Goal: Task Accomplishment & Management: Manage account settings

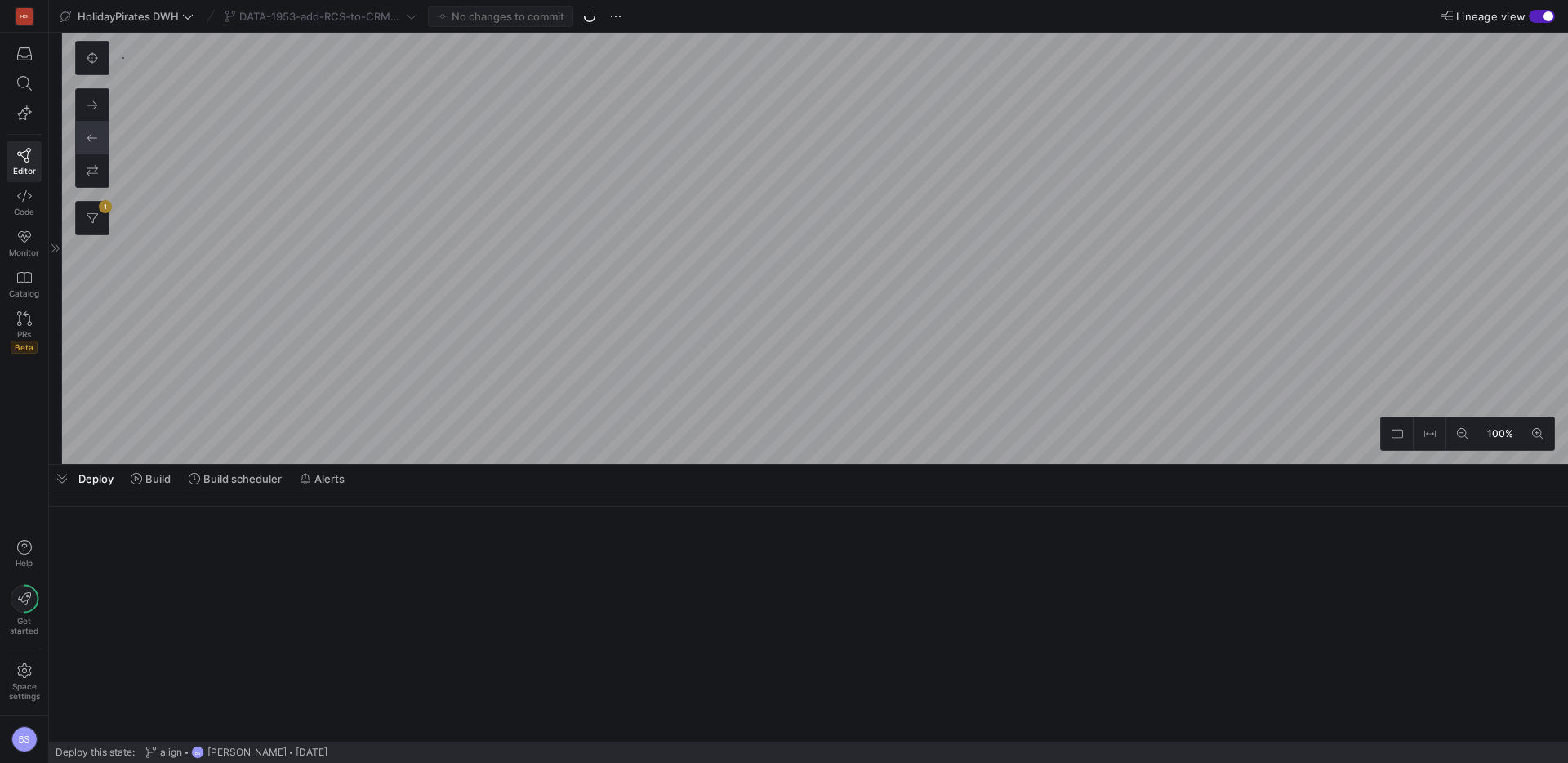
scroll to position [1131, 0]
click at [95, 221] on icon at bounding box center [92, 218] width 11 height 11
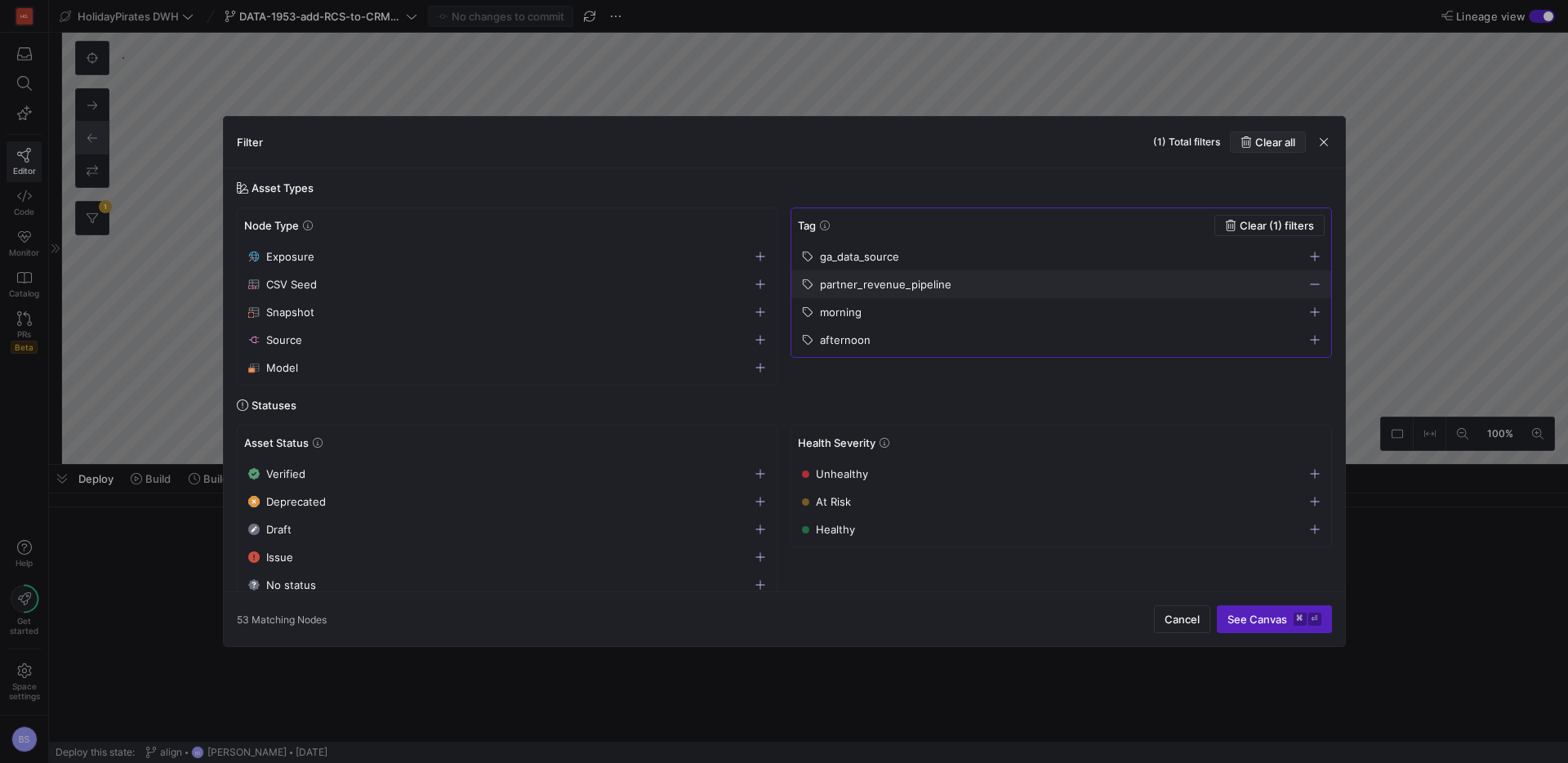
click at [1271, 134] on span "button" at bounding box center [1269, 142] width 75 height 20
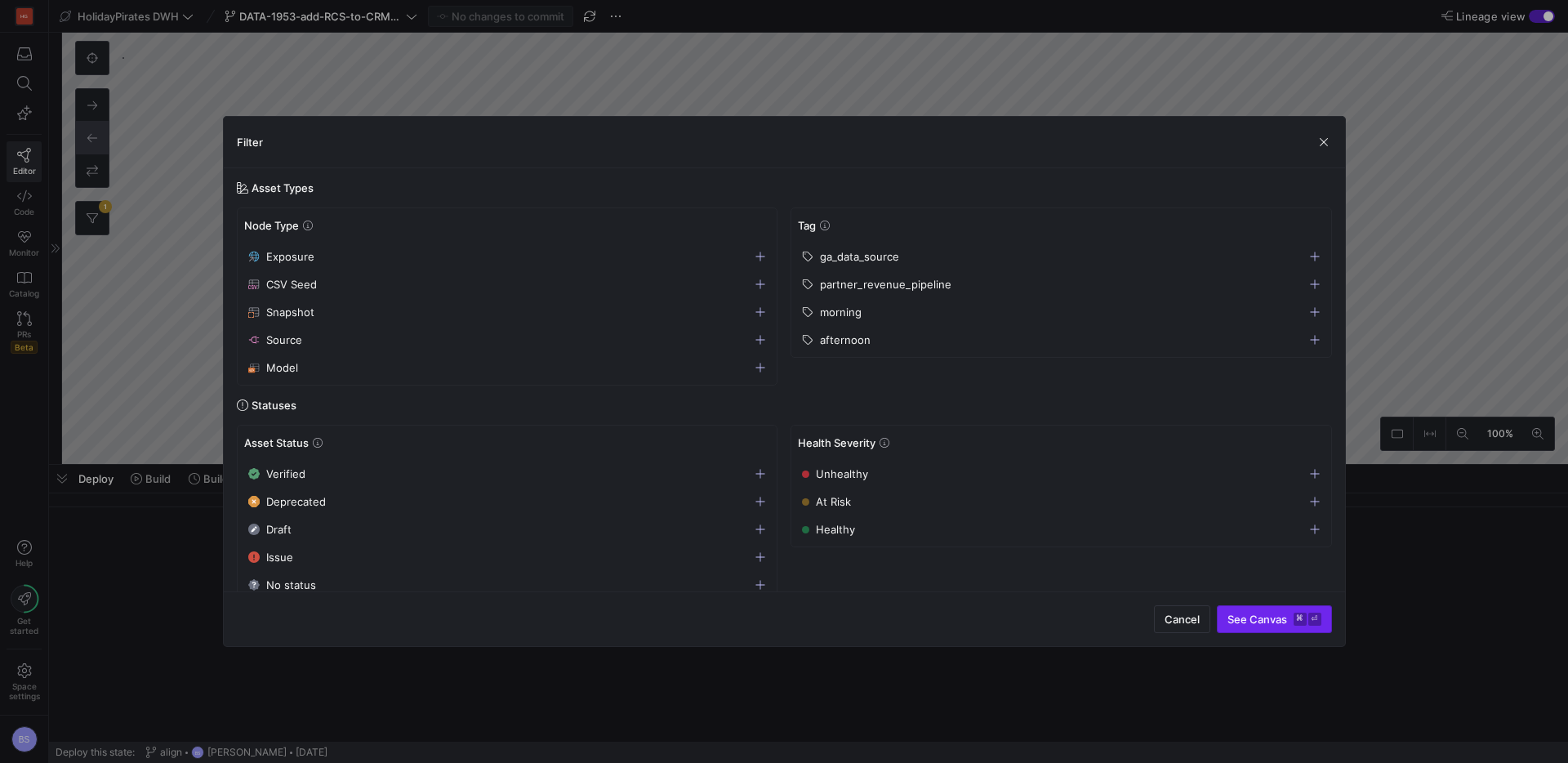
click at [1271, 610] on span "submit" at bounding box center [1275, 619] width 114 height 26
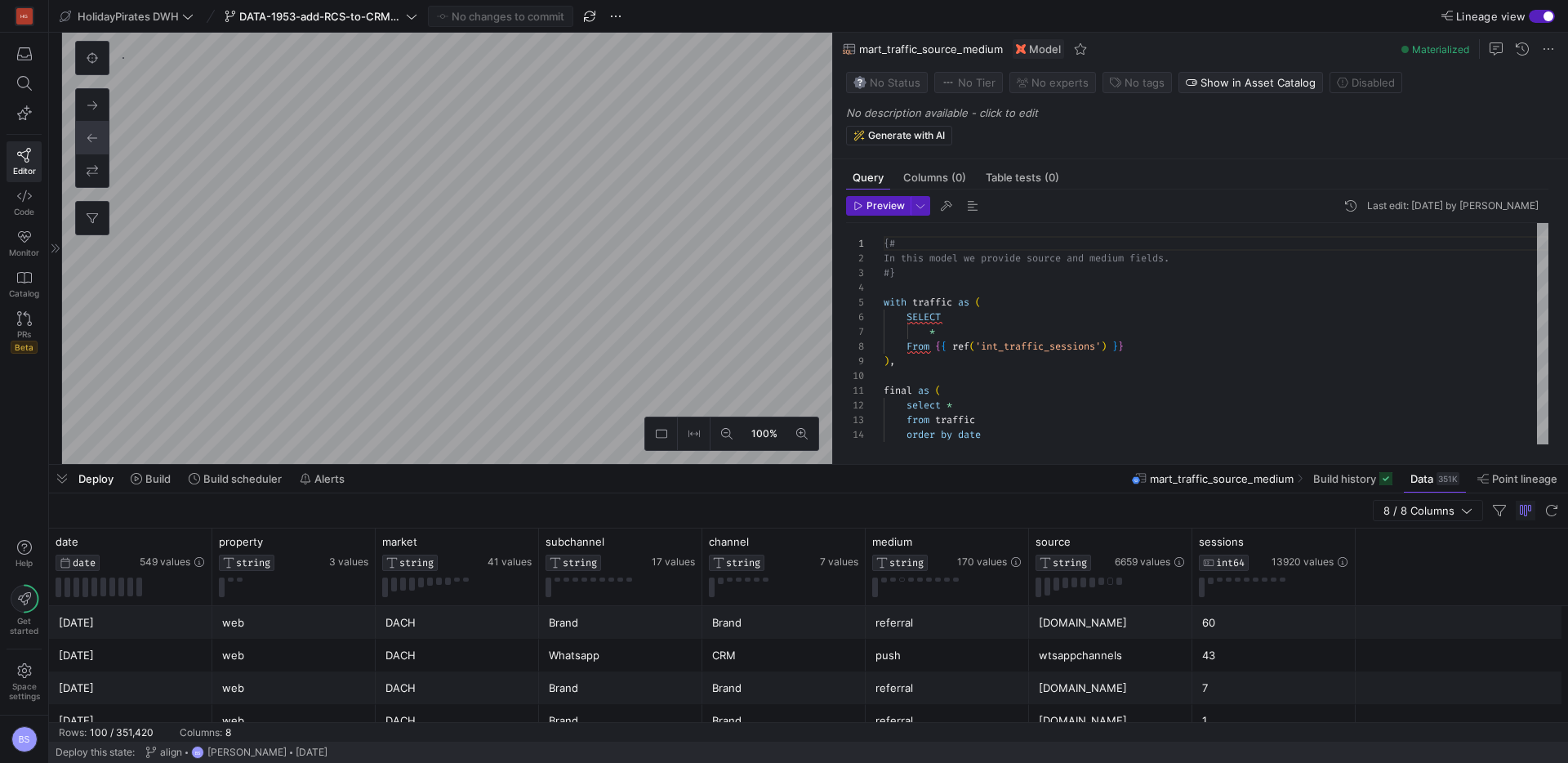
scroll to position [147, 0]
type textarea "-- load the seeded csv file from google that associates different sources with …"
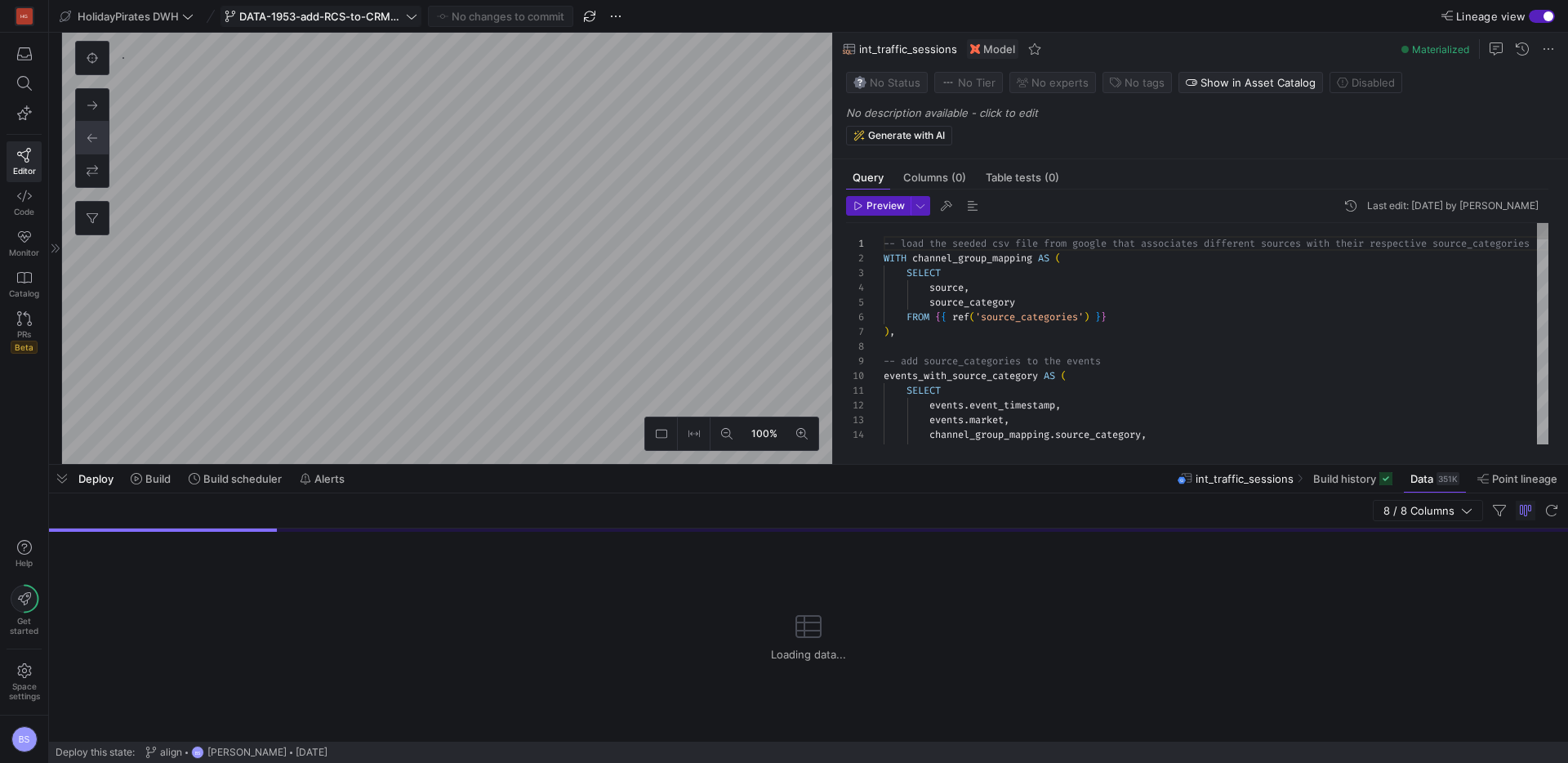
scroll to position [269, 0]
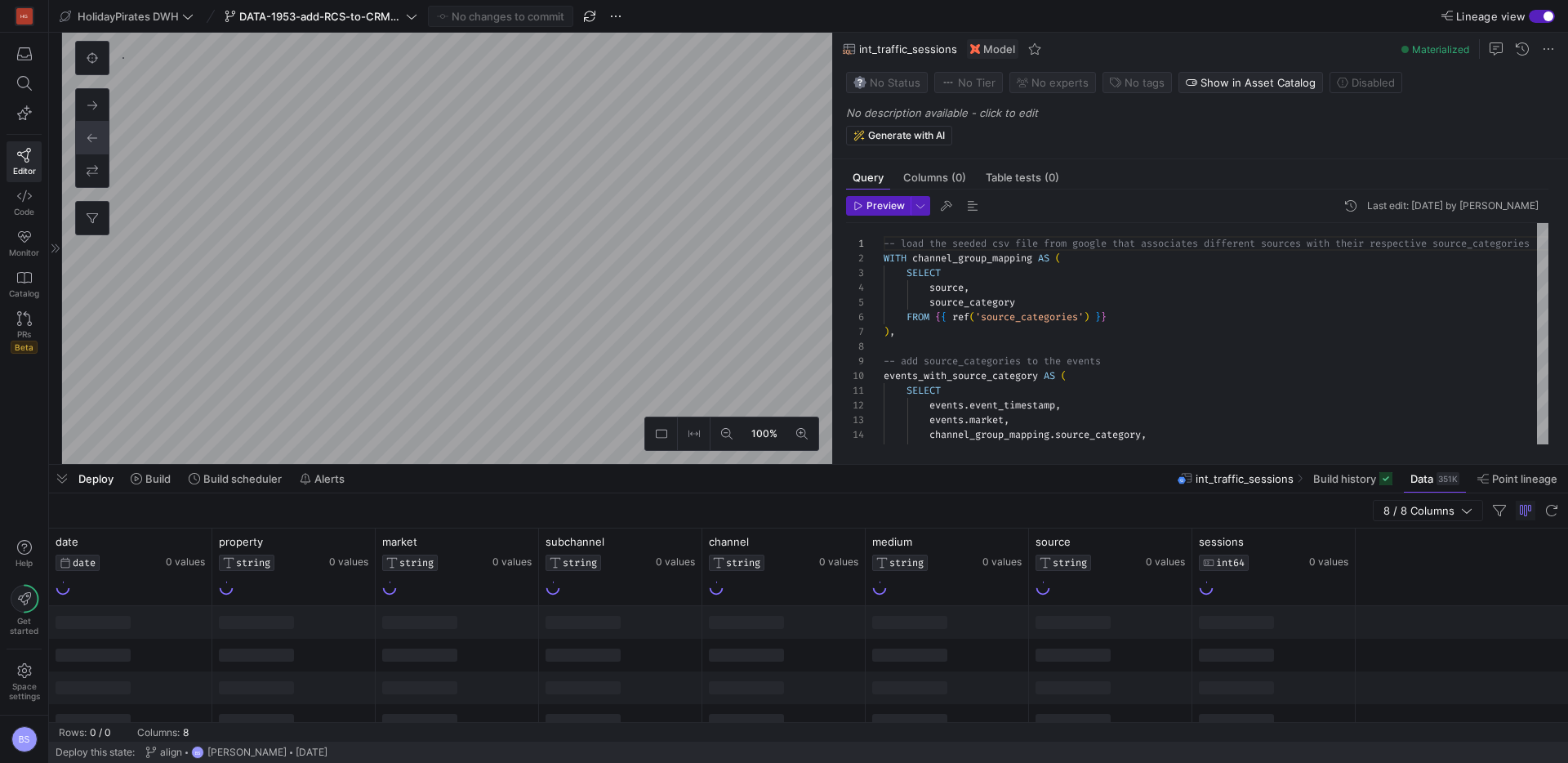
drag, startPoint x: 62, startPoint y: 482, endPoint x: 183, endPoint y: 465, distance: 122.2
click at [62, 481] on span "button" at bounding box center [62, 479] width 26 height 28
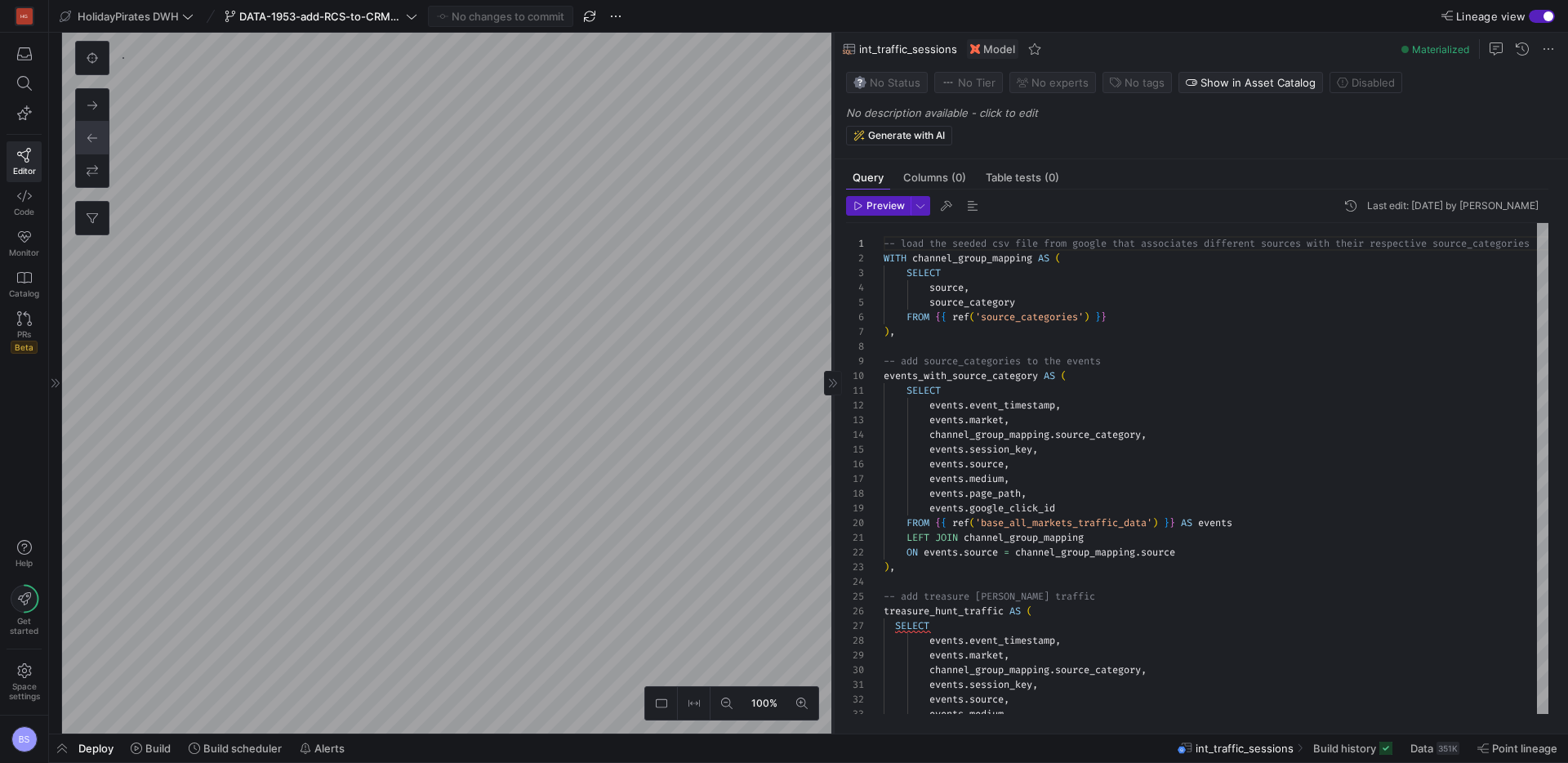
click at [685, 417] on as-split "100% 0 Query Columns (0) Table tests (0) Preview Last edit: Tuesday 12 August 2…" at bounding box center [815, 382] width 1506 height 701
click at [1048, 417] on span "Redirect to asset" at bounding box center [1033, 417] width 88 height 13
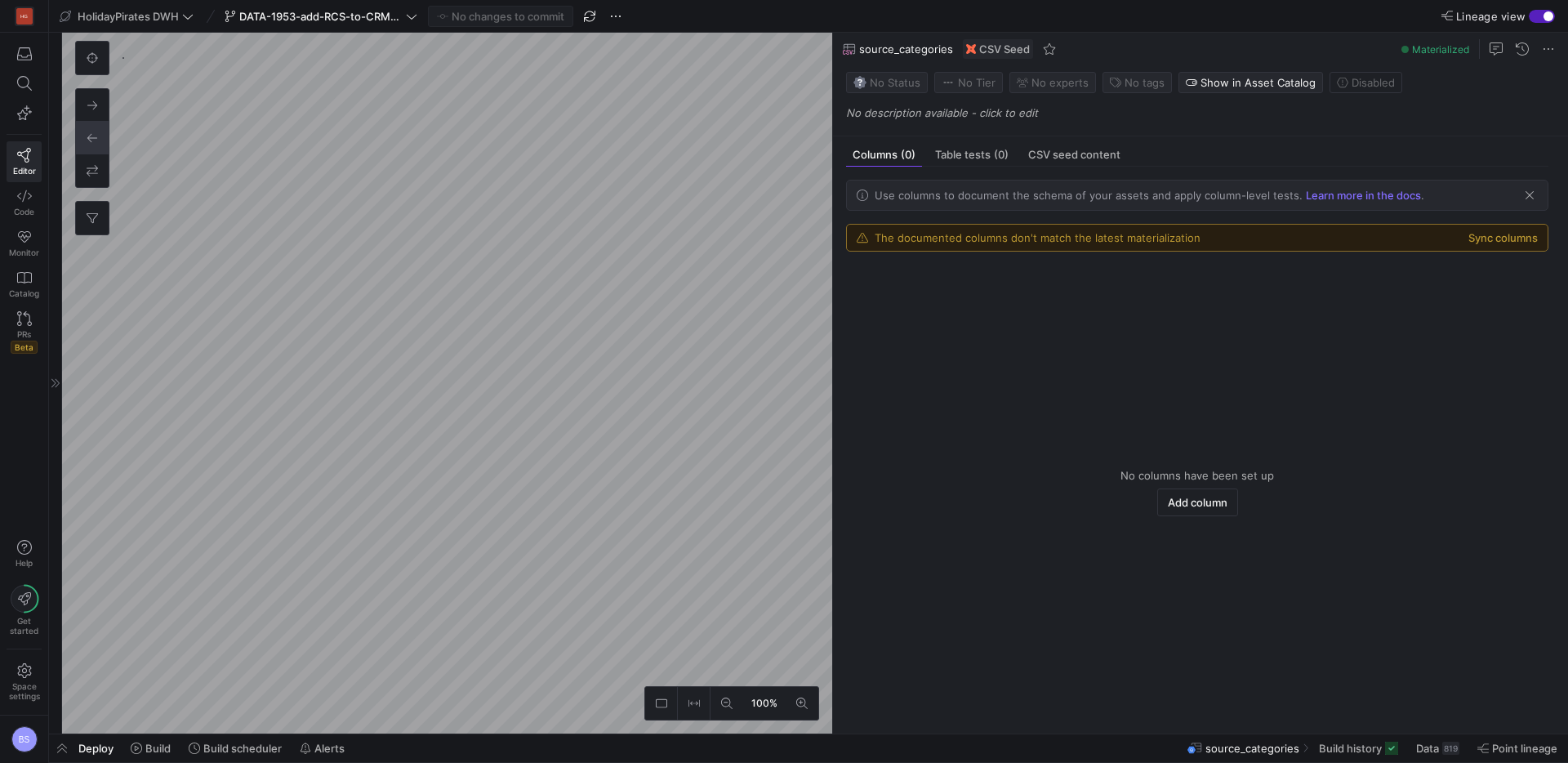
scroll to position [999, 0]
click at [1419, 750] on span "Data" at bounding box center [1427, 748] width 23 height 13
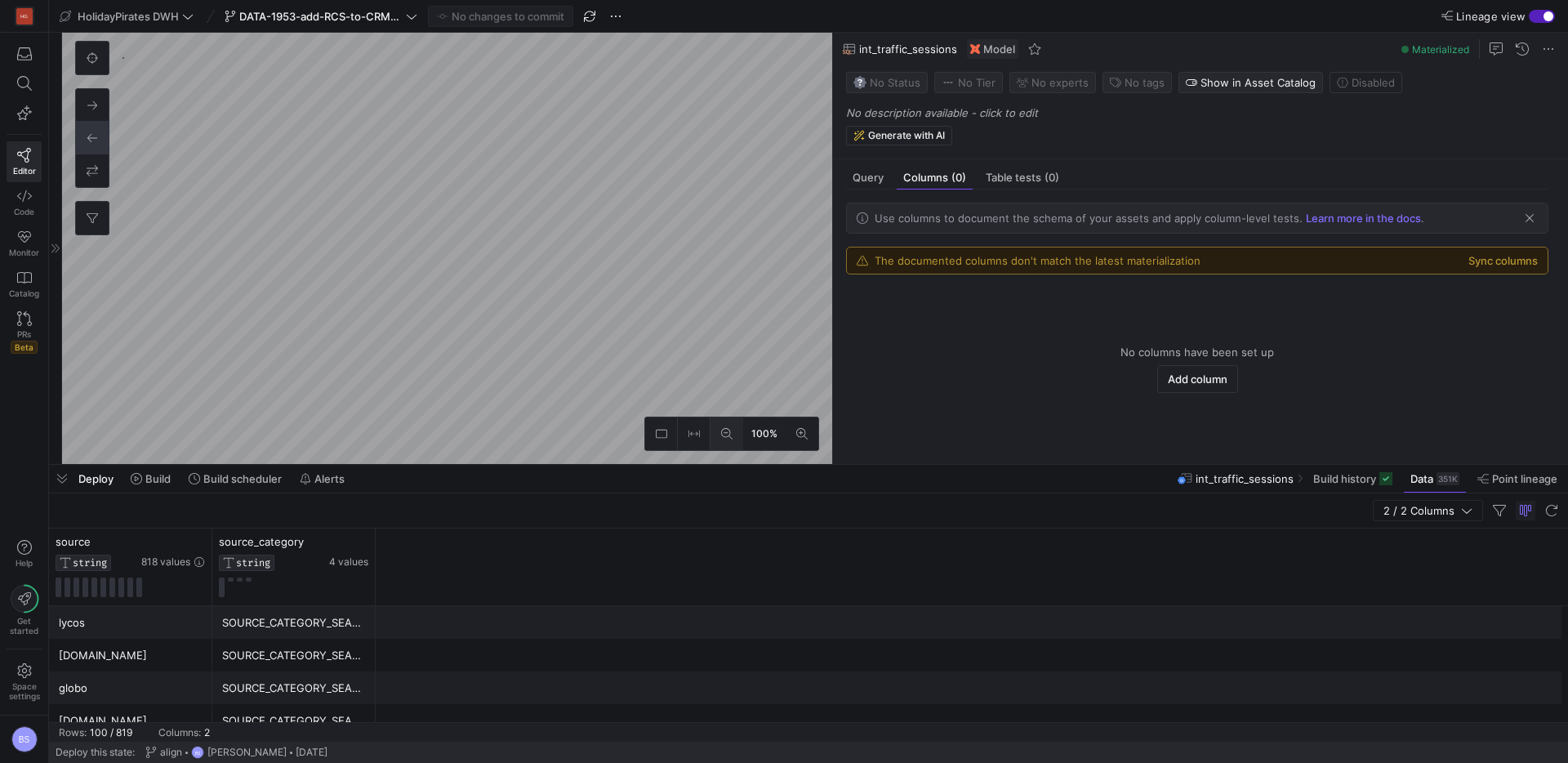
scroll to position [647, 0]
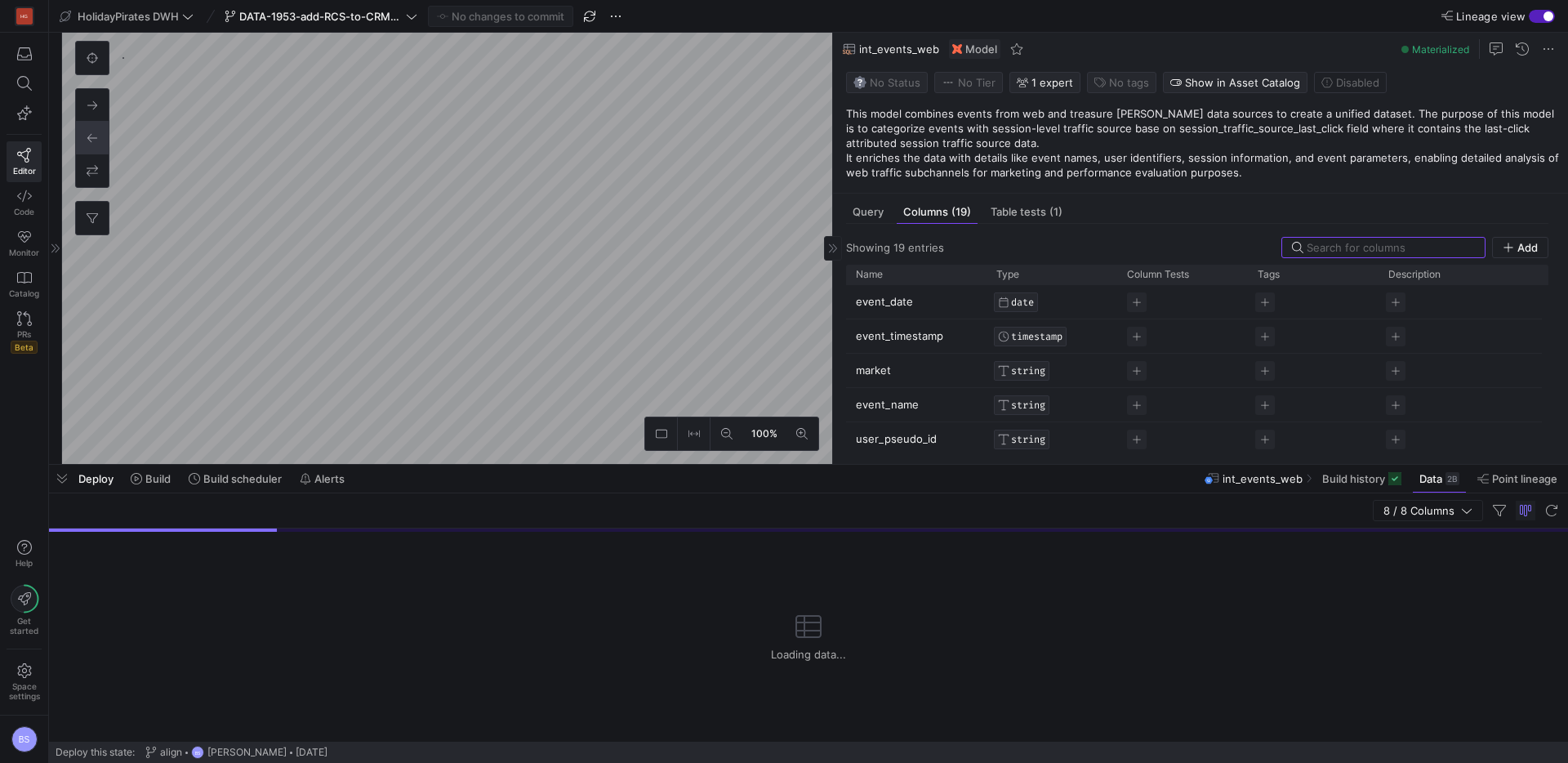
scroll to position [509, 0]
click at [867, 213] on span "Query" at bounding box center [867, 212] width 31 height 10
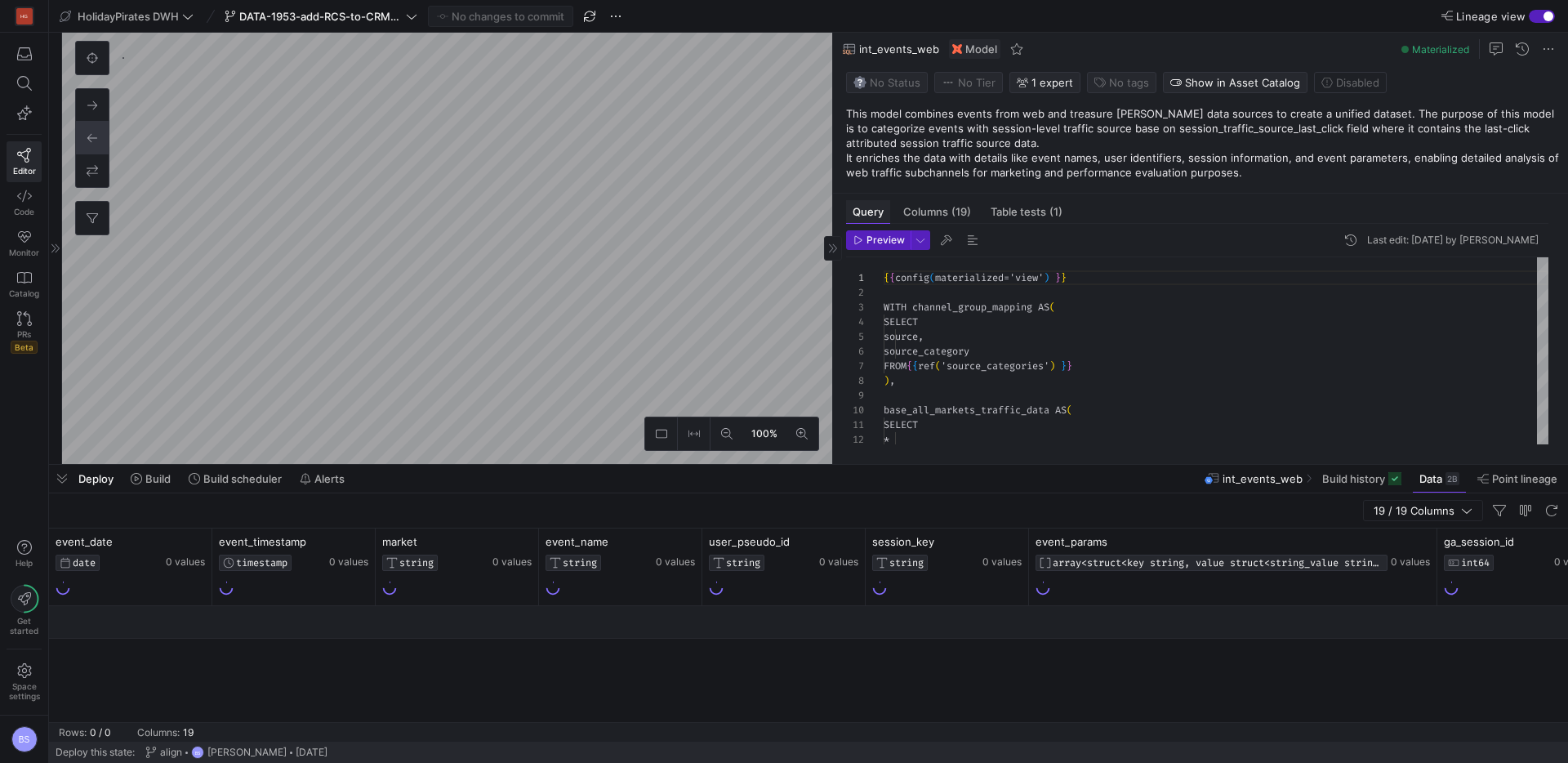
scroll to position [147, 0]
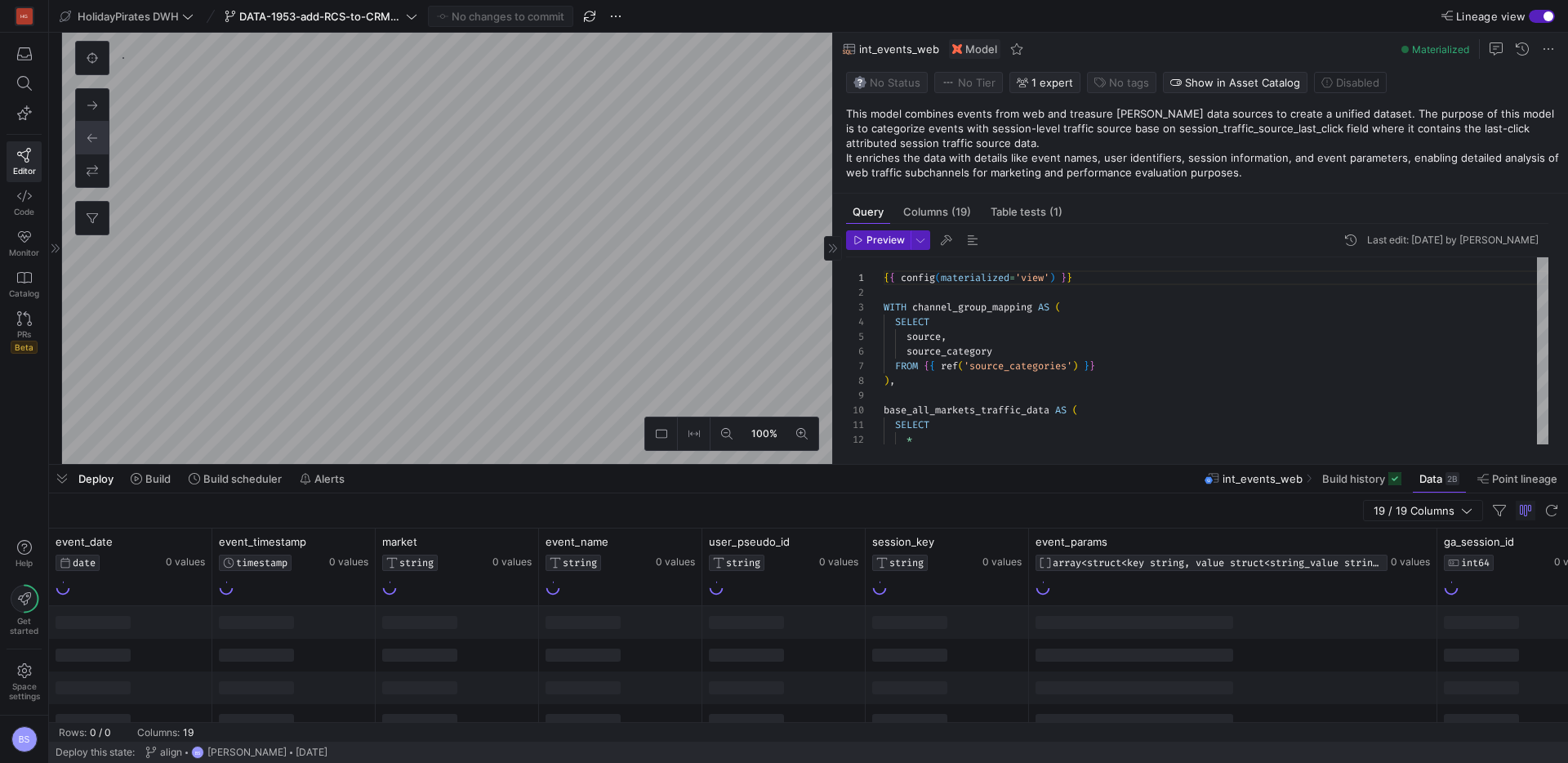
drag, startPoint x: 63, startPoint y: 486, endPoint x: 870, endPoint y: 384, distance: 813.4
click at [65, 486] on span "button" at bounding box center [62, 479] width 26 height 28
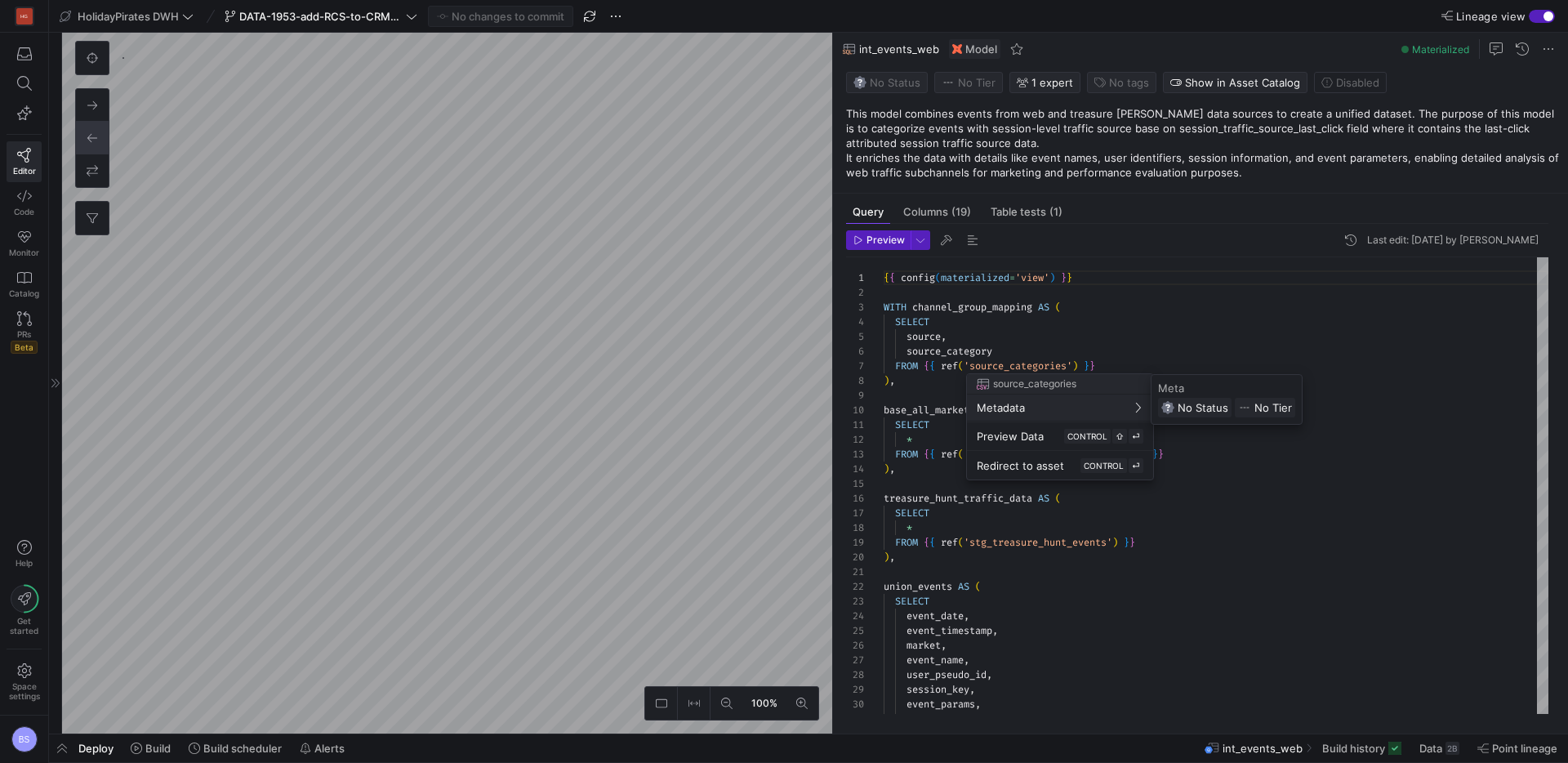
click at [1152, 339] on div at bounding box center [784, 382] width 1568 height 763
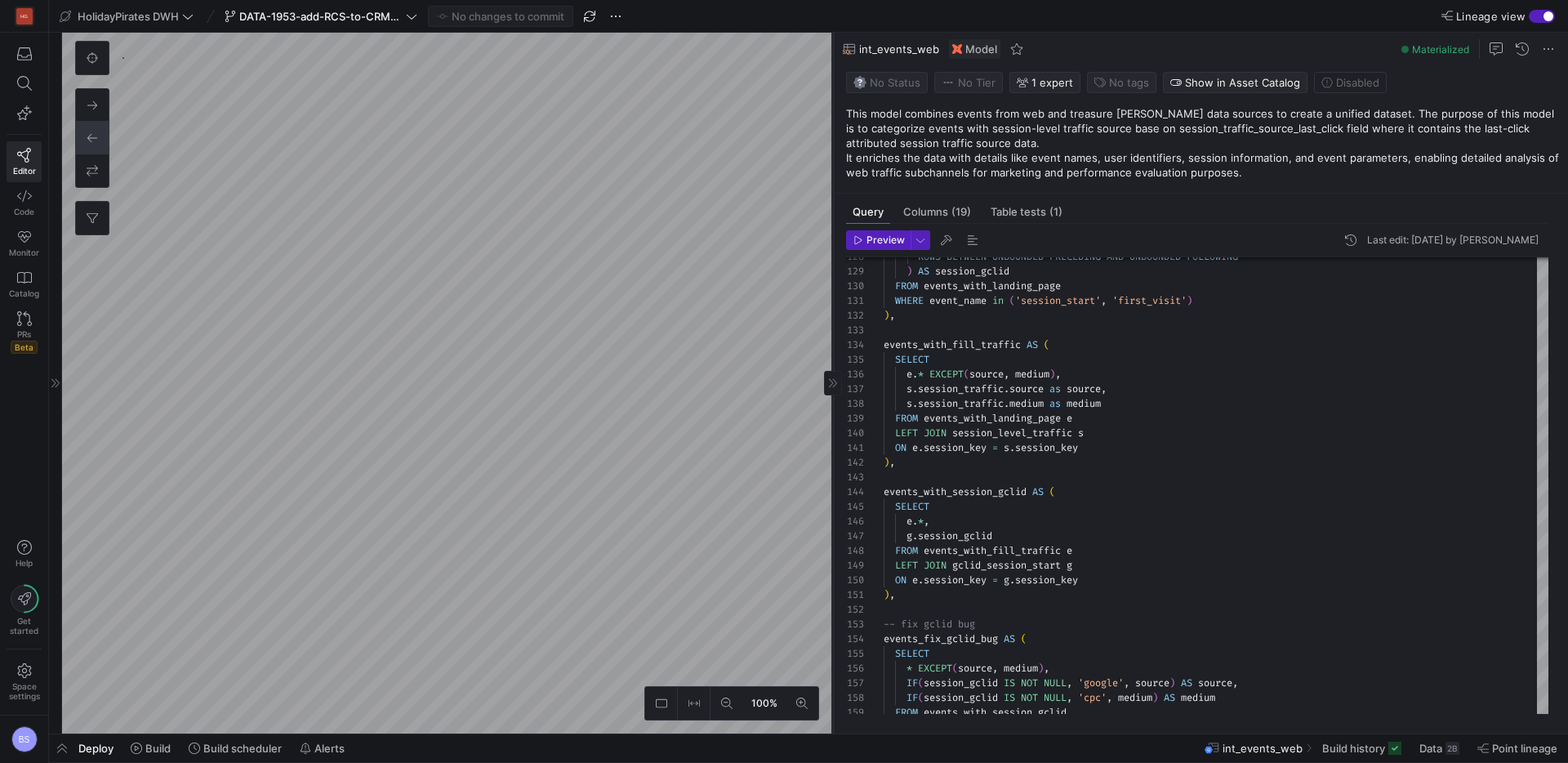
click at [578, 401] on as-split "100% 0 Query Columns (19) Table tests (1) Preview Last edit: Tuesday 12 August …" at bounding box center [815, 382] width 1506 height 701
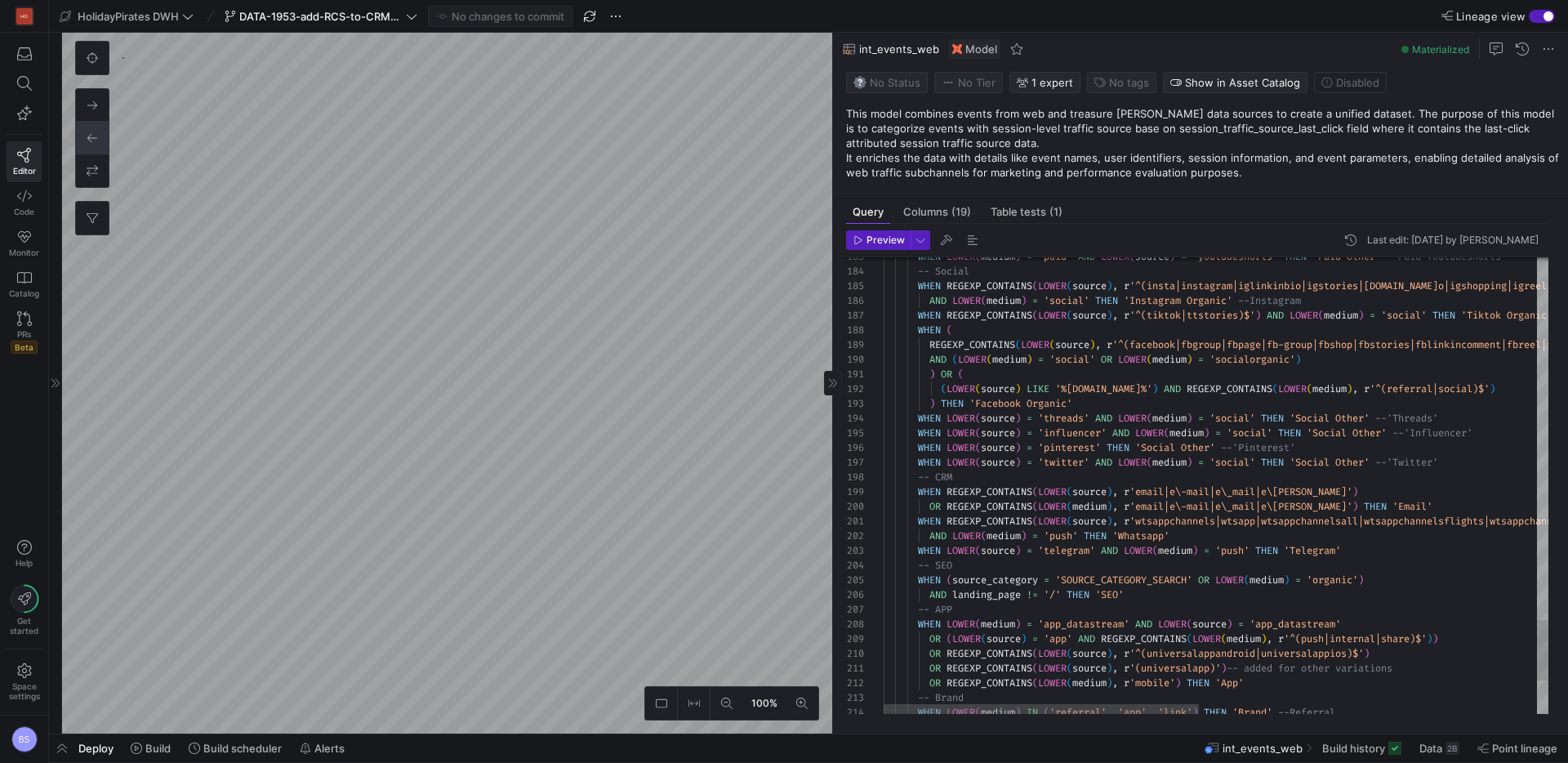
scroll to position [30, 459]
click at [1356, 550] on div "WHEN LOWER ( source ) = 'telegram' AND LOWER ( medium ) = 'push' THEN 'Telegram'" at bounding box center [1571, 550] width 1376 height 15
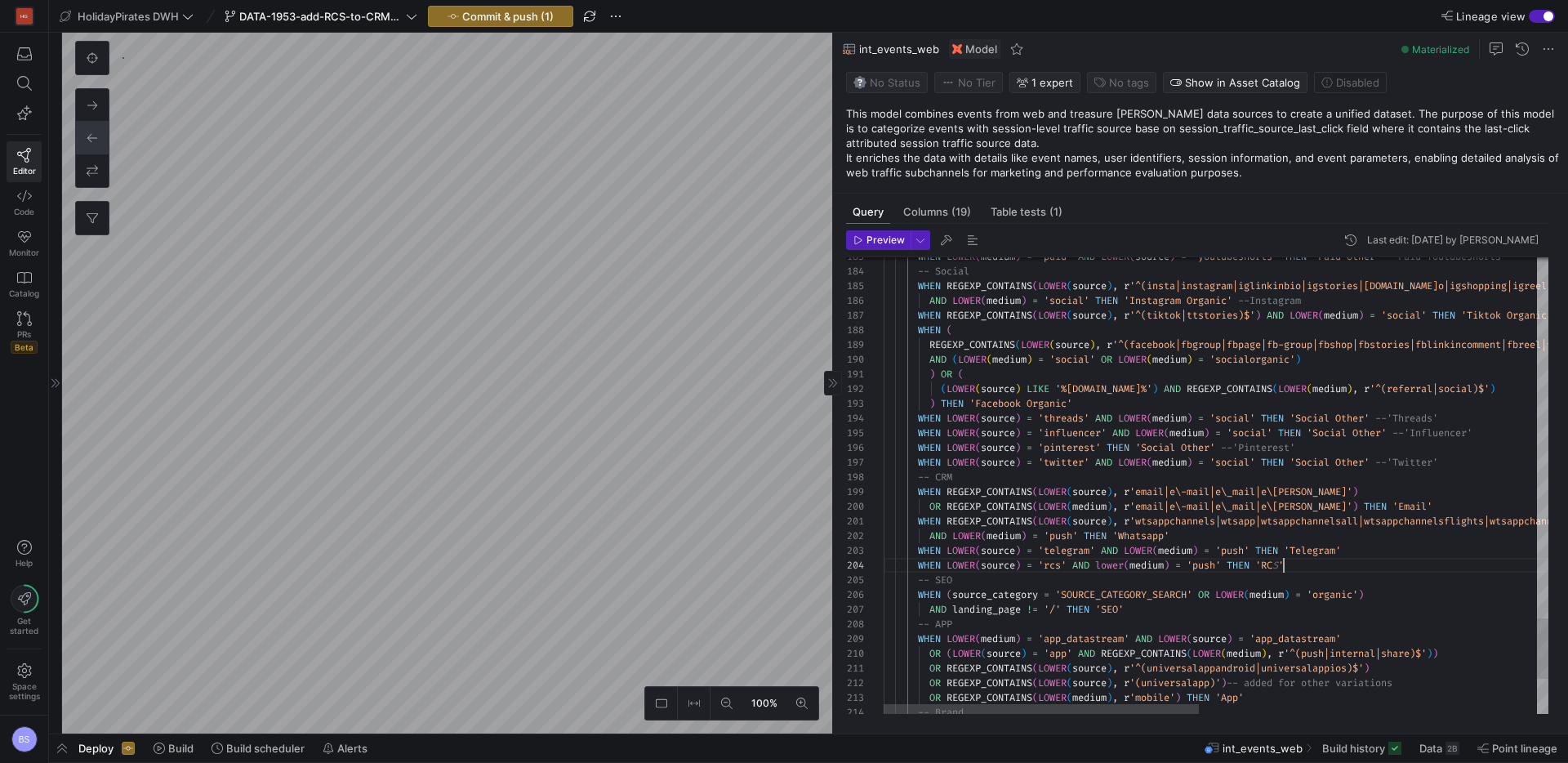
scroll to position [44, 406]
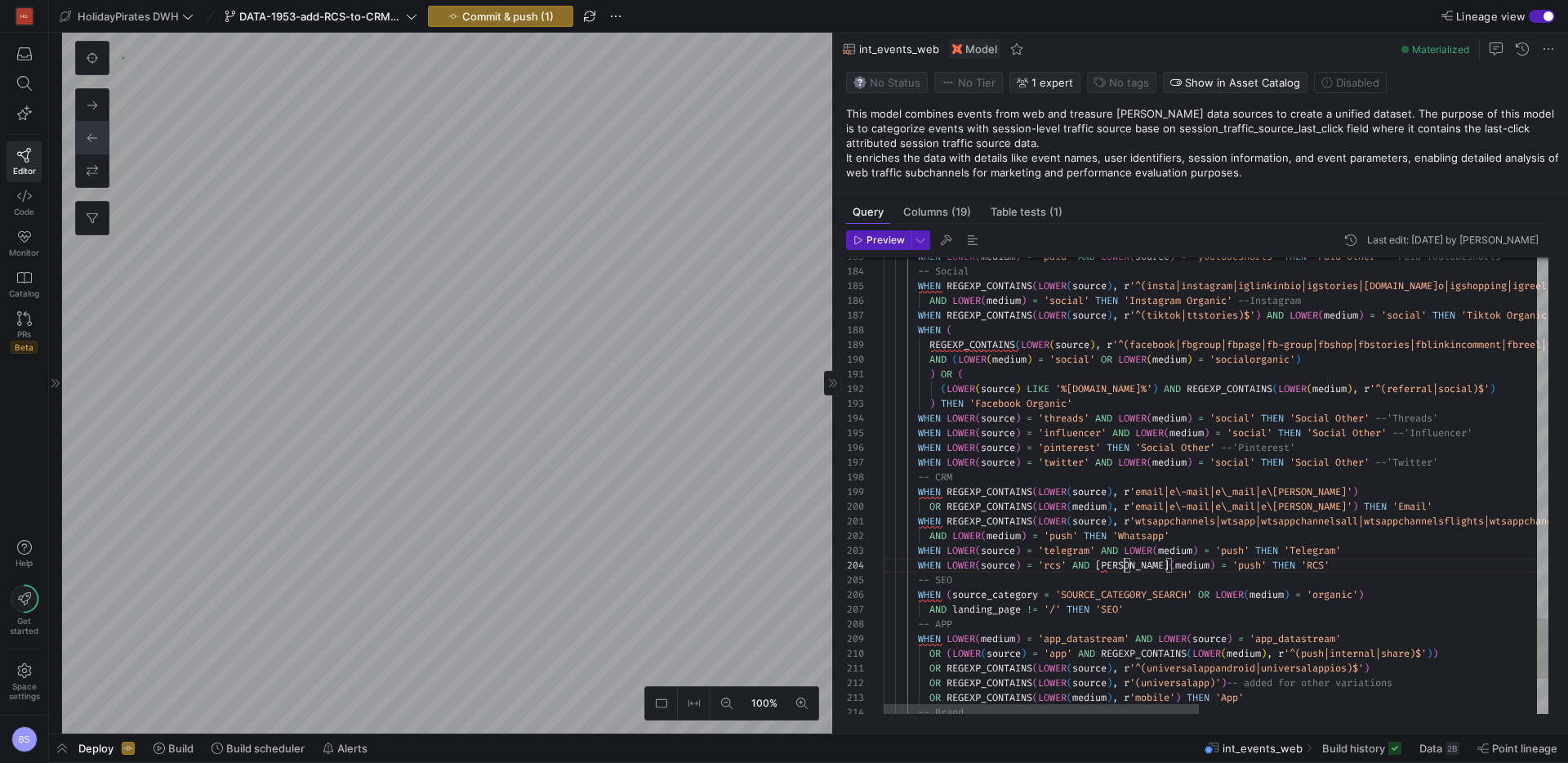
scroll to position [44, 246]
drag, startPoint x: 1301, startPoint y: 568, endPoint x: 917, endPoint y: 565, distance: 384.0
click at [917, 565] on div "WHEN LOWER ( source ) = 'rcs' AND LOWER ( medium ) = 'push' THEN 'RCS'" at bounding box center [1571, 565] width 1376 height 15
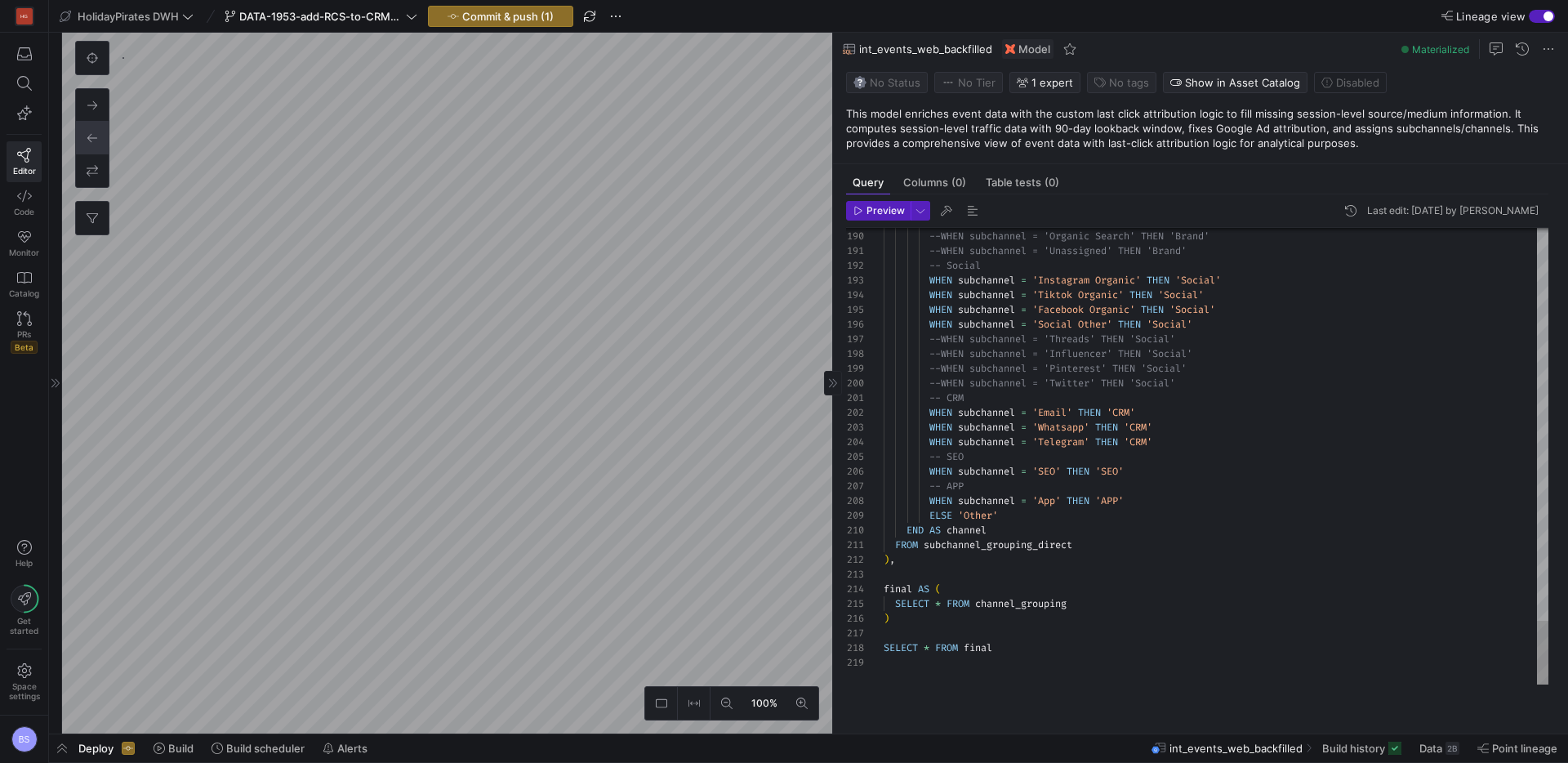
scroll to position [490, 0]
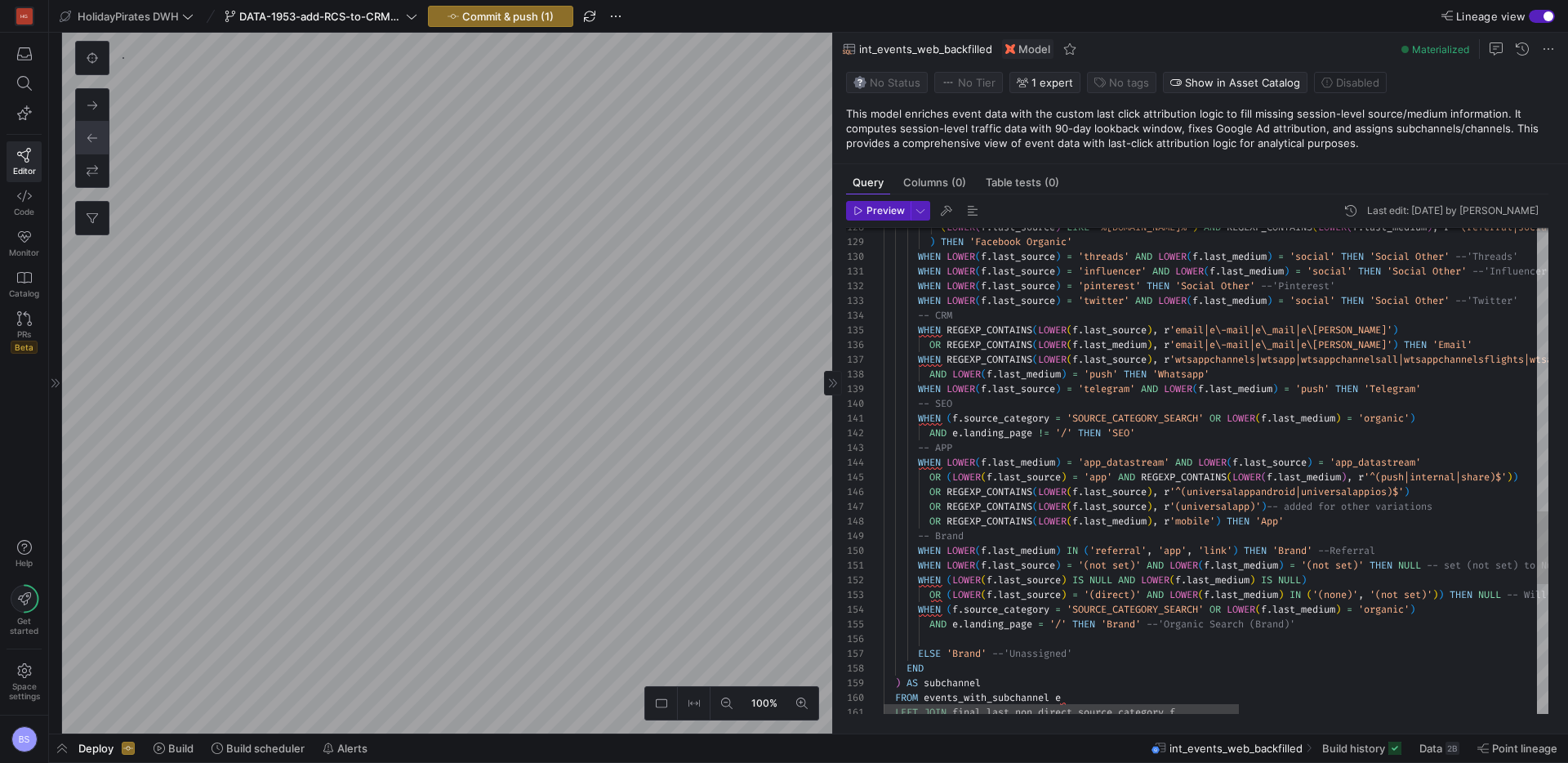
click at [1465, 385] on div "WHEN LOWER ( f . last_source ) = 'telegram' AND LOWER ( f . last_medium ) = 'pu…" at bounding box center [1494, 389] width 1222 height 15
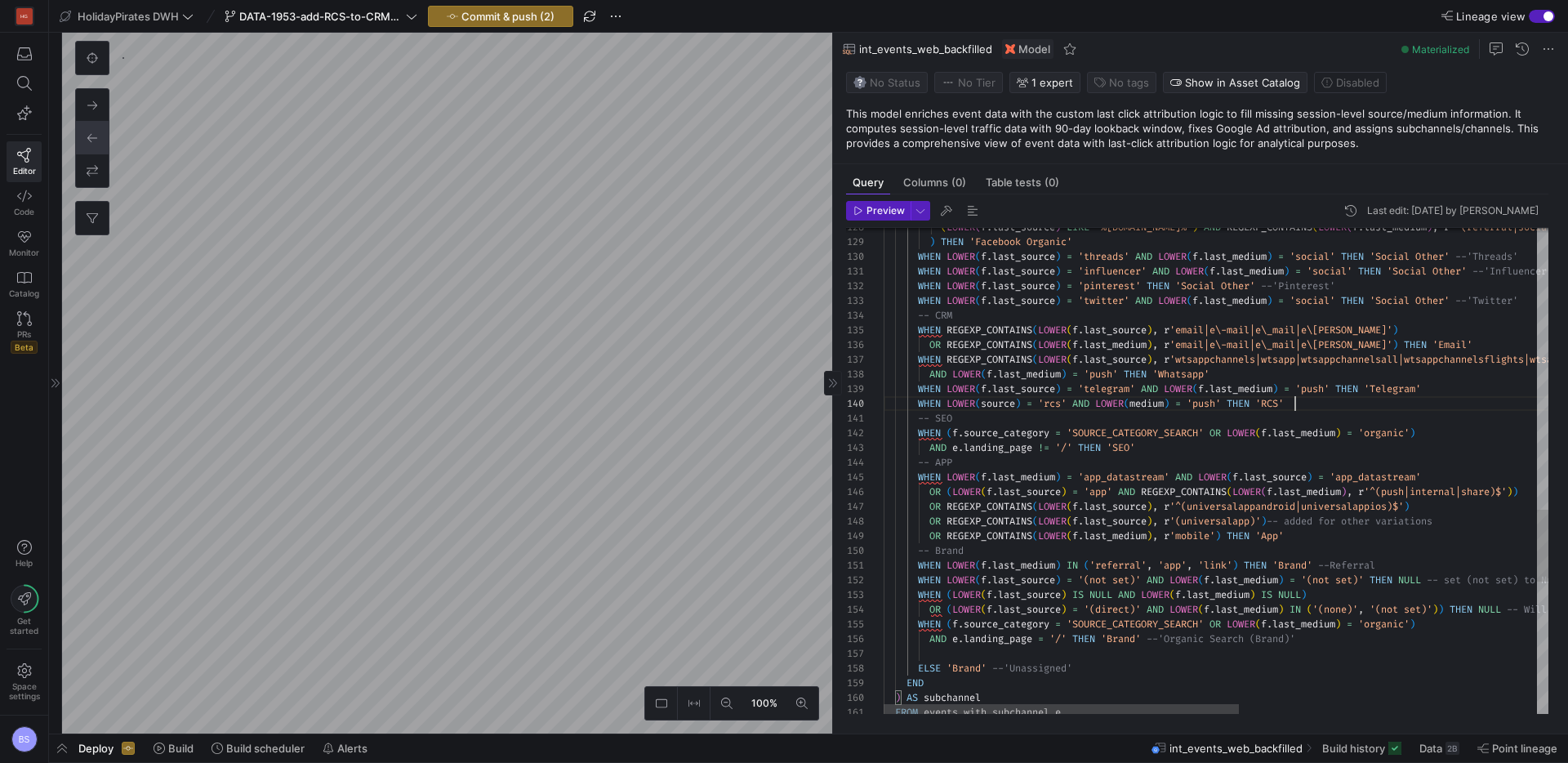
scroll to position [59, 411]
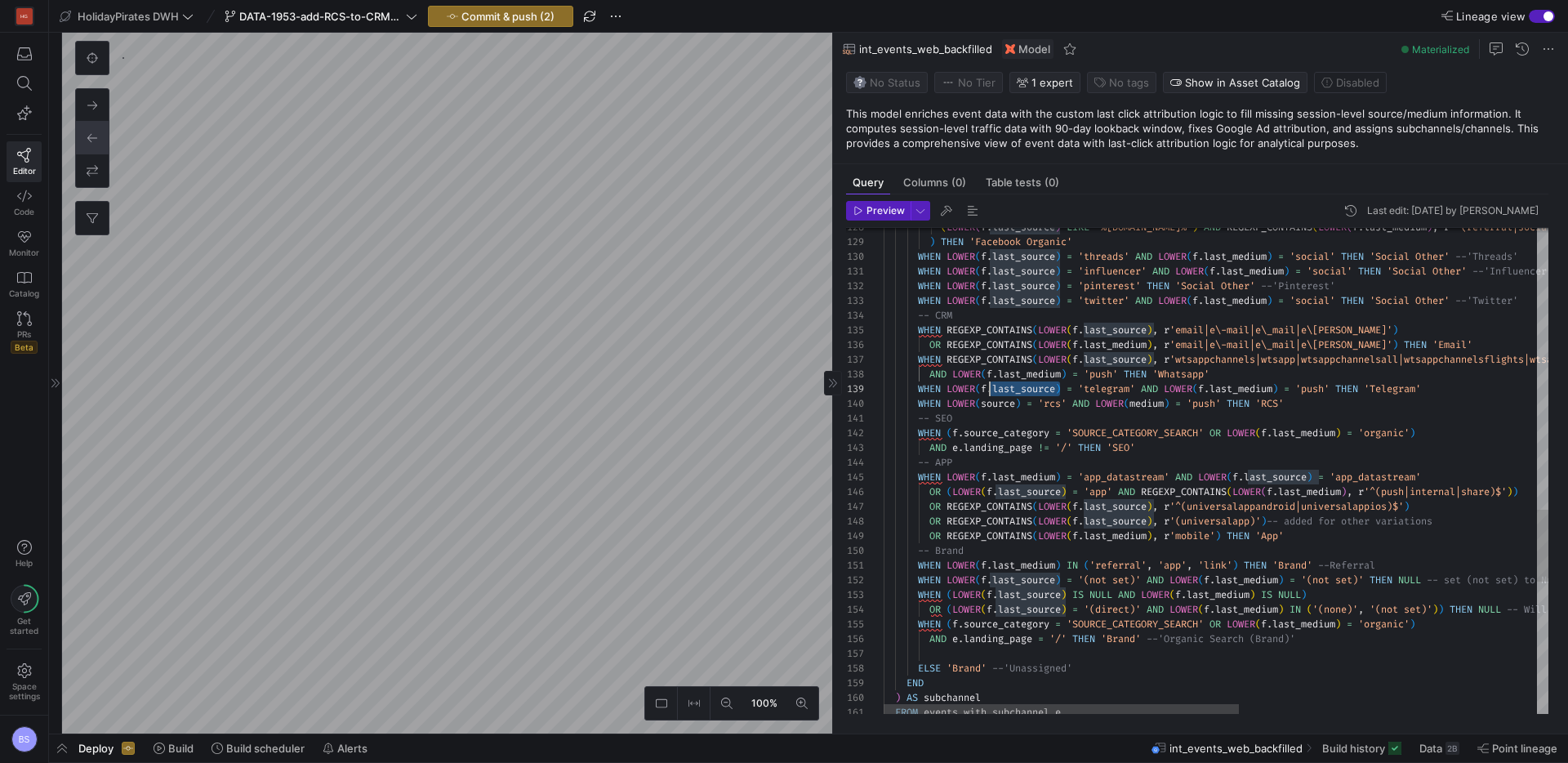
drag, startPoint x: 1061, startPoint y: 391, endPoint x: 996, endPoint y: 403, distance: 66.1
click at [987, 393] on span "WHEN LOWER ( f . last_source ) = 'telegram' AND LOWER ( f . last_medium ) = 'pu…" at bounding box center [1152, 389] width 537 height 13
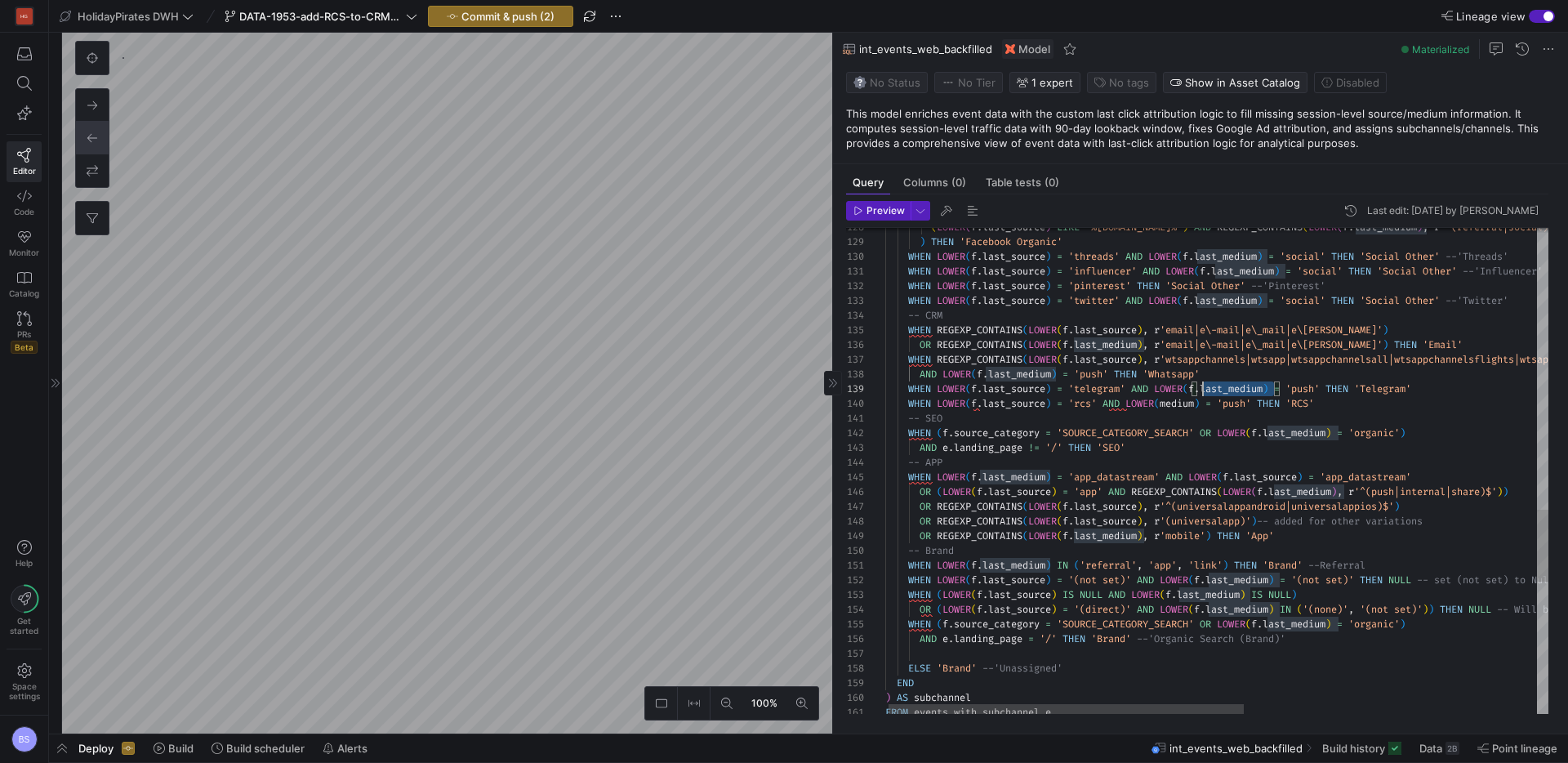
scroll to position [74, 324]
drag, startPoint x: 1272, startPoint y: 386, endPoint x: 1199, endPoint y: 389, distance: 73.1
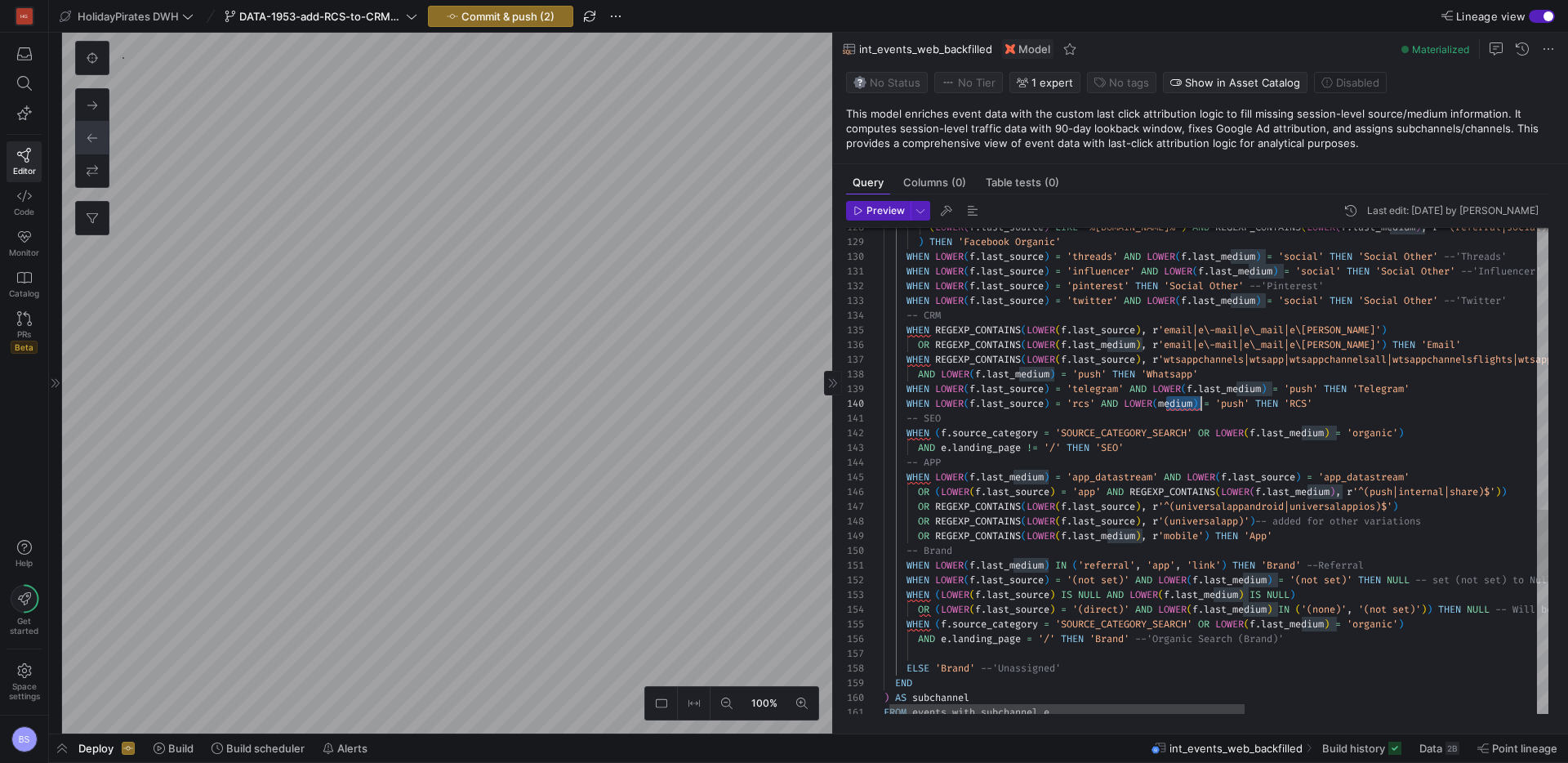
scroll to position [59, 371]
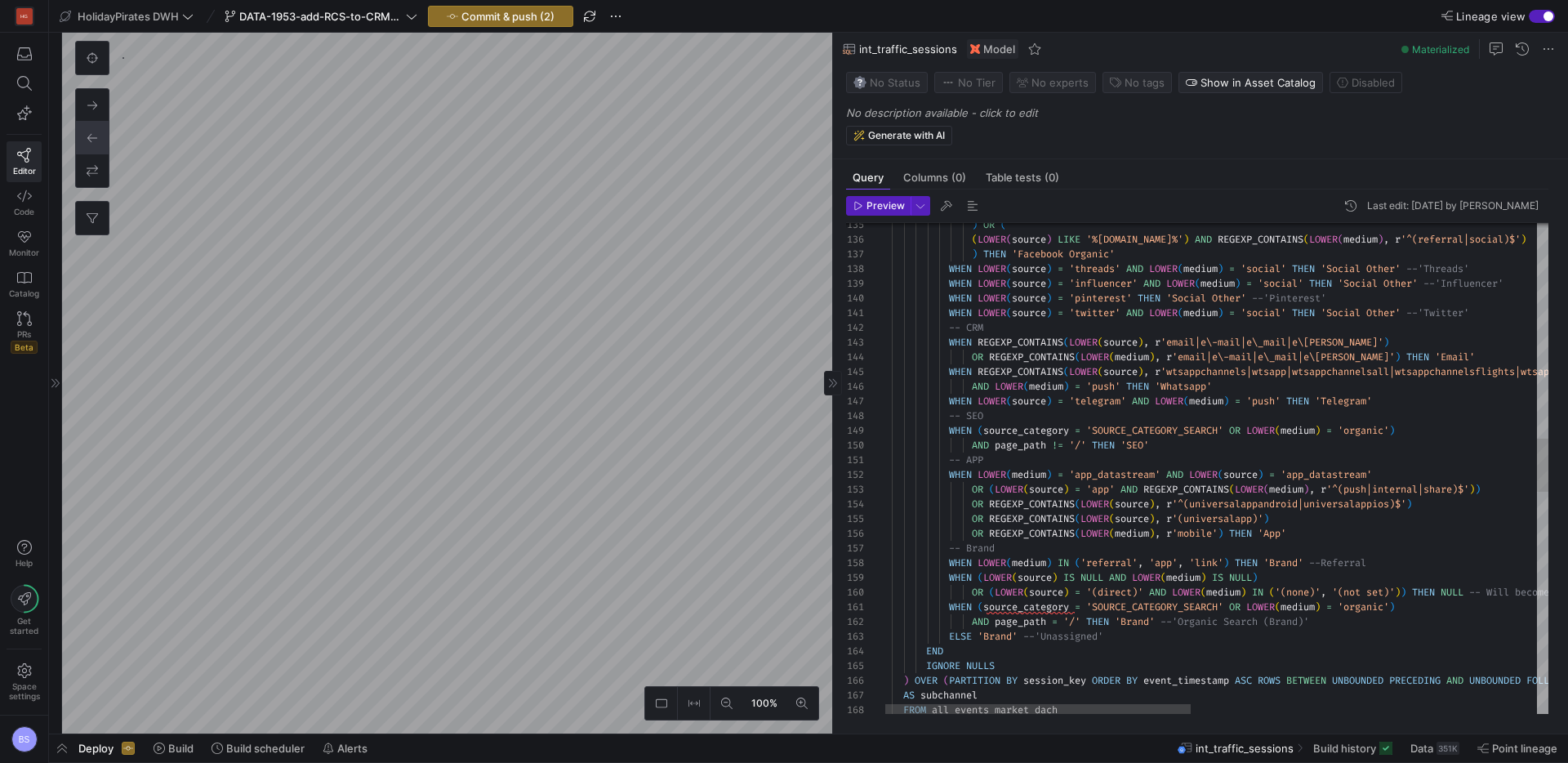
click at [1406, 404] on div "WHEN LOWER ( source ) = 'threads' AND LOWER ( medium ) = 'social' THEN 'Social …" at bounding box center [1591, 503] width 1422 height 4537
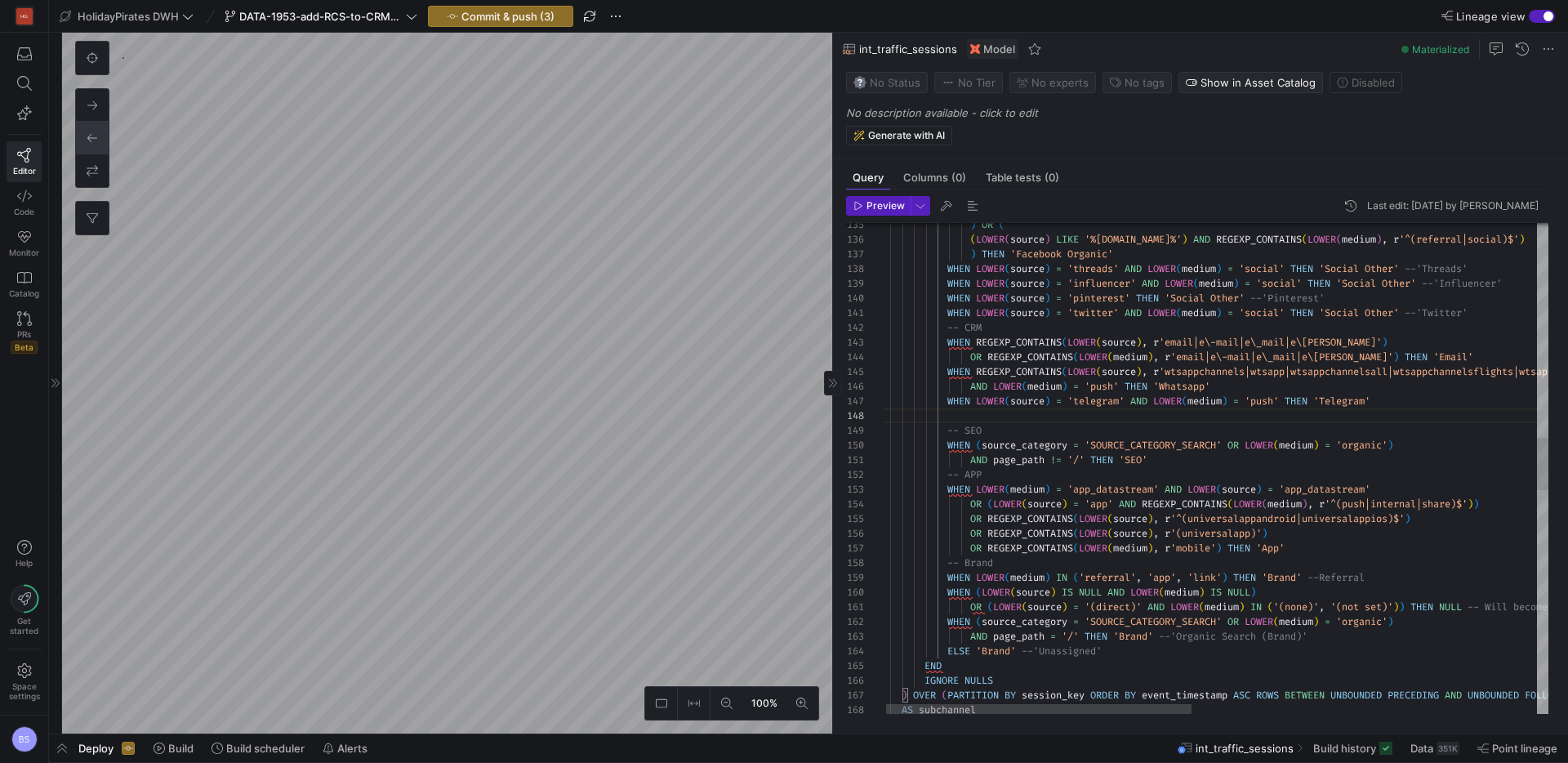
scroll to position [74, 0]
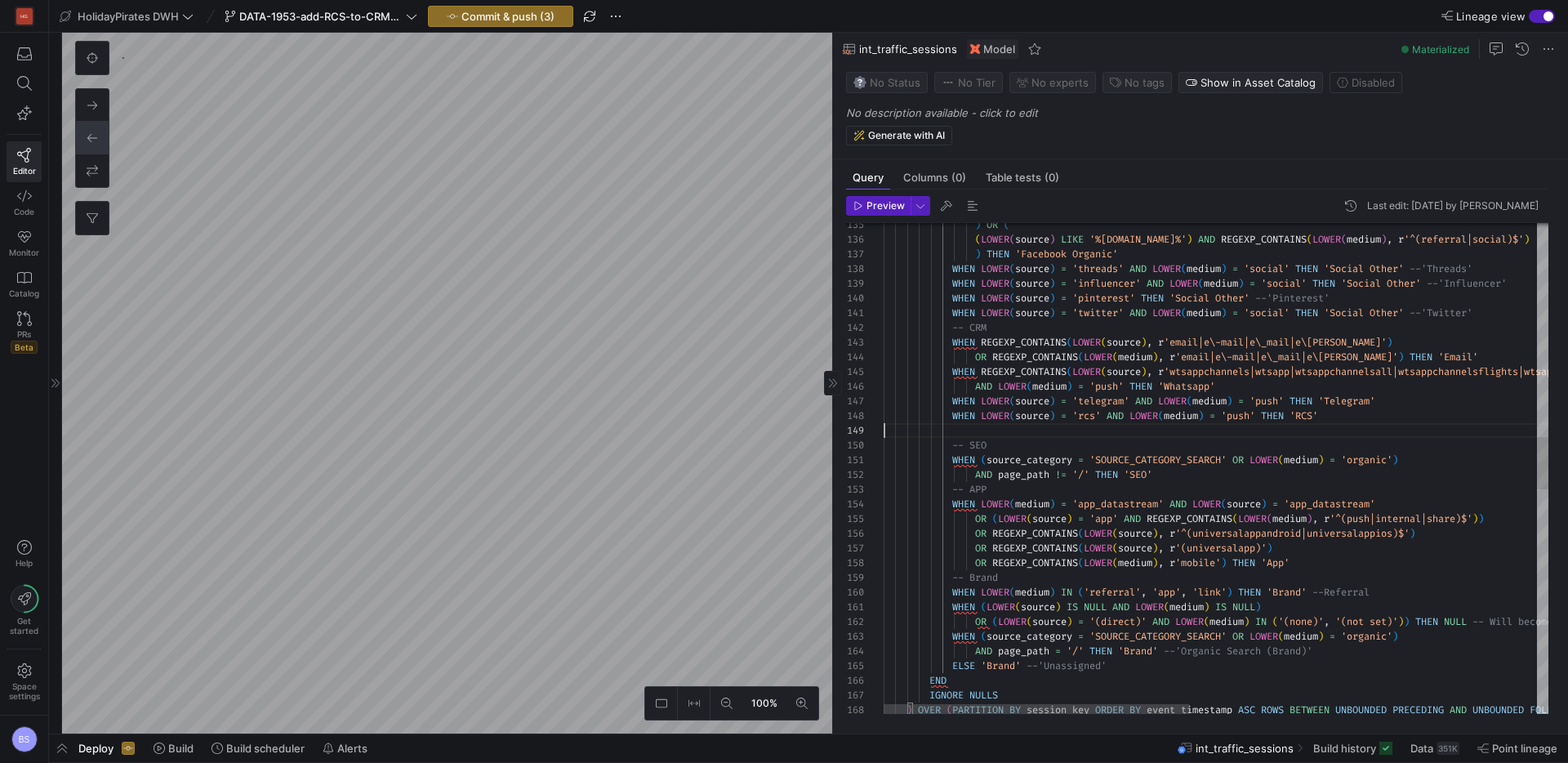
type textarea "GEXP_CONTAINS(LOWER(medium), r'email|e\-mail|e\_mail|e\smail') THEN 'Email' WHE…"
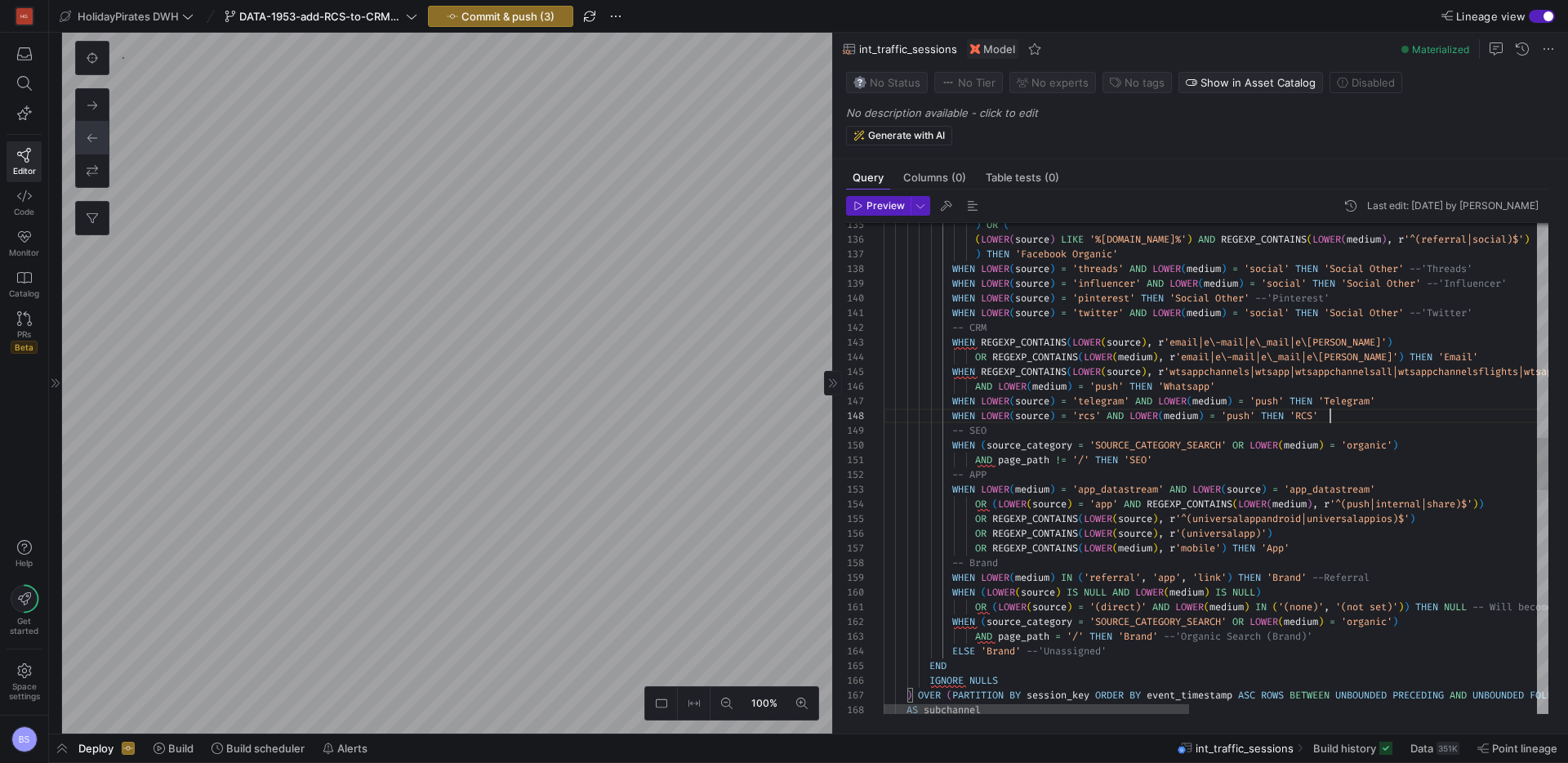
click at [1392, 413] on div "WHEN LOWER ( source ) = 'threads' AND LOWER ( medium ) = 'social' THEN 'Social …" at bounding box center [1594, 509] width 1422 height 4551
click at [503, 11] on span "Commit & push (3)" at bounding box center [508, 17] width 93 height 13
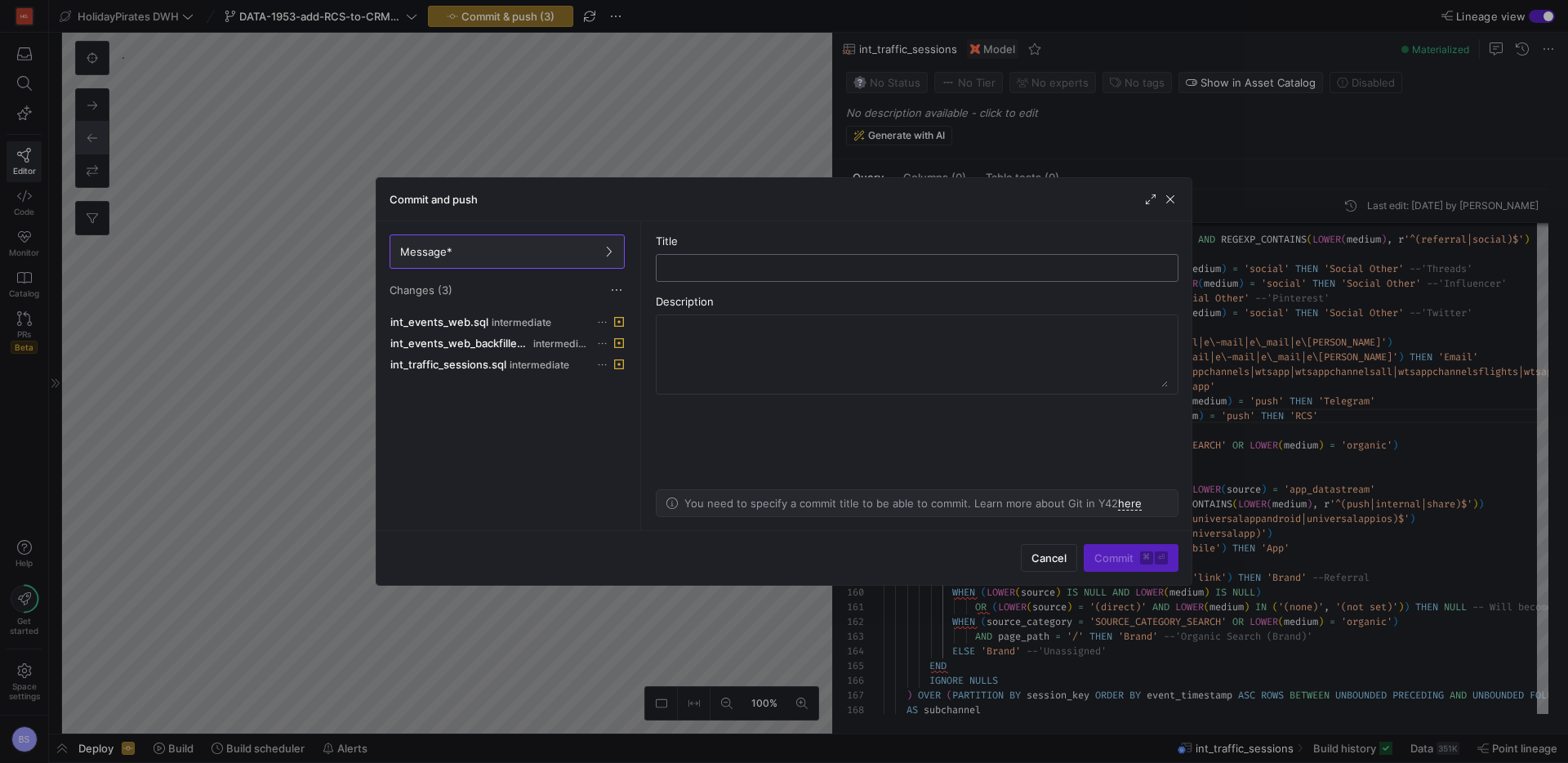
click at [723, 267] on input "text" at bounding box center [917, 268] width 495 height 13
type input "add RCS subchannel to CRM"
click at [1090, 552] on span "submit" at bounding box center [1131, 558] width 93 height 26
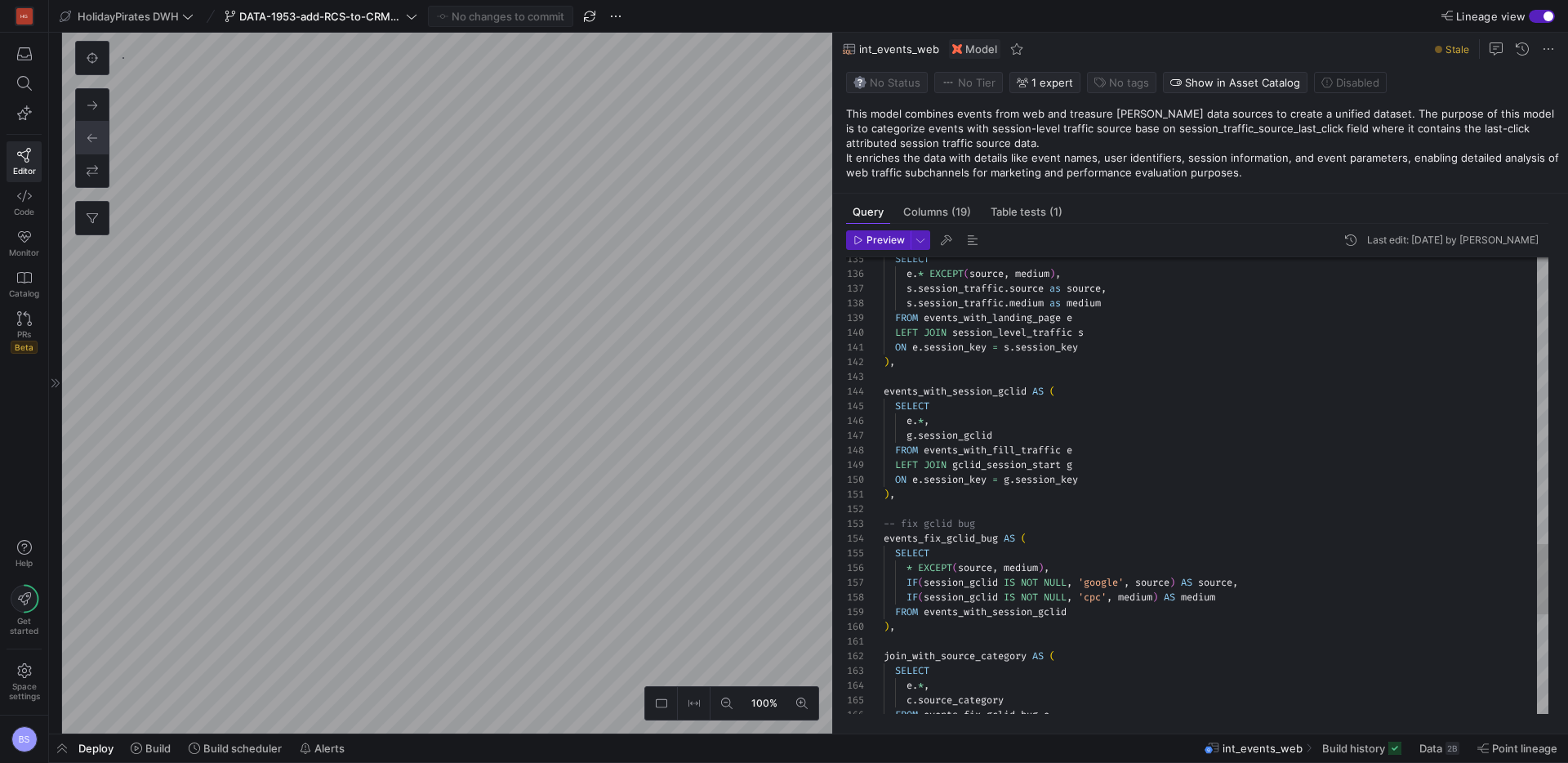
scroll to position [59, 216]
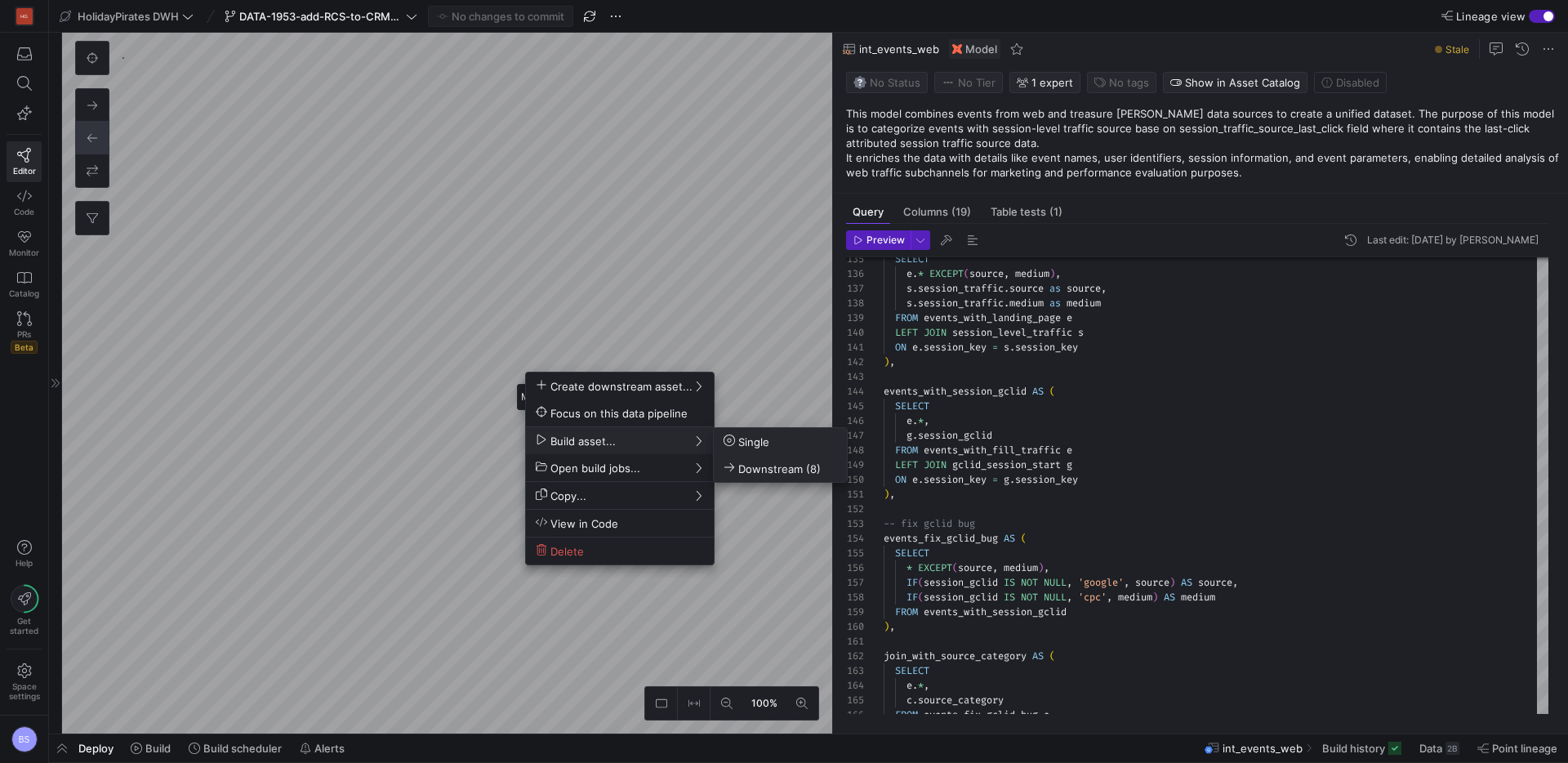
click at [797, 470] on span "Downstream (8)" at bounding box center [772, 468] width 97 height 14
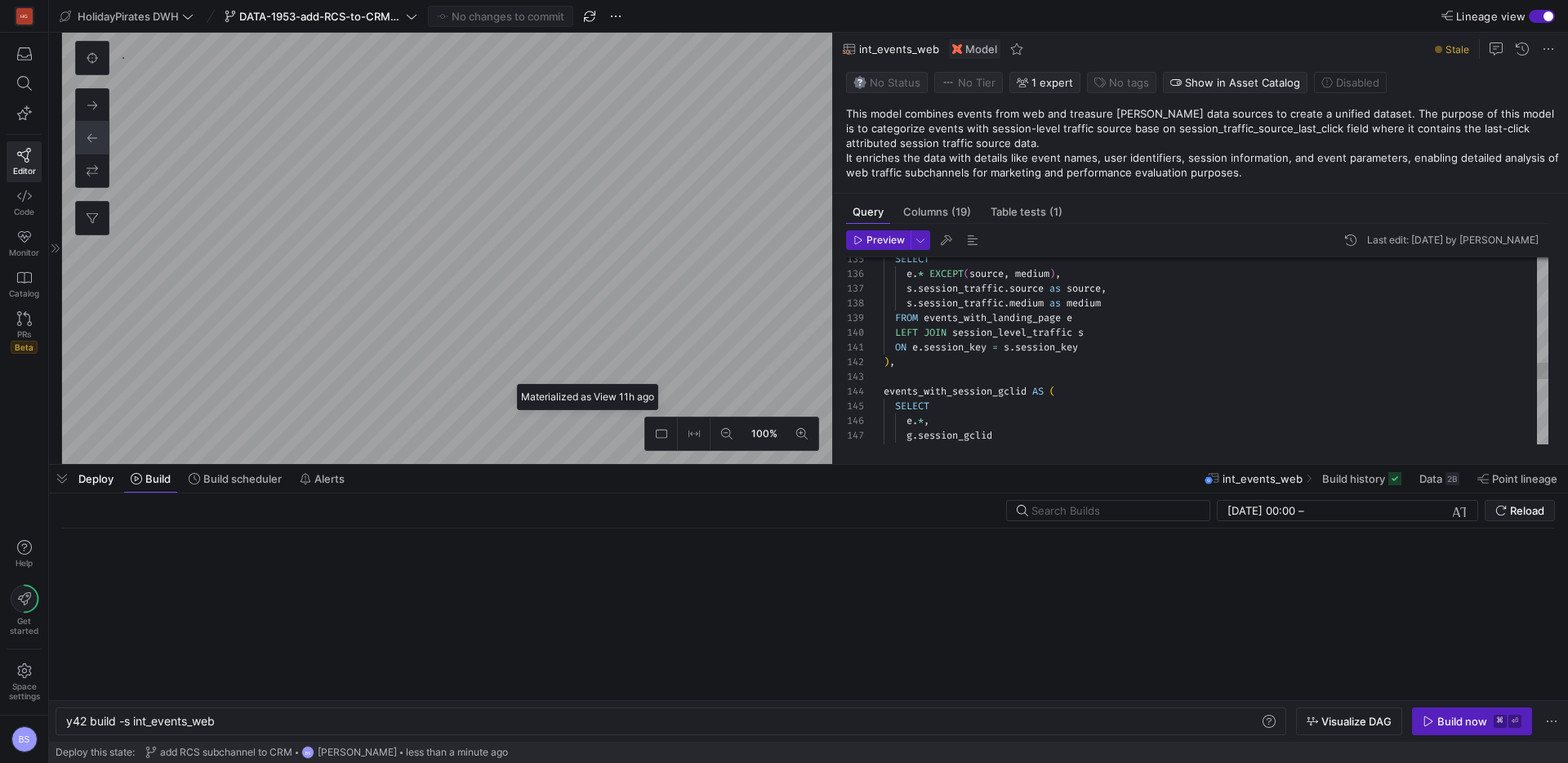
scroll to position [0, 149]
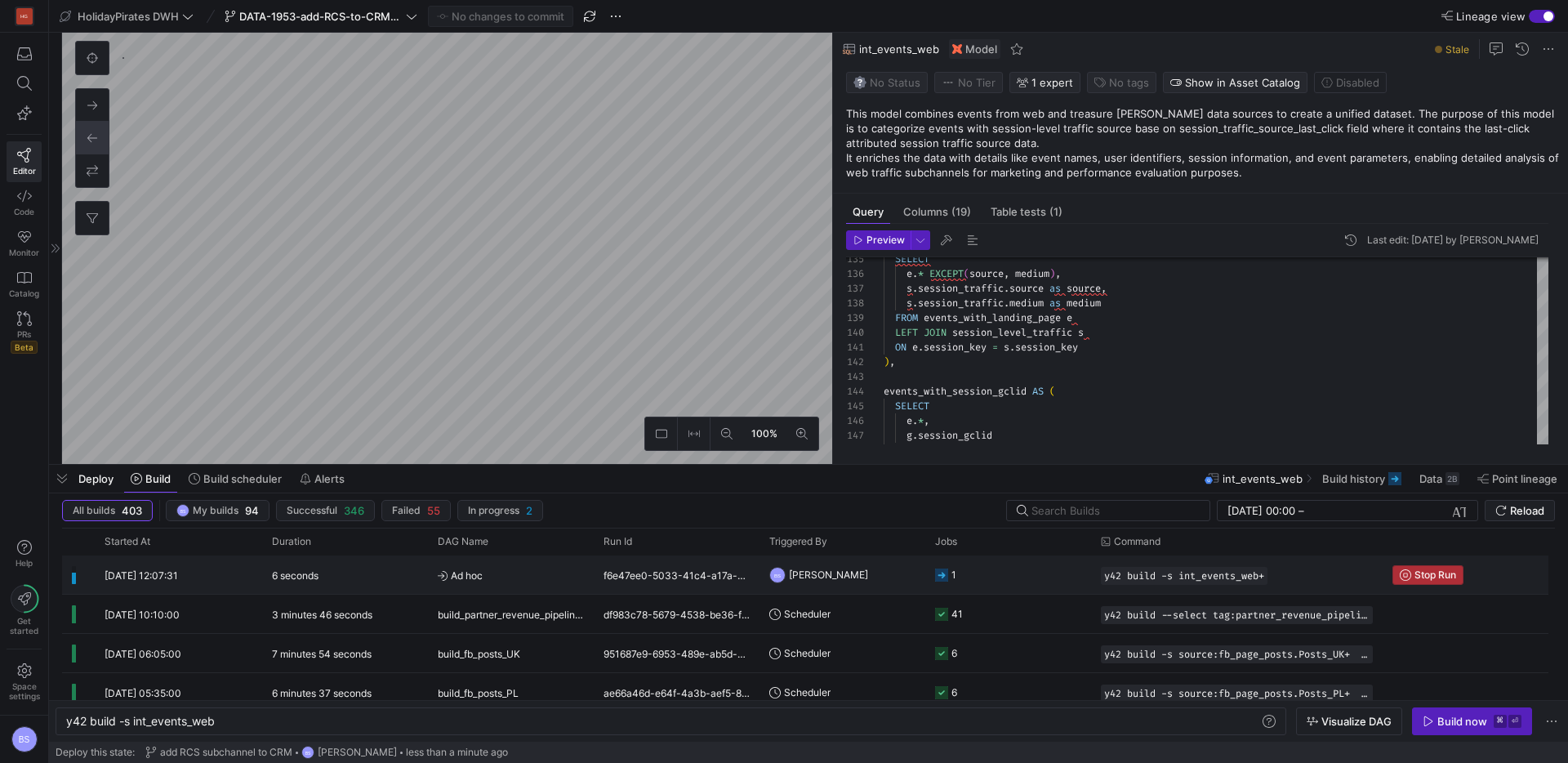
click at [1440, 575] on span "Stop Run" at bounding box center [1436, 575] width 42 height 11
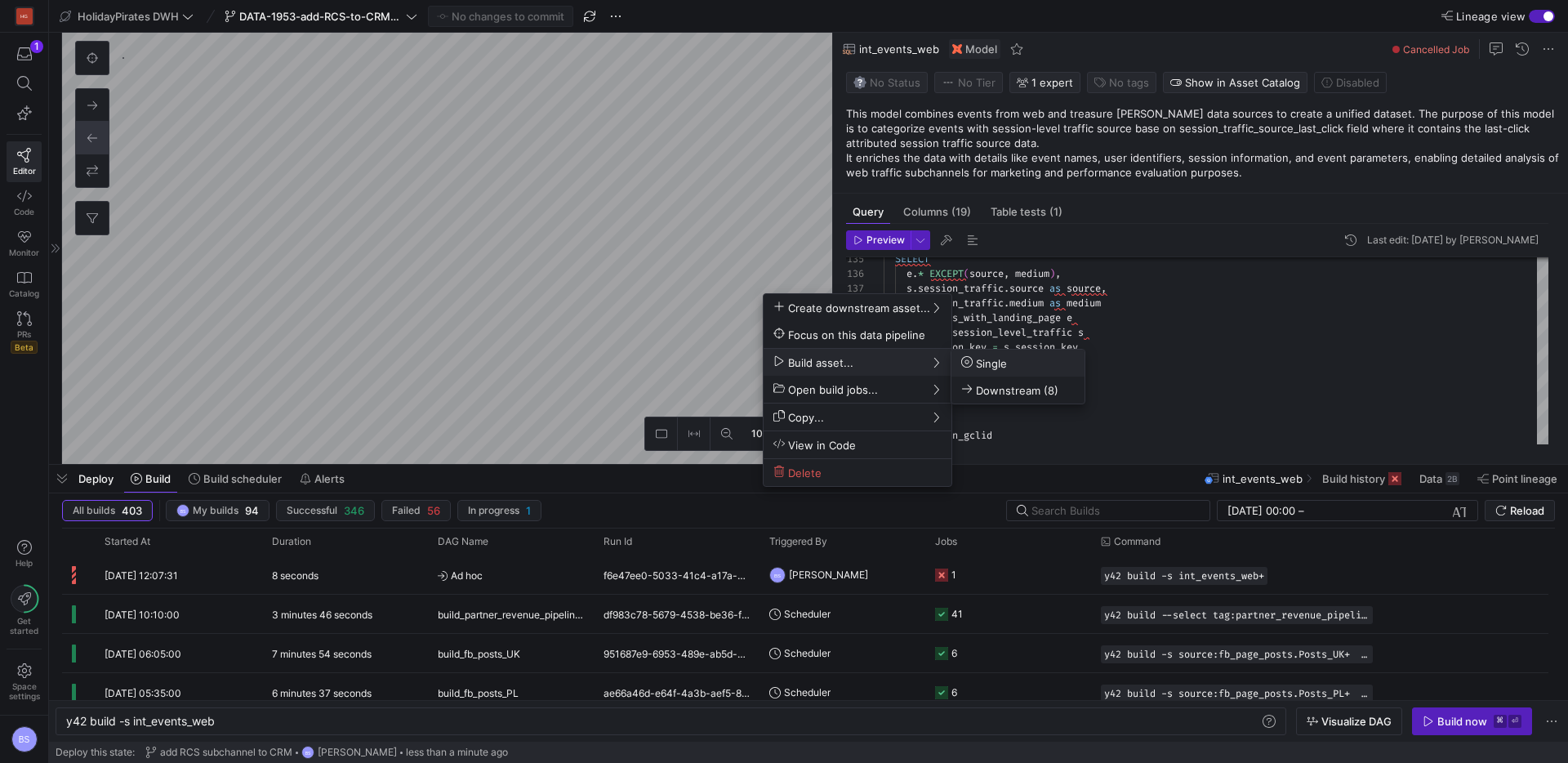
click at [985, 357] on span "Single" at bounding box center [984, 363] width 46 height 14
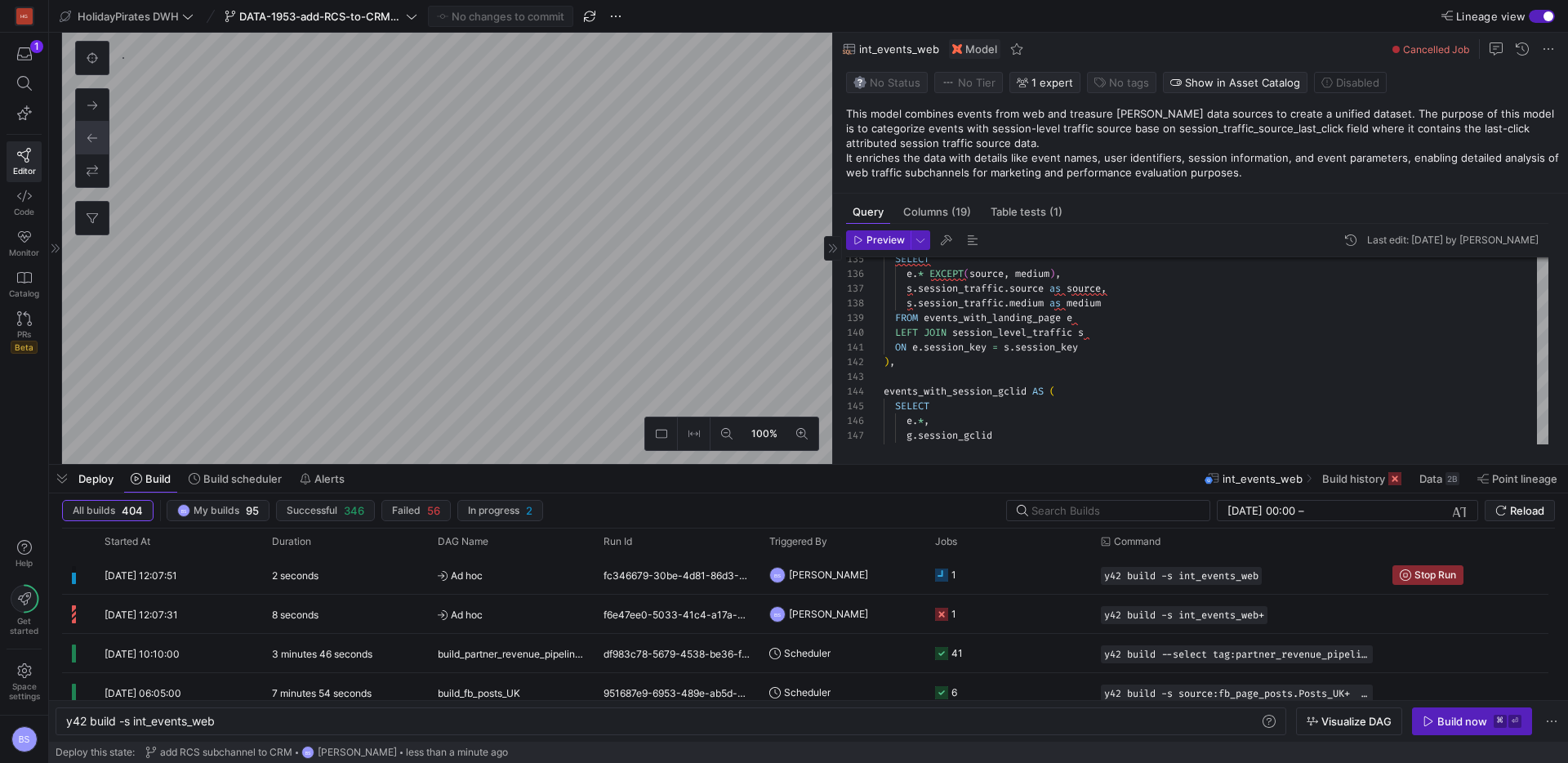
type textarea "{{ config(materialized='view') }} WITH events_with_subchannel AS ( SELECT * FRO…"
type textarea "y42 build -s int_events_web_backfilled"
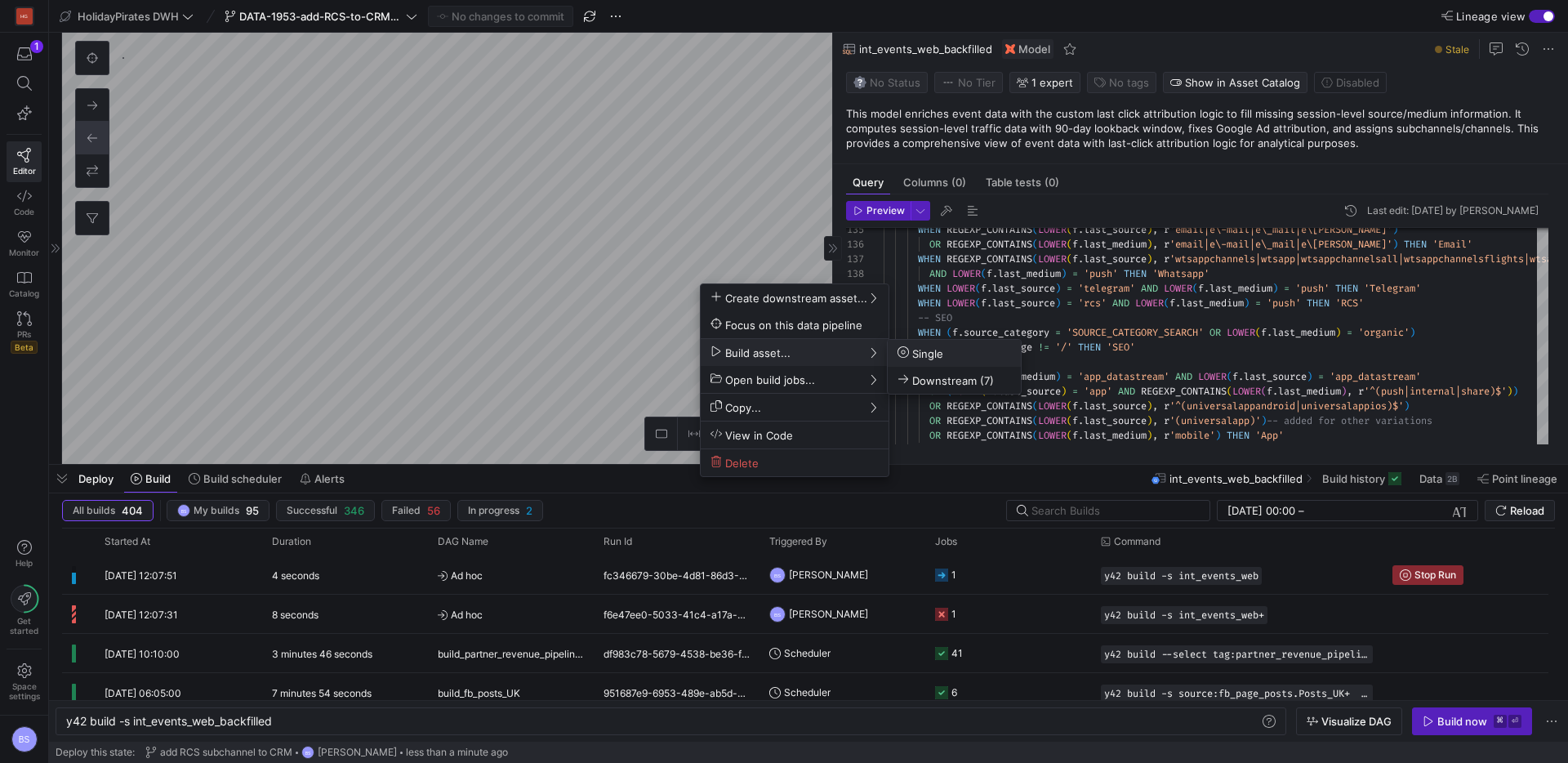
click at [915, 355] on span "Single" at bounding box center [920, 353] width 46 height 14
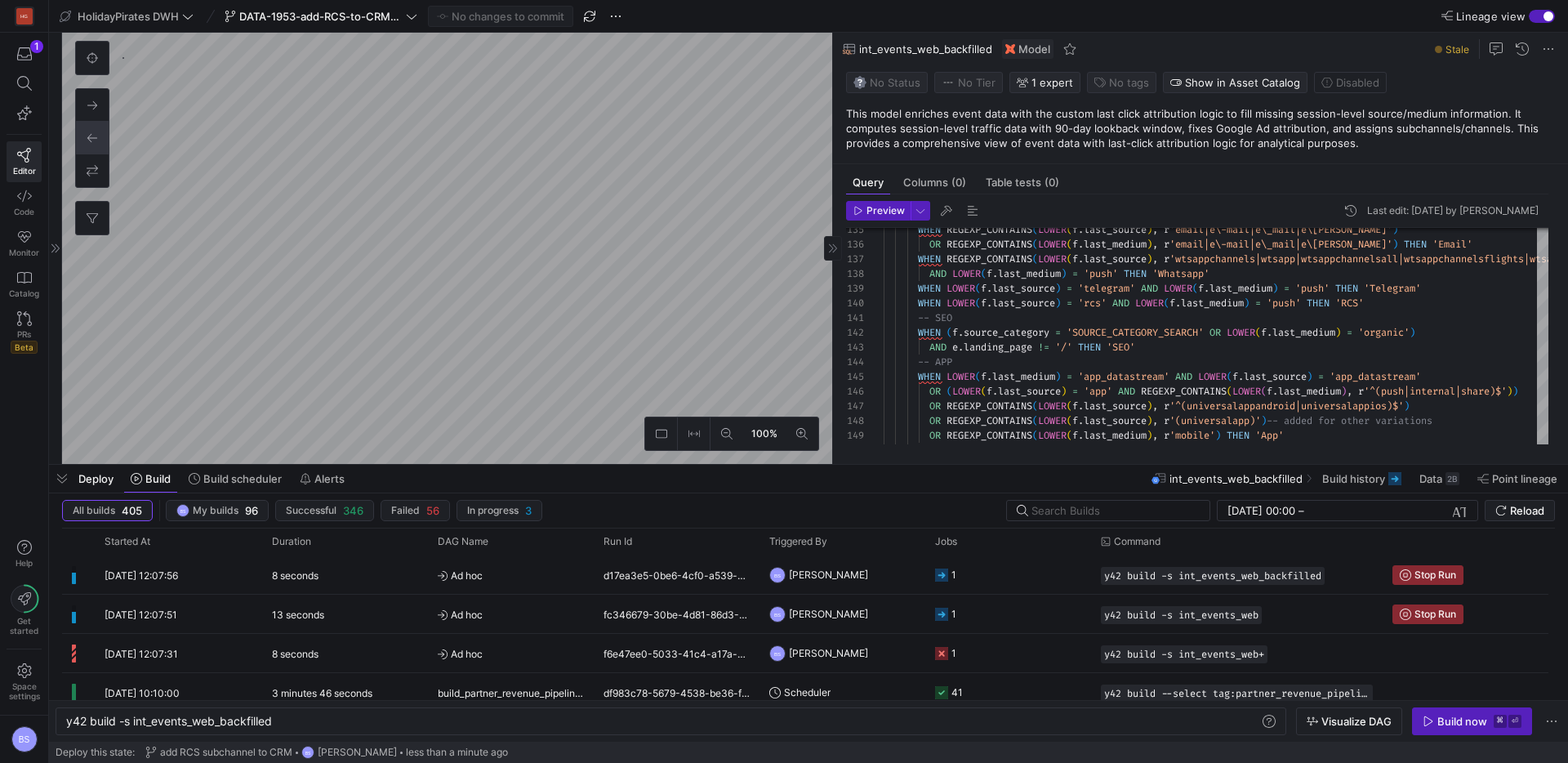
type textarea "{{ config(materialized='view') }} WITH events AS ( SELECT event_date , market ,…"
type textarea "y42 build -s int_deduplicated_events"
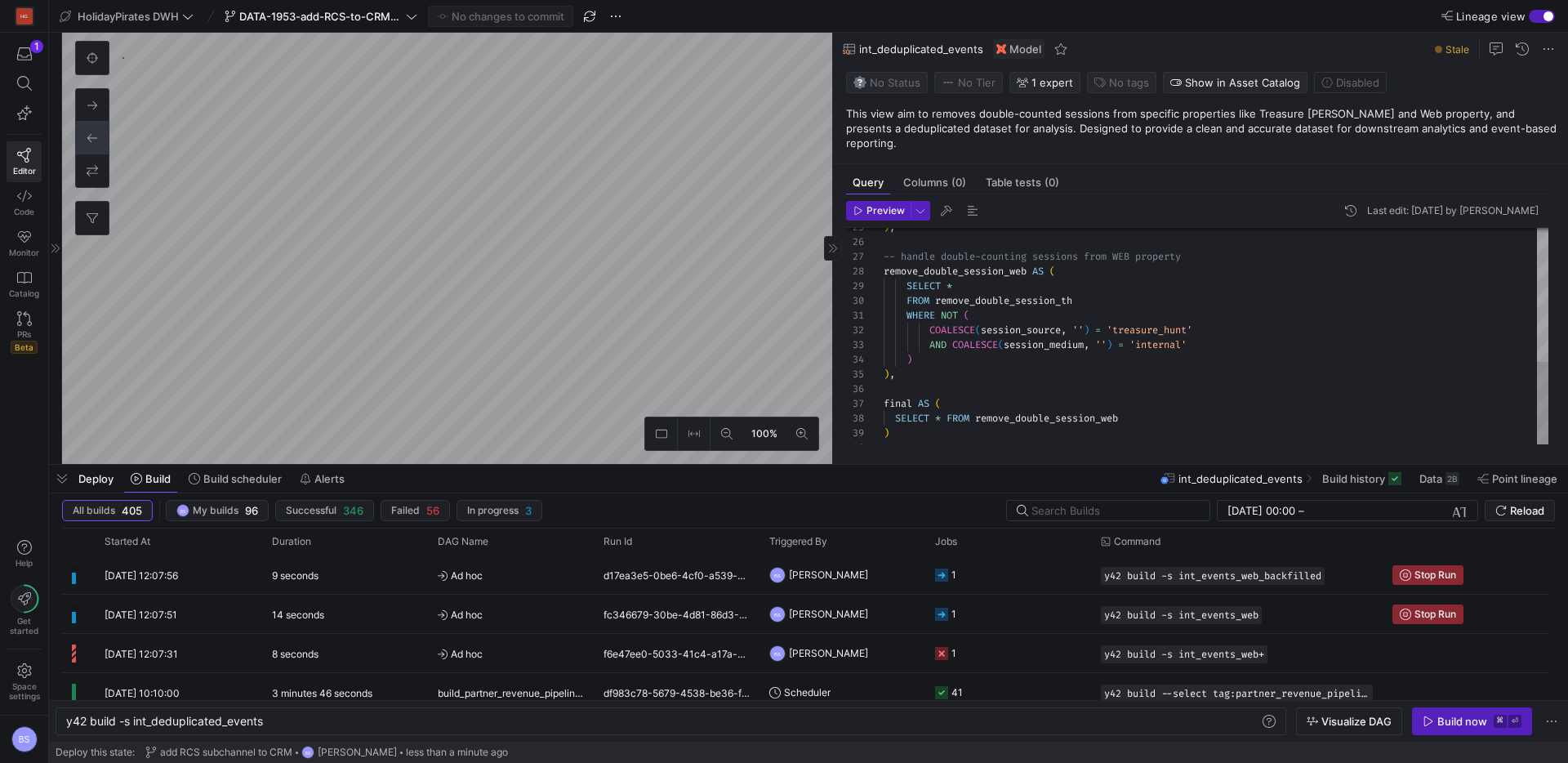
scroll to position [147, 0]
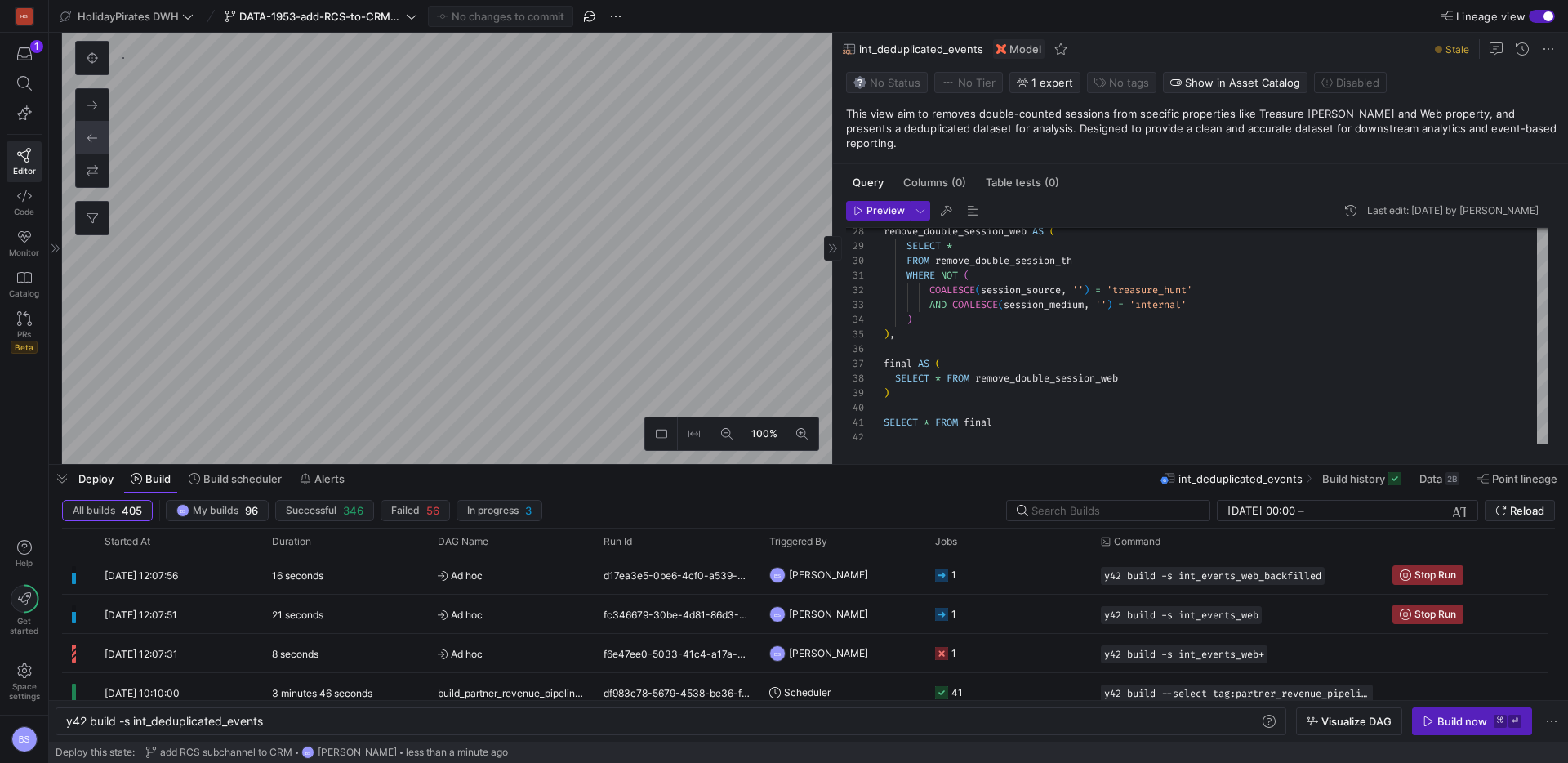
type textarea "-- load the seeded csv file from google that associates different sources with …"
type textarea "y42 build -s int_traffic_sessions"
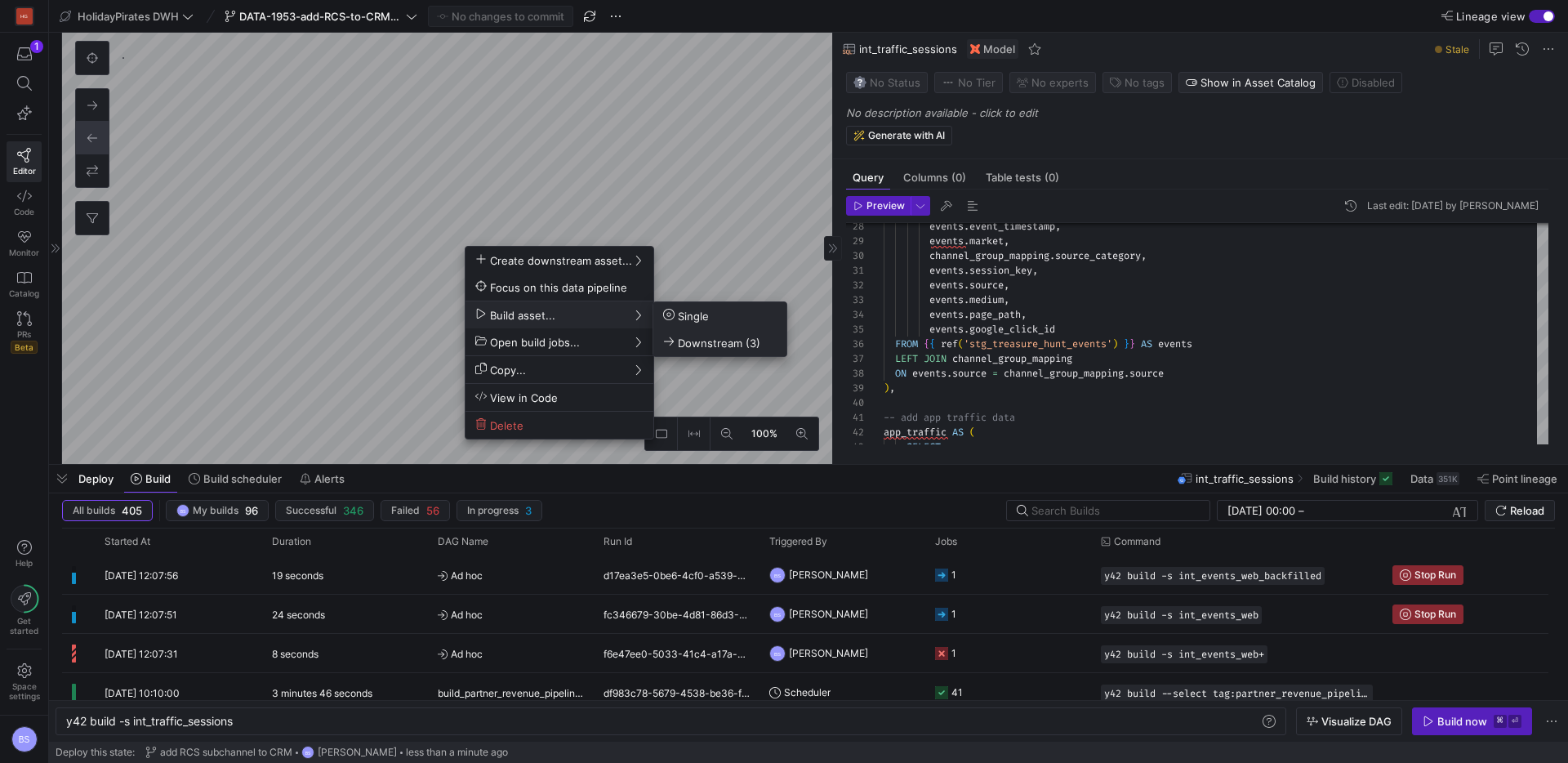
click at [701, 336] on span "Downstream (3)" at bounding box center [712, 342] width 97 height 14
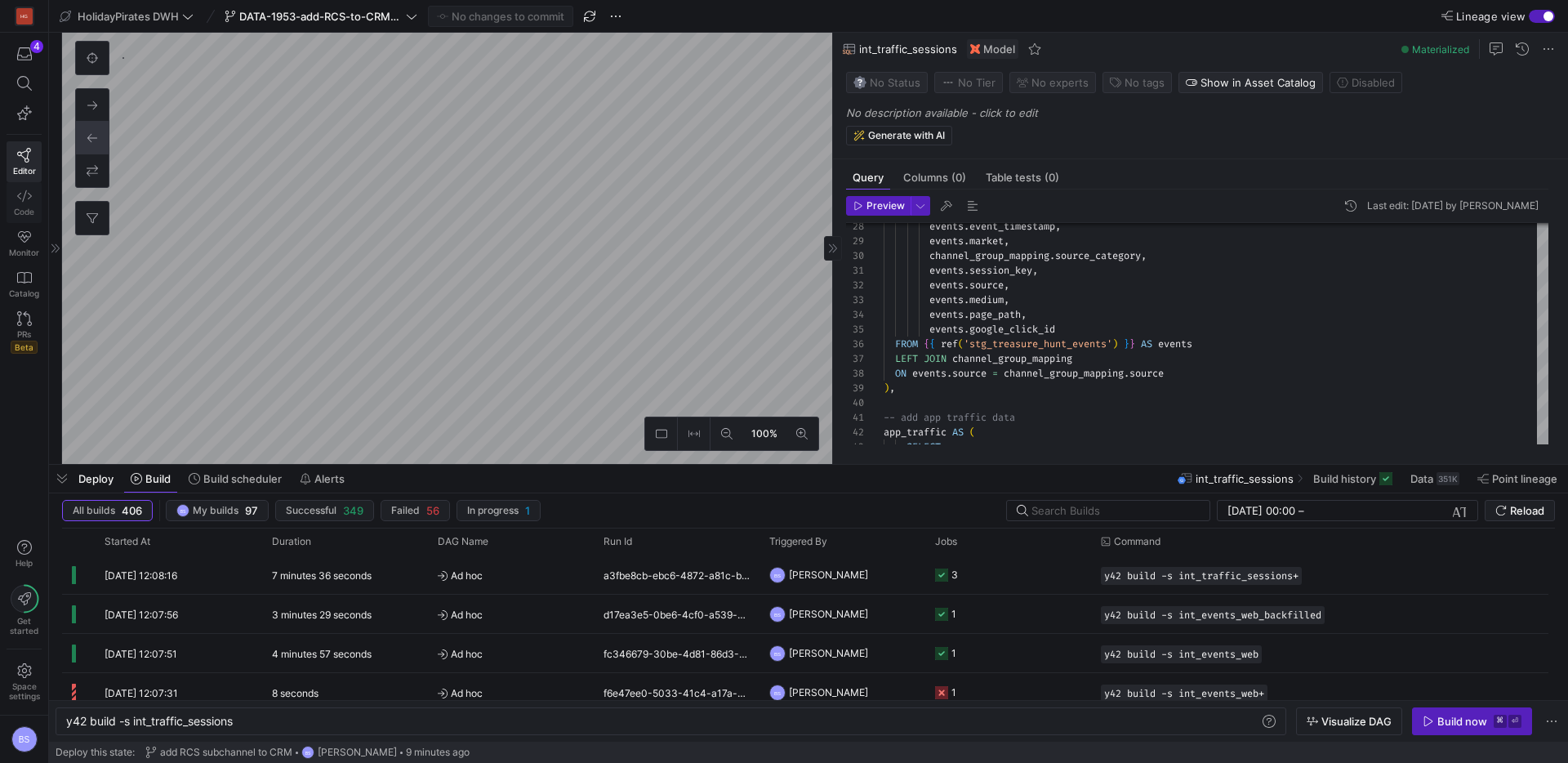
scroll to position [147, 0]
type textarea "{# In this model we provide source and medium fields. #} with traffic as ( SELE…"
type textarea "y42 build -s mart_traffic_source_medium"
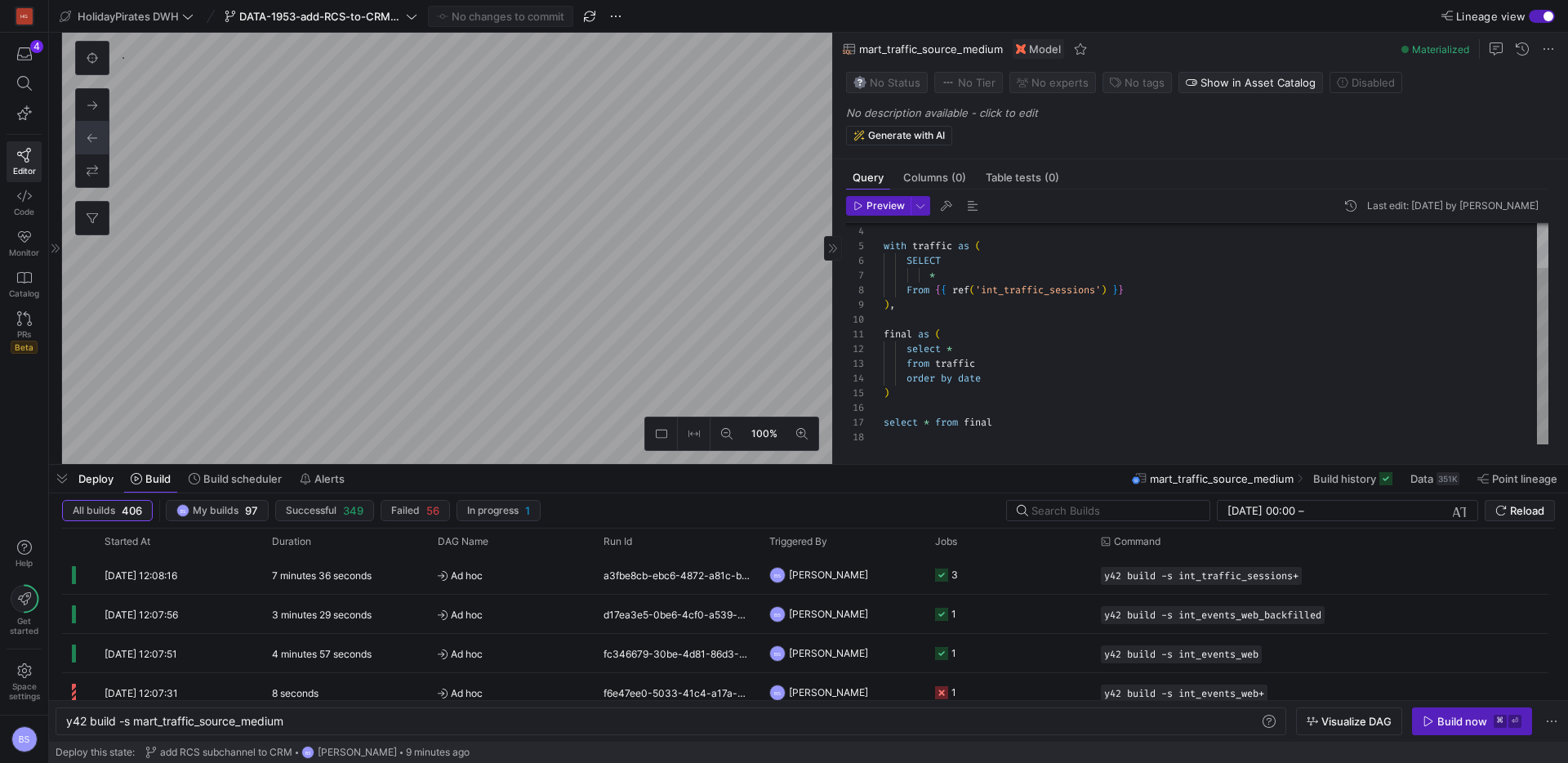
scroll to position [157, 0]
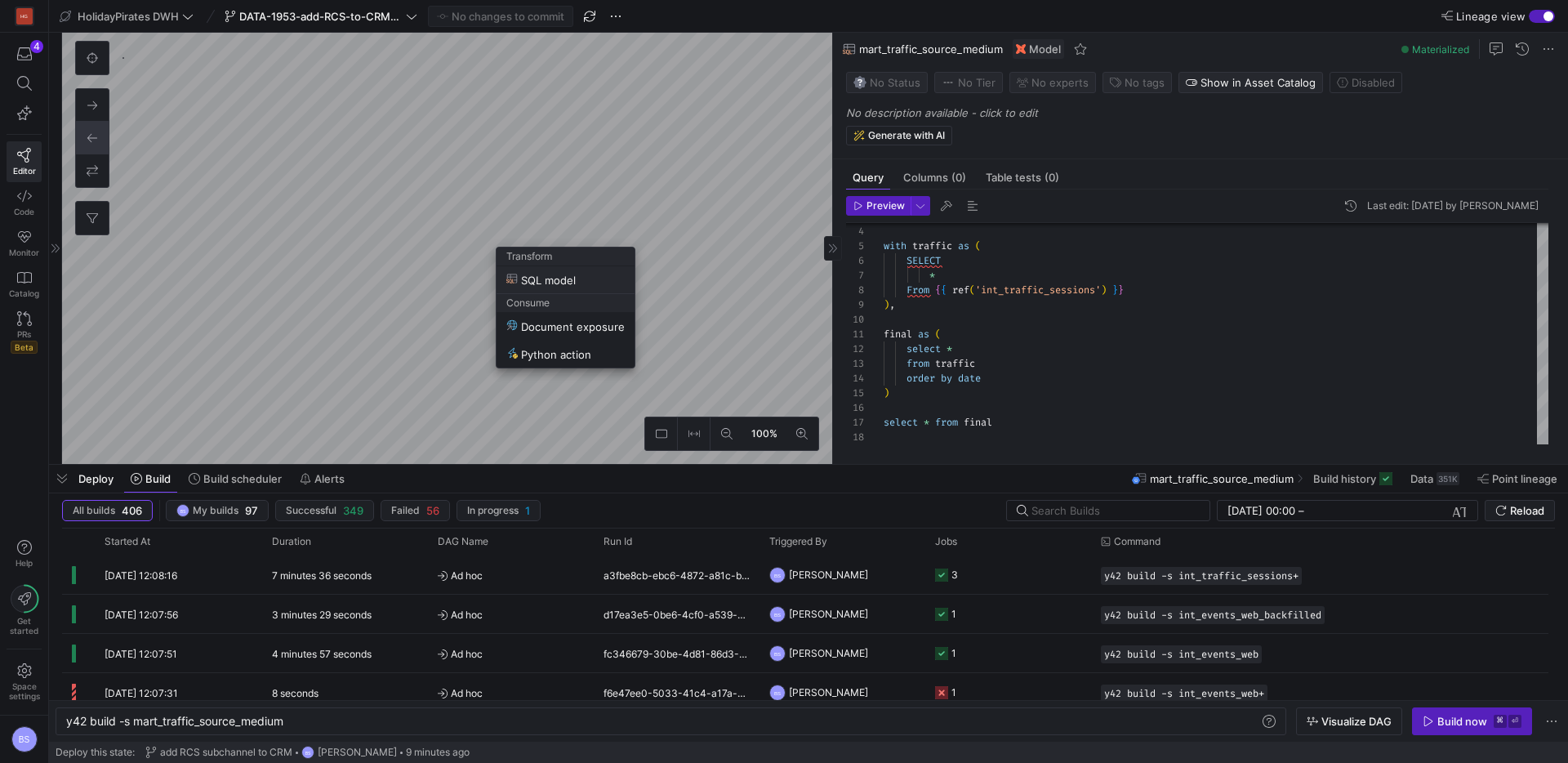
click at [578, 279] on span "SQL model" at bounding box center [565, 279] width 118 height 14
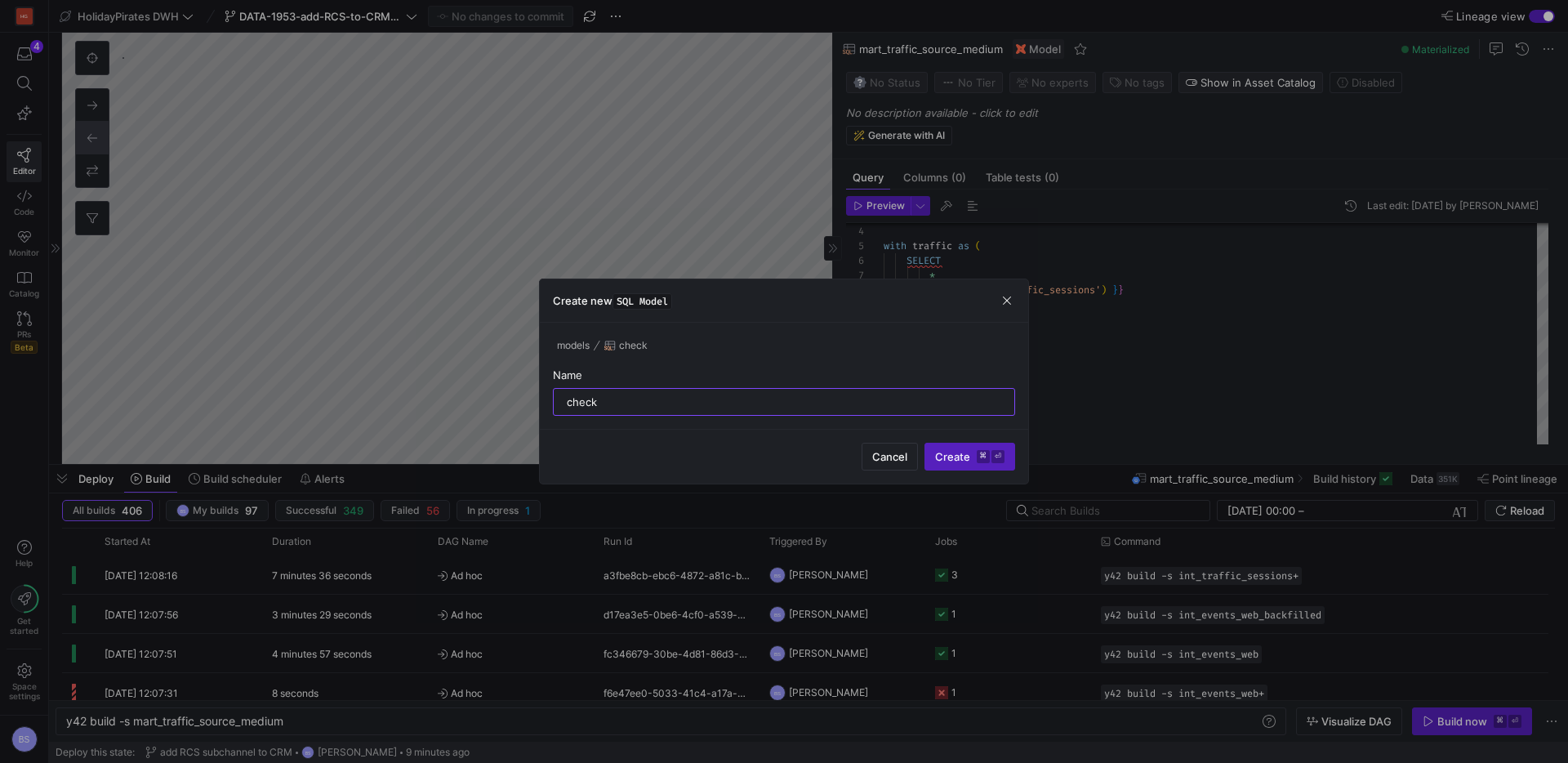
type input "check"
click at [924, 443] on button "Create ⌘ ⏎" at bounding box center [969, 457] width 90 height 28
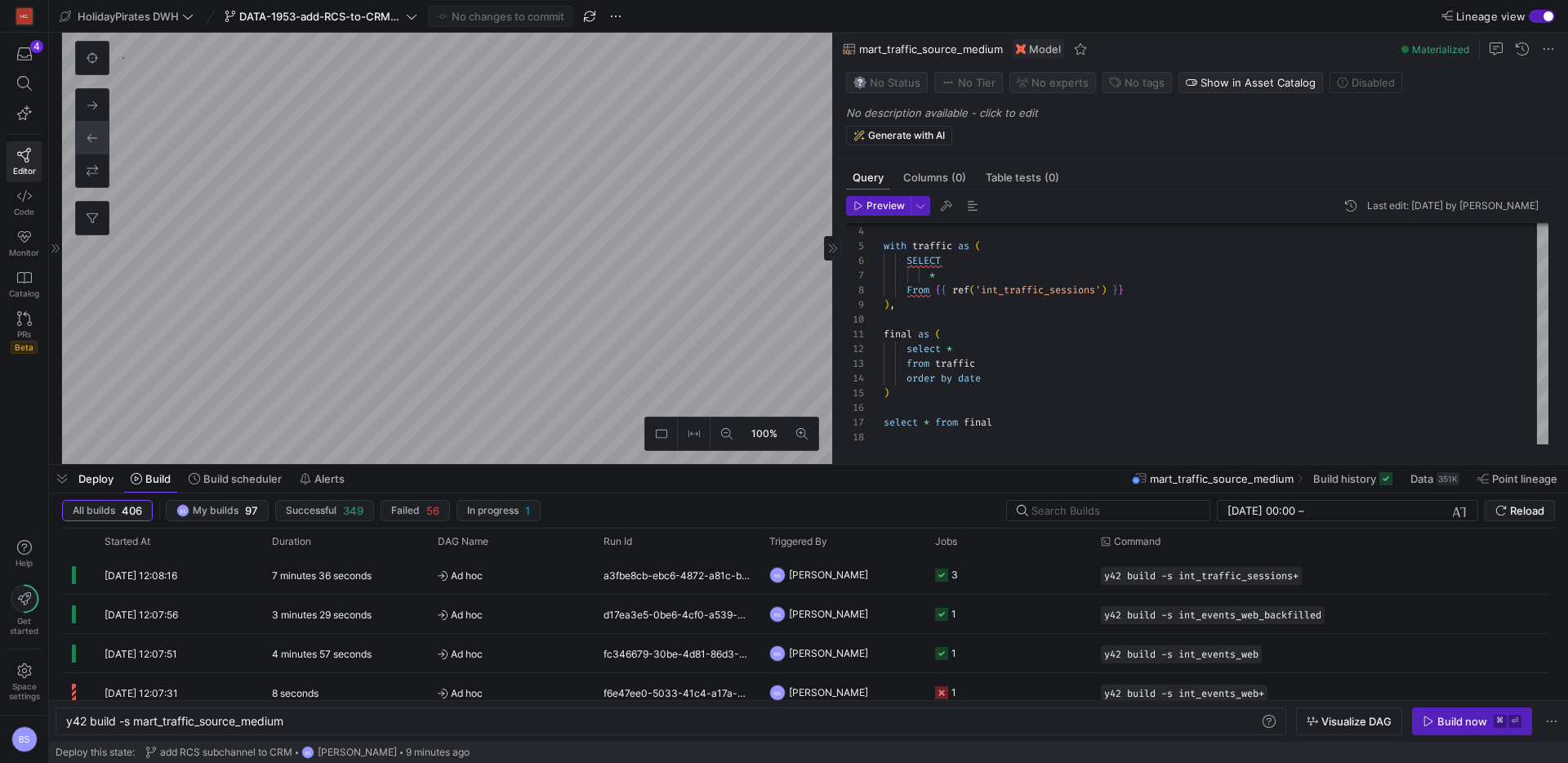
type textarea "select * from {{ ref('mart_traffic_source_medium') }}"
type textarea "y42 build -s check"
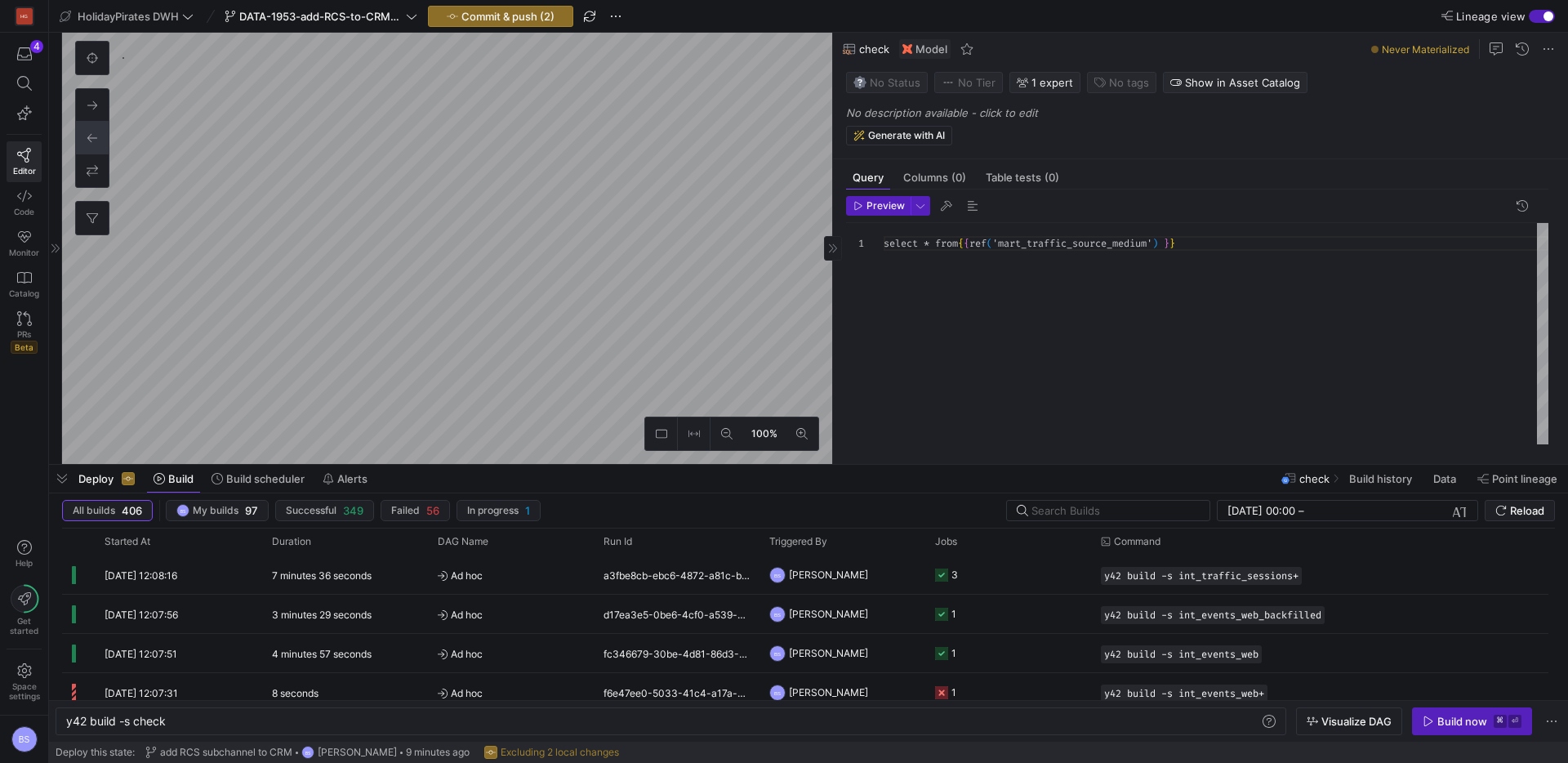
scroll to position [896, 0]
click at [881, 242] on div at bounding box center [865, 243] width 37 height 15
click at [881, 244] on div "1 select * from { { ref ( 'mart_traffic_source_medium' ) } } select * from {{ r…" at bounding box center [1197, 333] width 702 height 221
drag, startPoint x: 935, startPoint y: 244, endPoint x: 804, endPoint y: 238, distance: 131.1
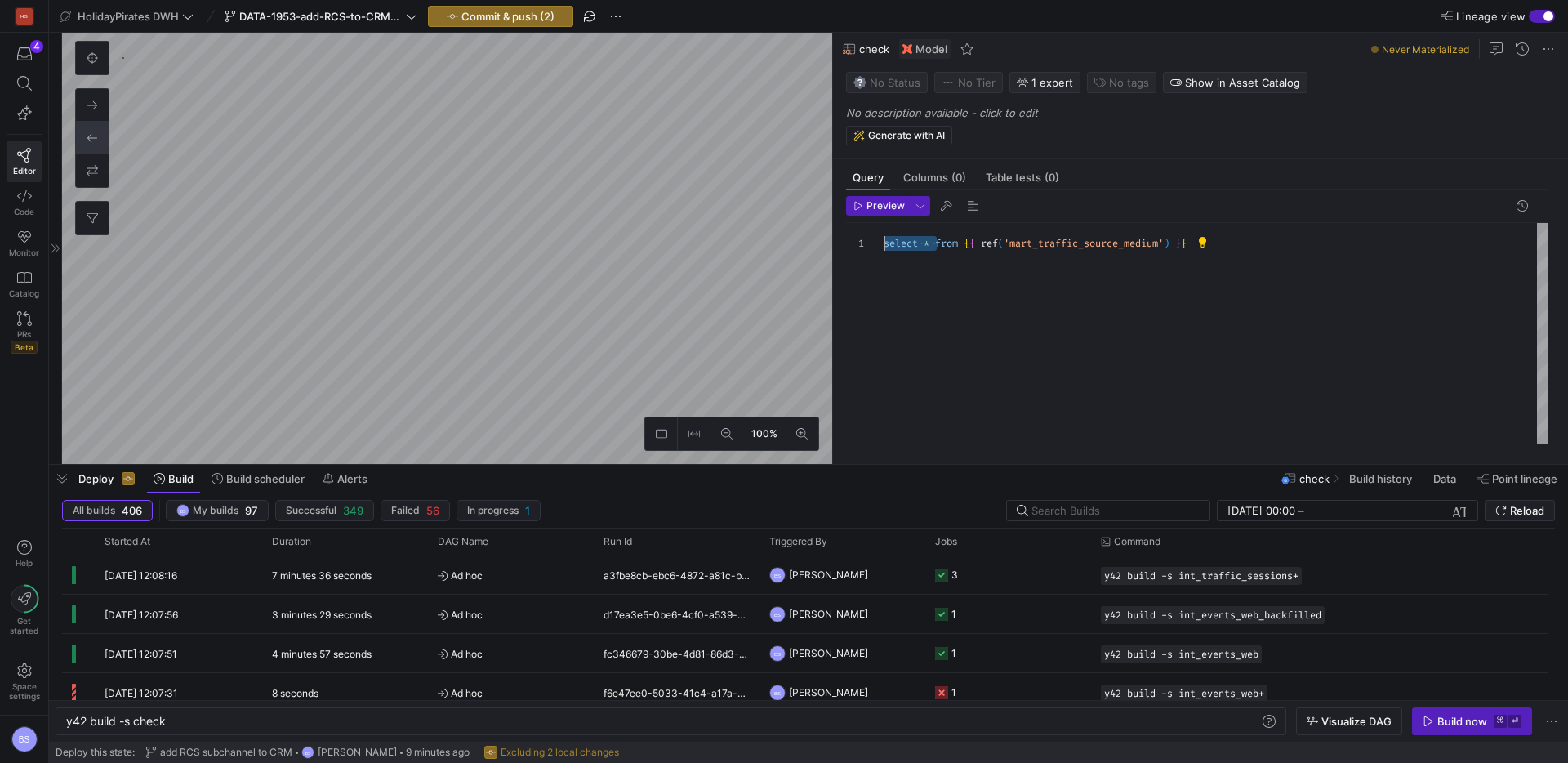
click at [883, 238] on div "select * from { { ref ( 'mart_traffic_source_medium' ) } }" at bounding box center [1215, 333] width 665 height 221
click at [895, 310] on div "select channel , subchannel , sum ( sessions ) from { { ref ( 'mart_traffic_sou…" at bounding box center [1215, 333] width 665 height 221
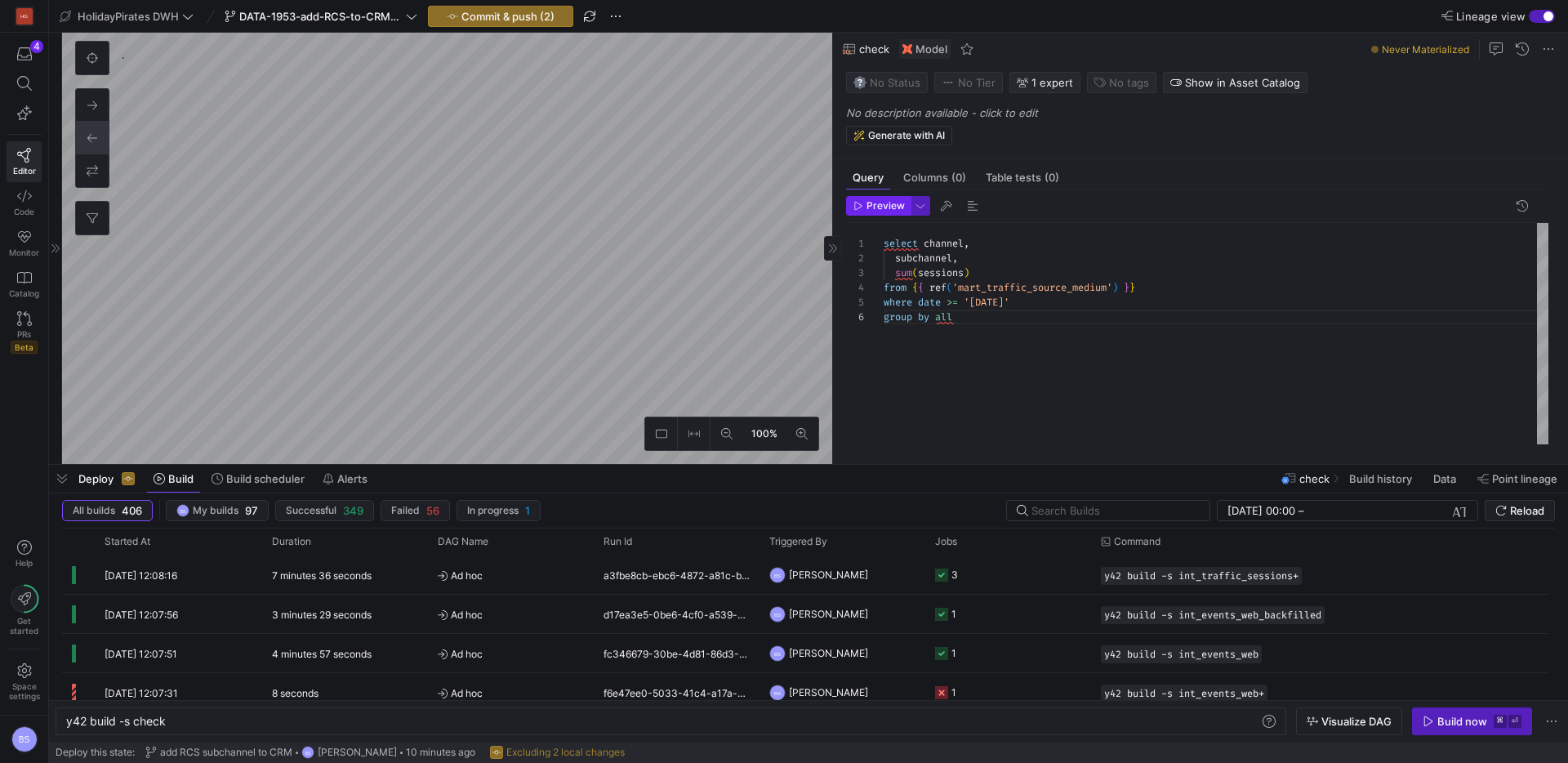
click at [878, 210] on span "Preview" at bounding box center [885, 206] width 38 height 11
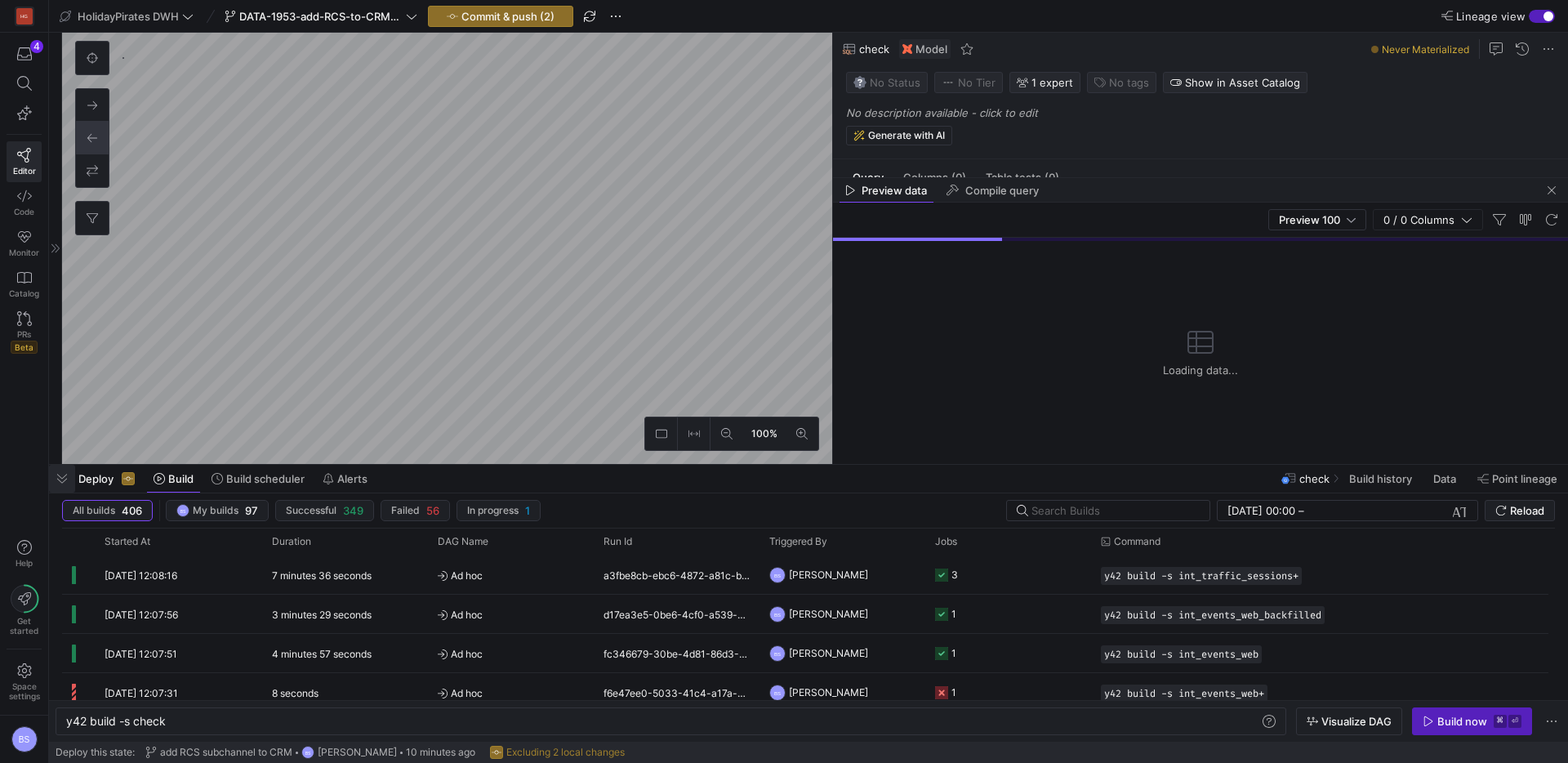
click at [62, 473] on span "button" at bounding box center [62, 479] width 26 height 28
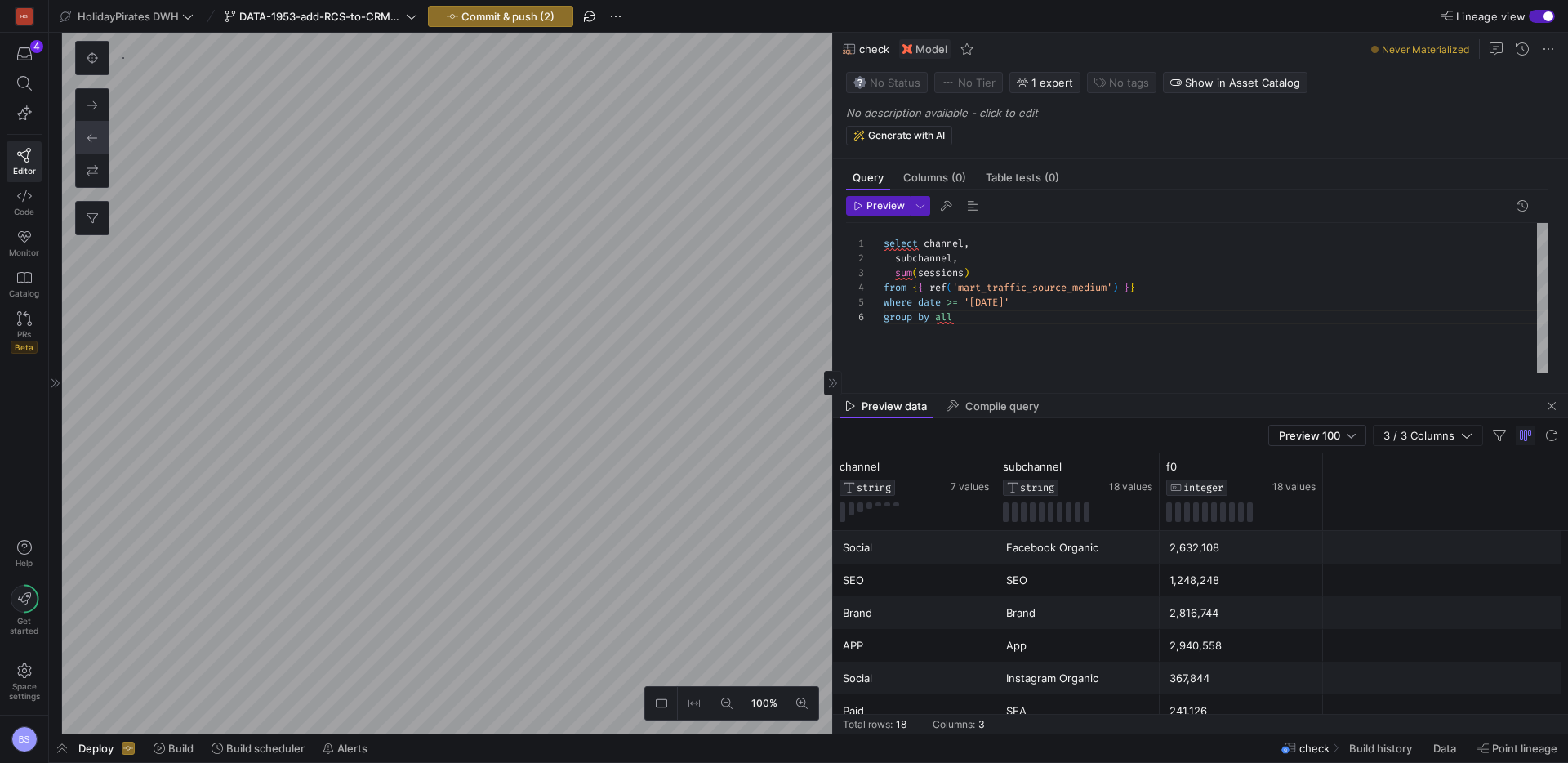
drag, startPoint x: 1153, startPoint y: 450, endPoint x: 1001, endPoint y: 326, distance: 196.2
click at [1150, 395] on div at bounding box center [1200, 394] width 735 height 7
click at [1205, 284] on div at bounding box center [784, 382] width 1568 height 763
click at [1120, 301] on div "select channel , subchannel , sum ( sessions ) from { { ref ( 'mart_traffic_sou…" at bounding box center [1215, 298] width 665 height 150
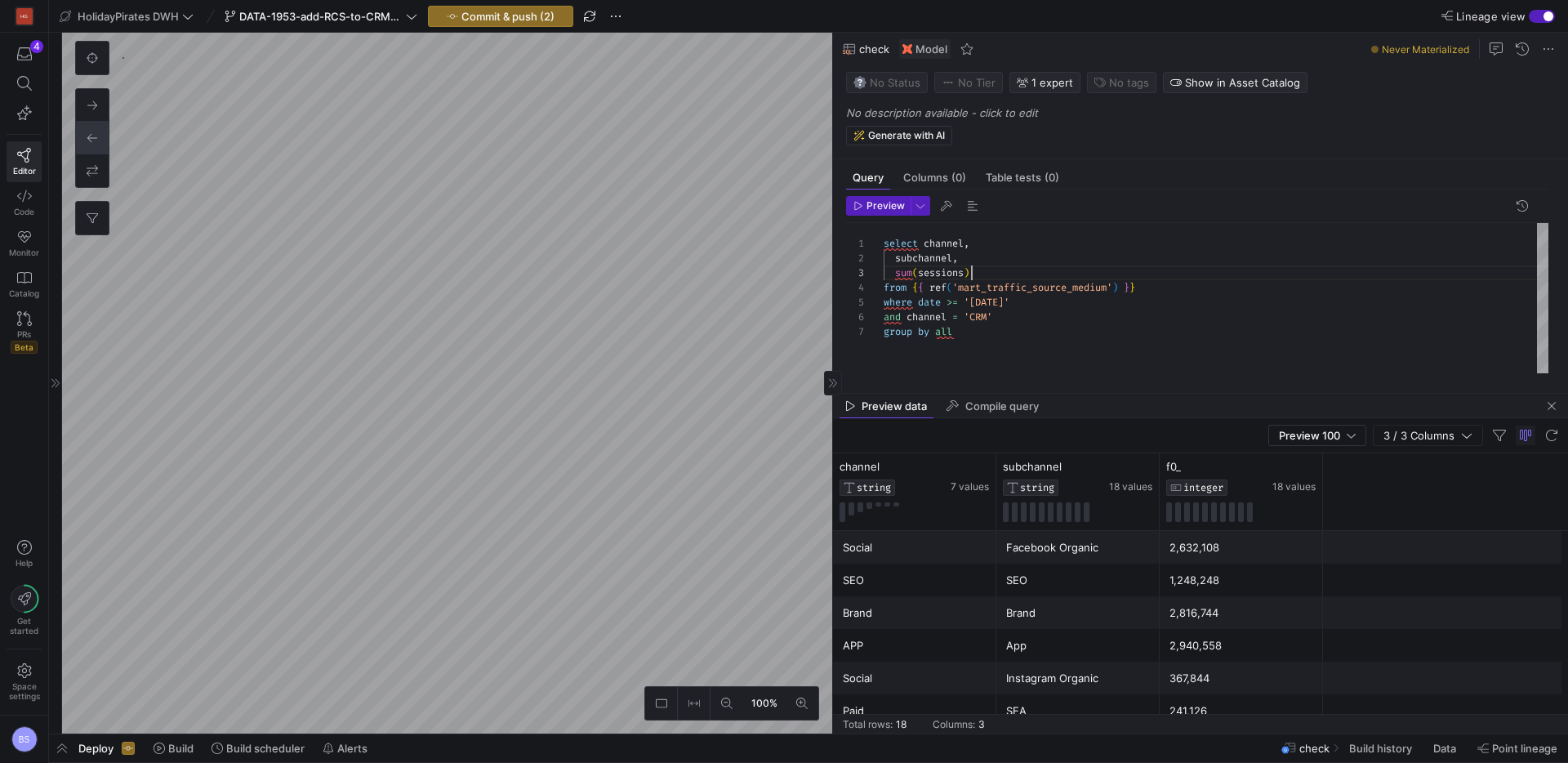
click at [1034, 270] on div "select channel , subchannel , sum ( sessions ) from { { ref ( 'mart_traffic_sou…" at bounding box center [1215, 298] width 665 height 150
click at [849, 212] on span "button" at bounding box center [878, 205] width 62 height 18
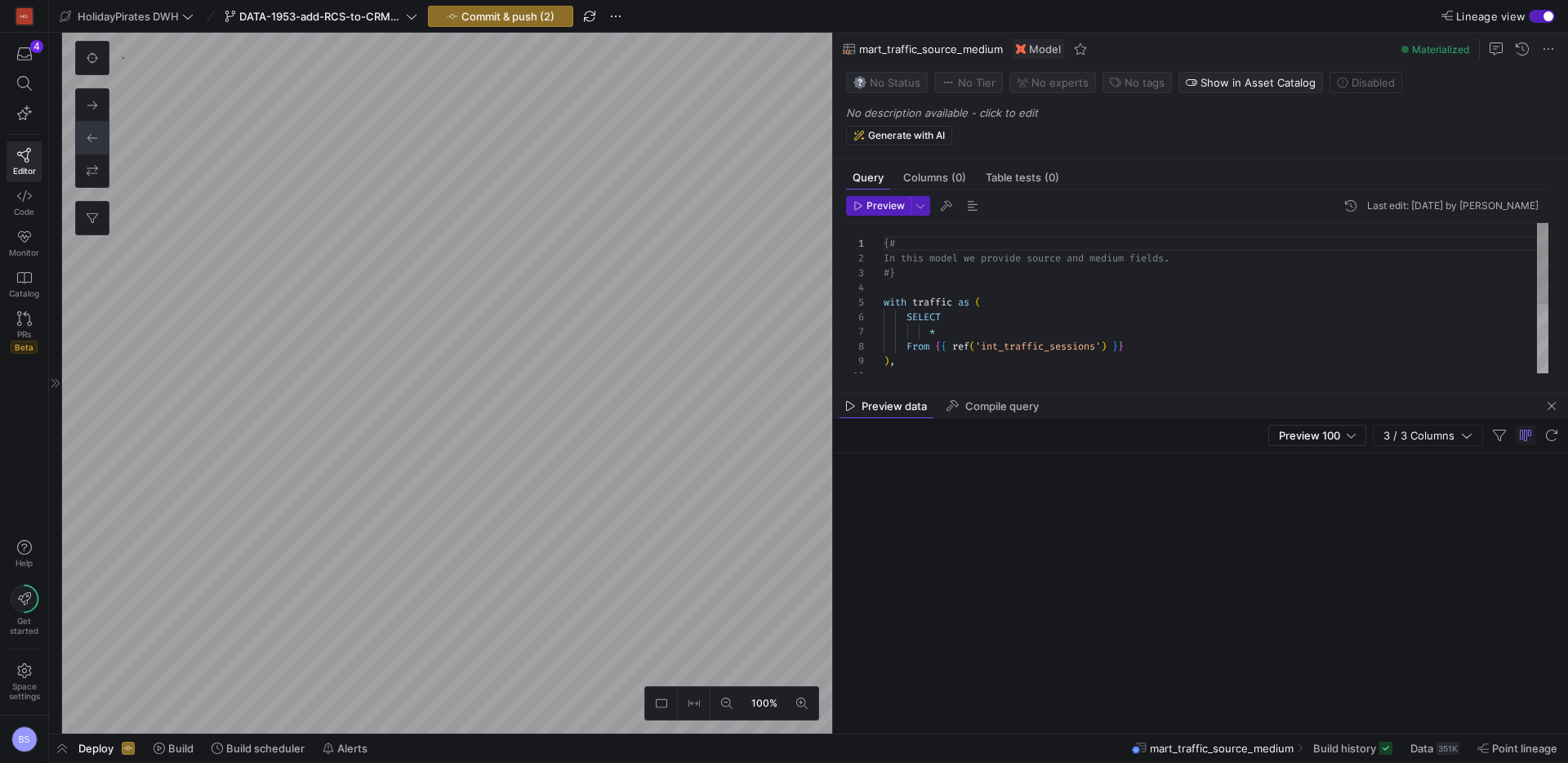
scroll to position [157, 0]
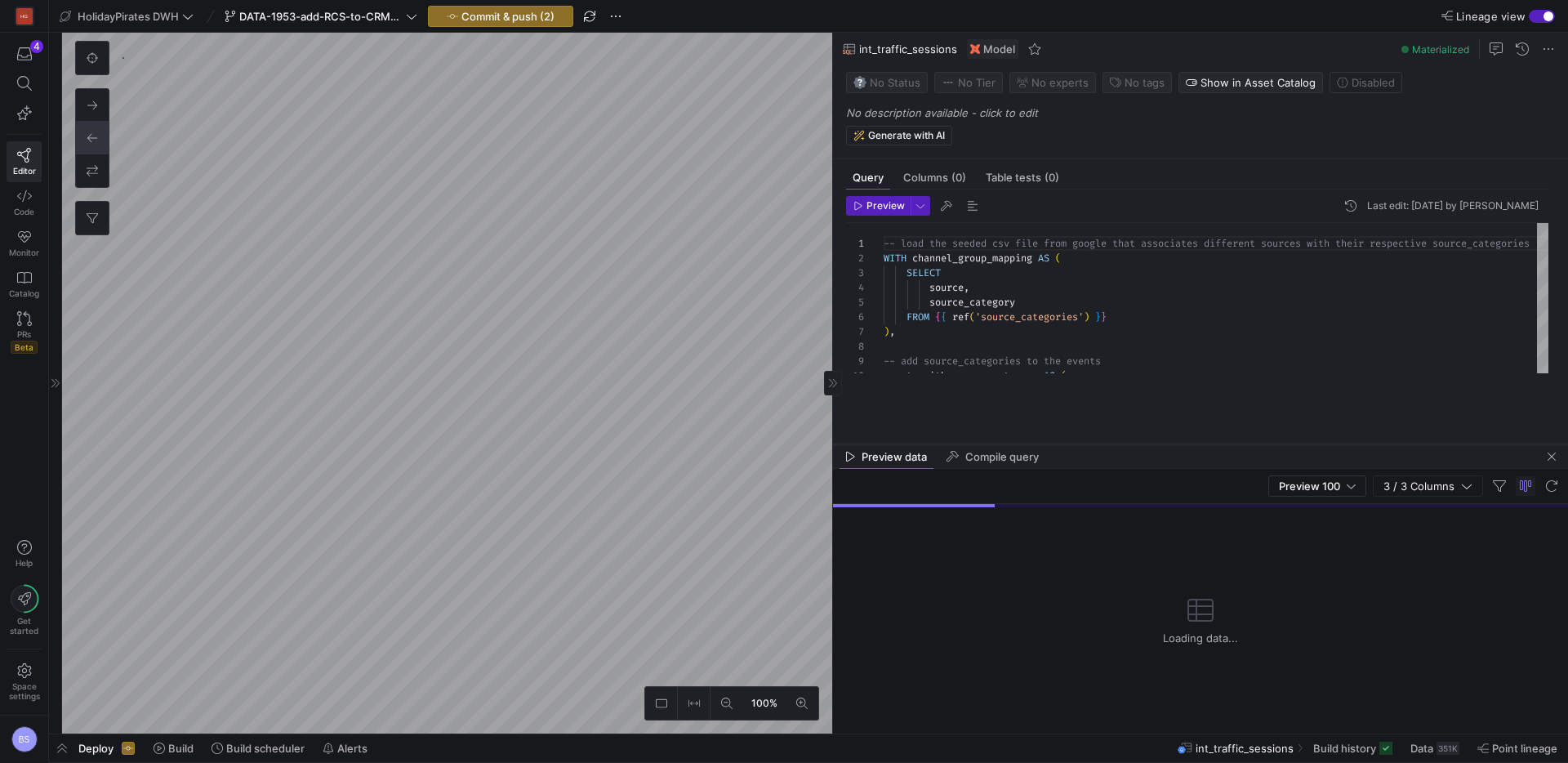
drag, startPoint x: 1117, startPoint y: 395, endPoint x: 1120, endPoint y: 562, distance: 167.0
click at [1121, 448] on div at bounding box center [1200, 444] width 735 height 7
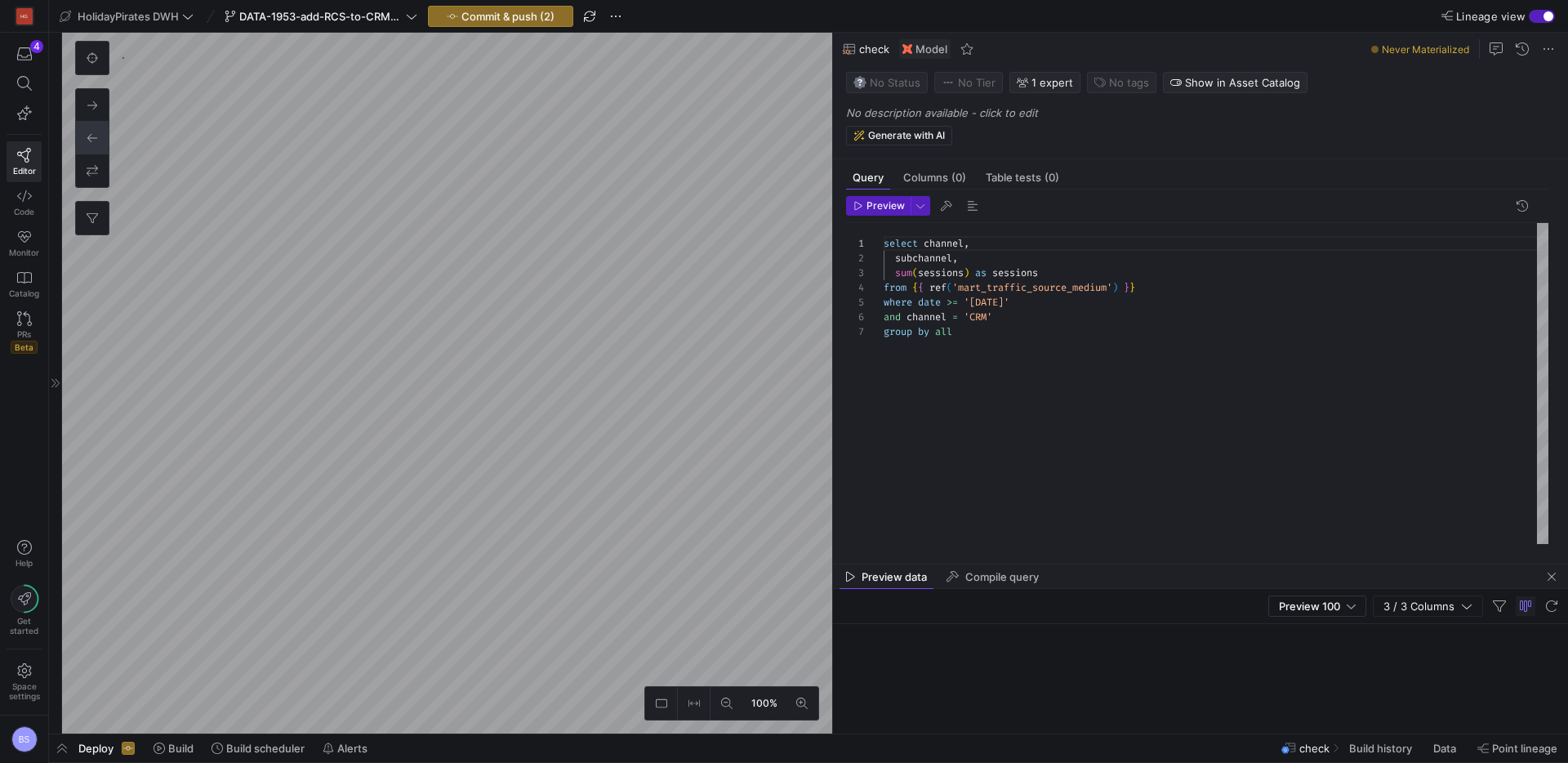
scroll to position [627, 0]
click at [1013, 304] on div "select channel , subchannel , sum ( sessions ) as sessions from { { ref ( 'mart…" at bounding box center [1215, 383] width 665 height 321
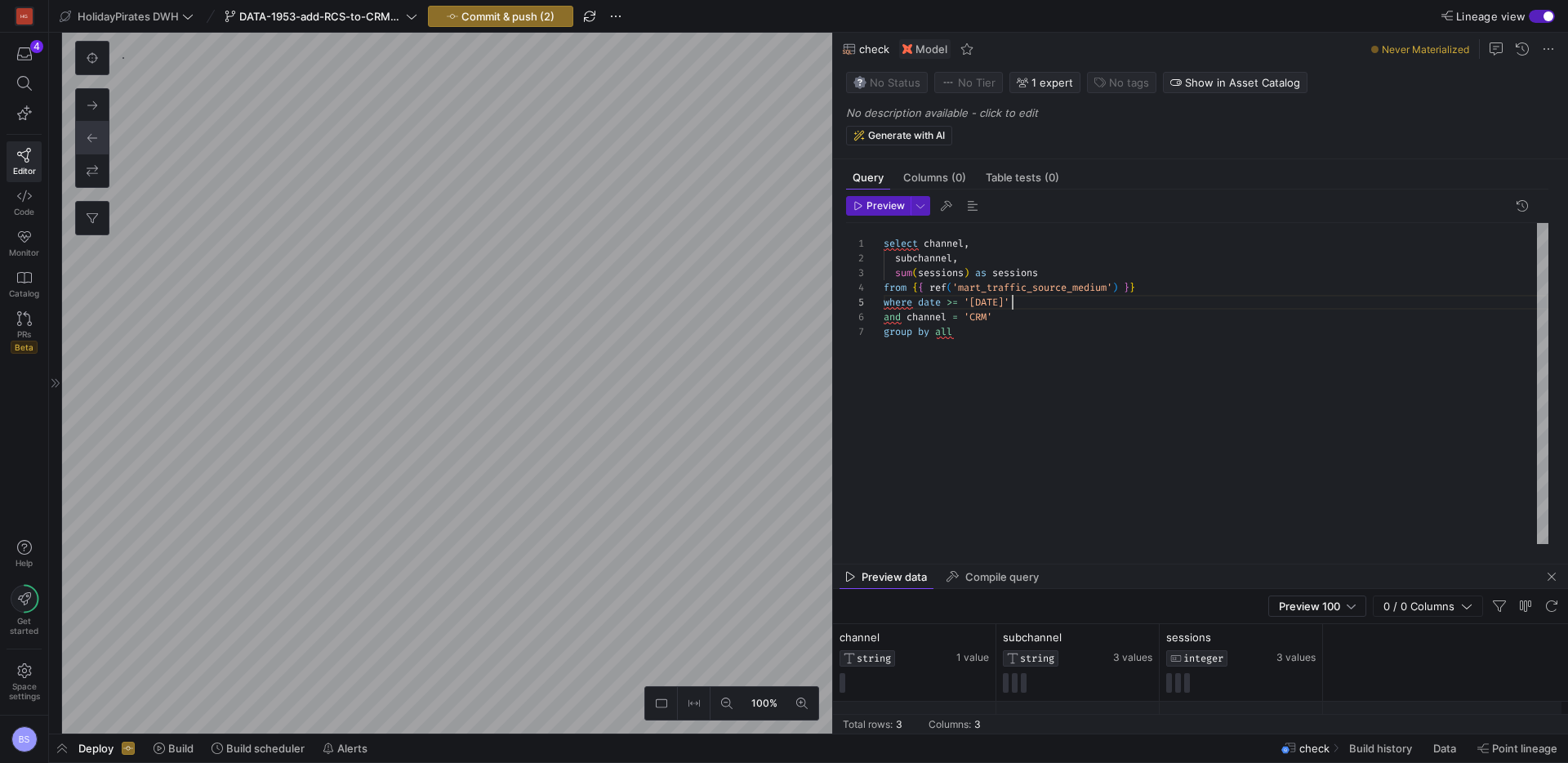
scroll to position [59, 129]
click at [891, 207] on span "Preview" at bounding box center [885, 206] width 38 height 11
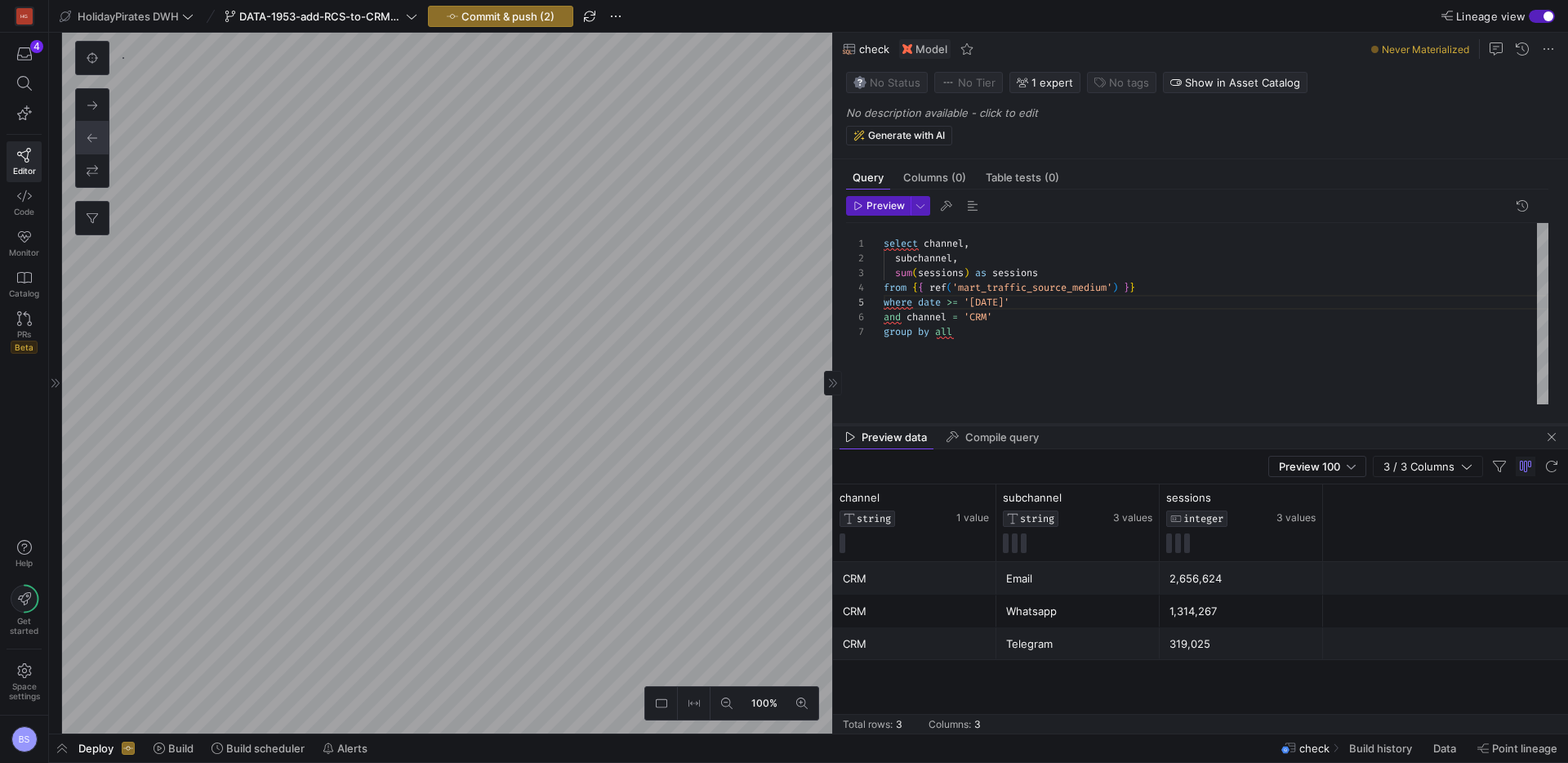
drag, startPoint x: 1135, startPoint y: 564, endPoint x: 1144, endPoint y: 424, distance: 140.3
click at [1144, 424] on div at bounding box center [1200, 424] width 735 height 7
click at [1012, 302] on div "select channel , subchannel , sum ( sessions ) as sessions from { { ref ( 'mart…" at bounding box center [1215, 313] width 665 height 181
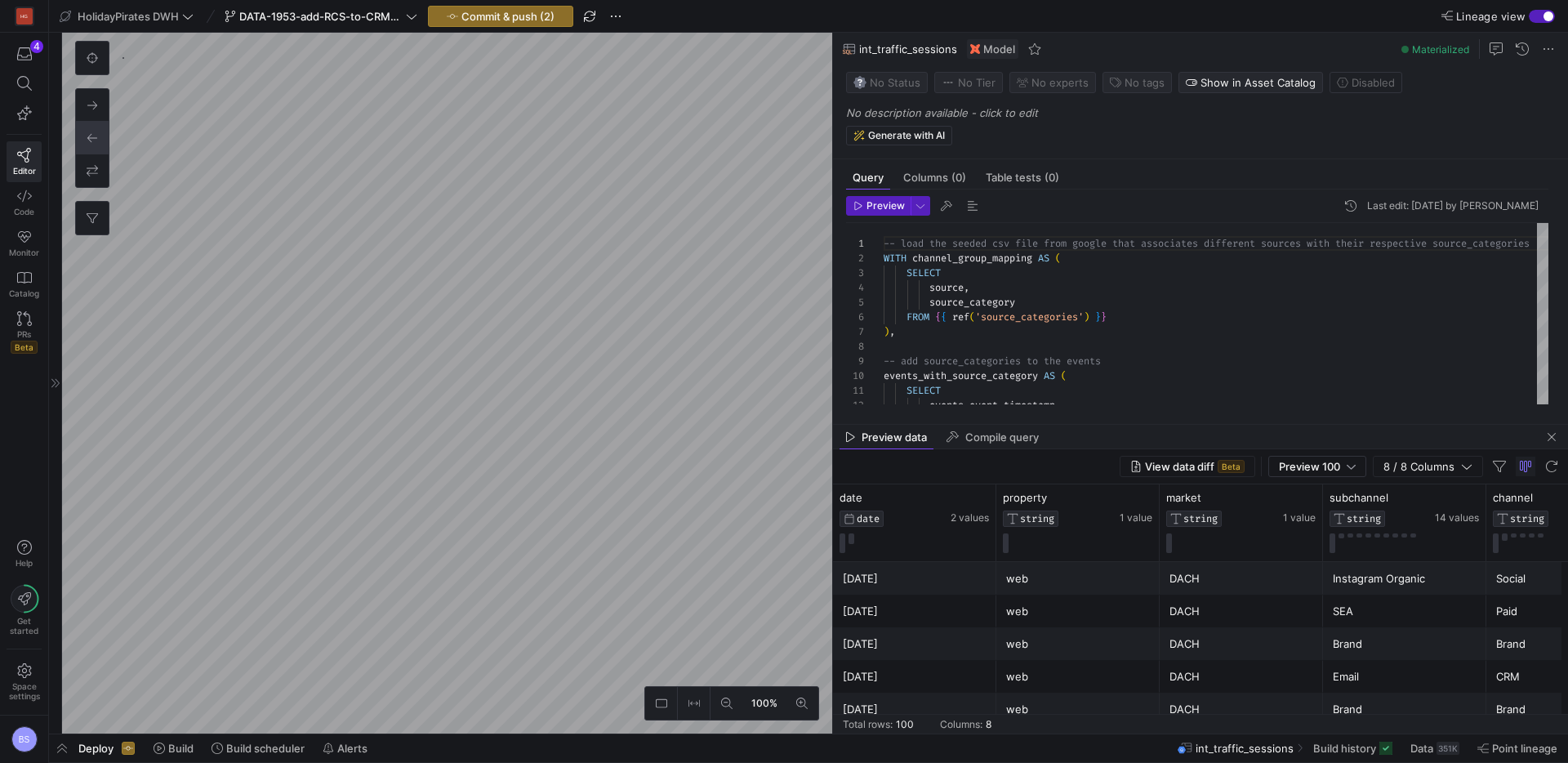
scroll to position [627, 0]
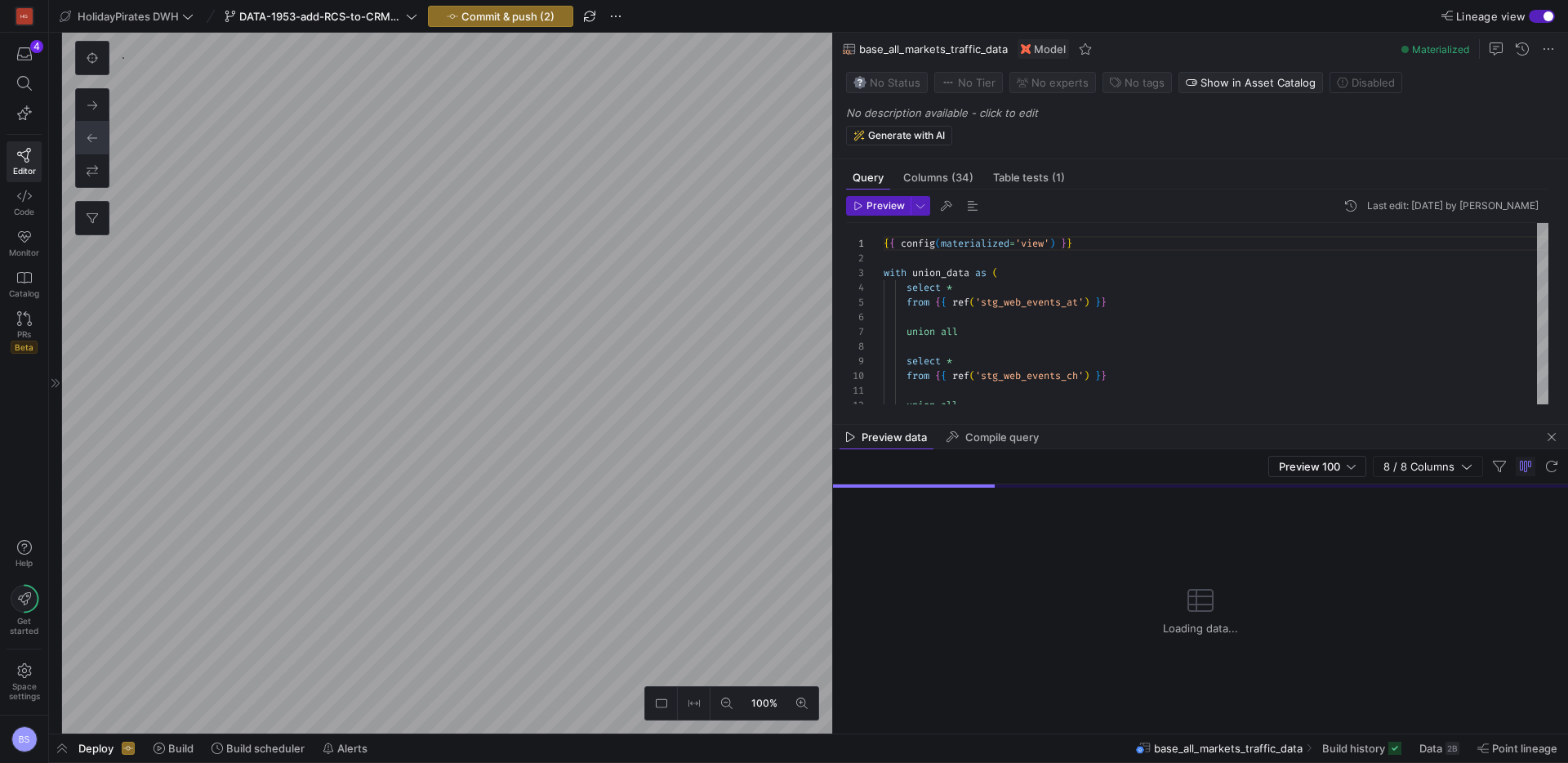
type textarea "-- load the seeded csv file from google that associates different sources with …"
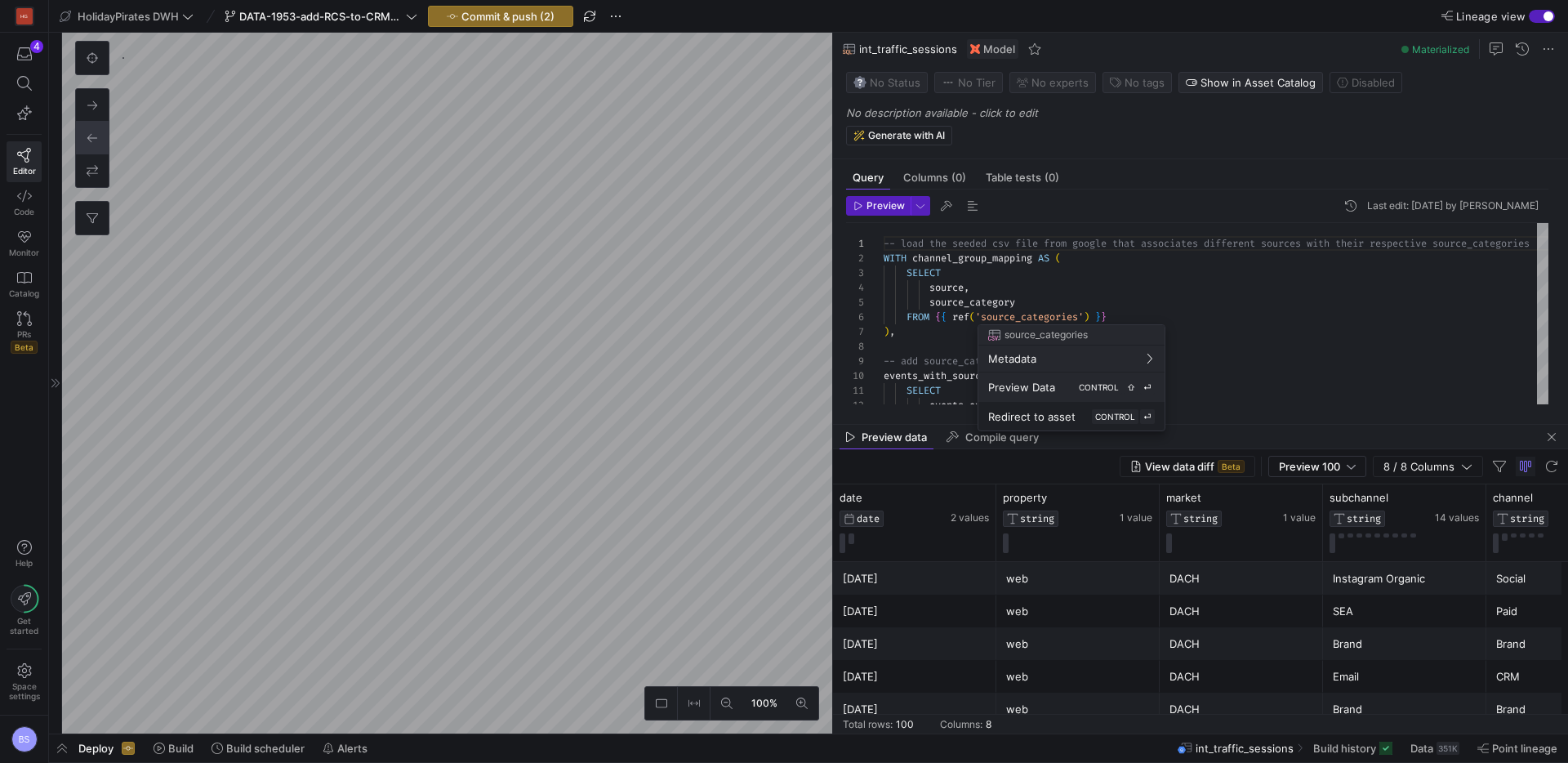
click at [1046, 386] on span "Preview Data" at bounding box center [1022, 387] width 67 height 13
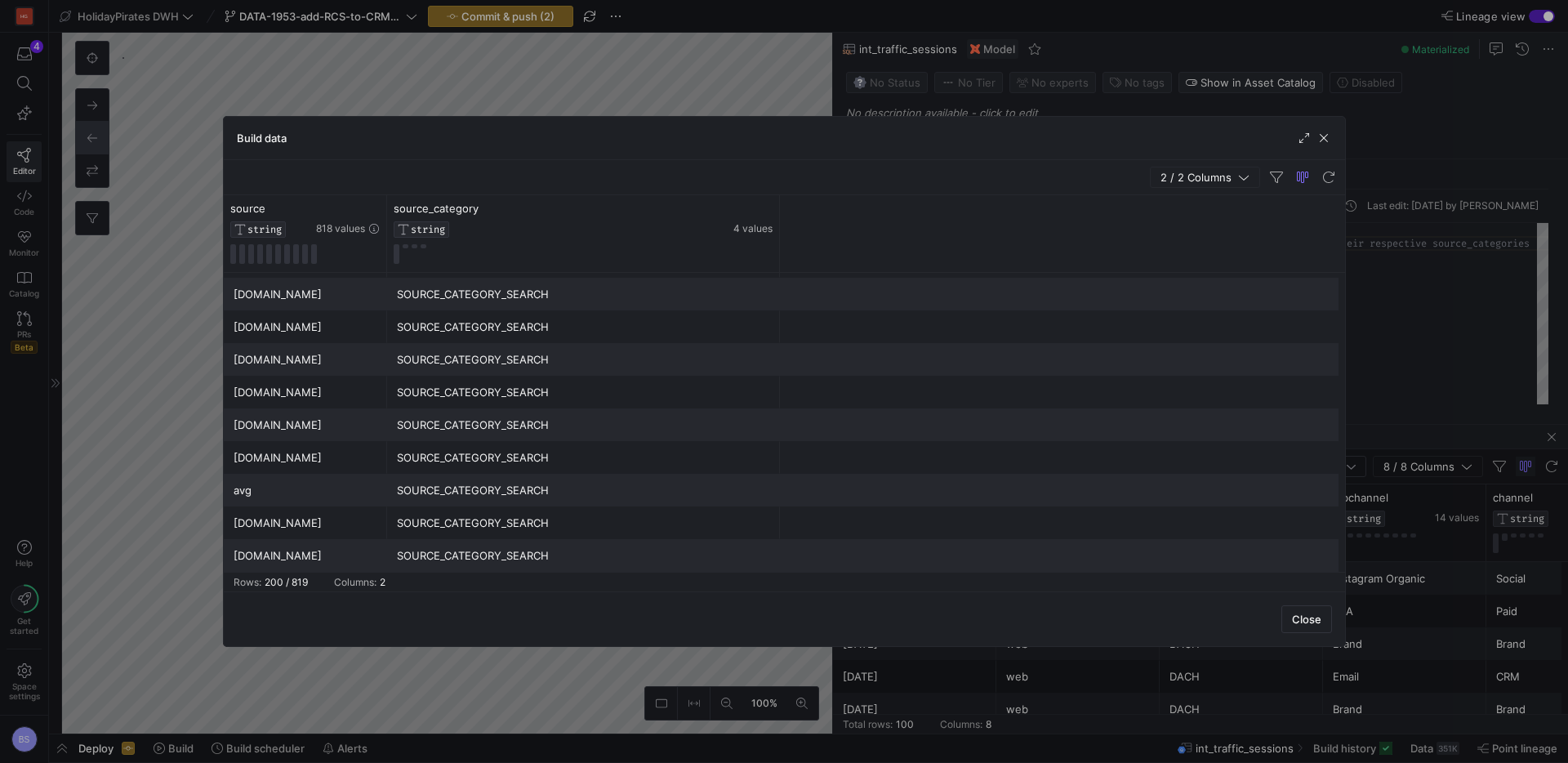
drag, startPoint x: 547, startPoint y: 262, endPoint x: 864, endPoint y: 256, distance: 317.1
click at [864, 256] on div "source STRING 818 values source_category STRING 4 values" at bounding box center [784, 233] width 1121 height 77
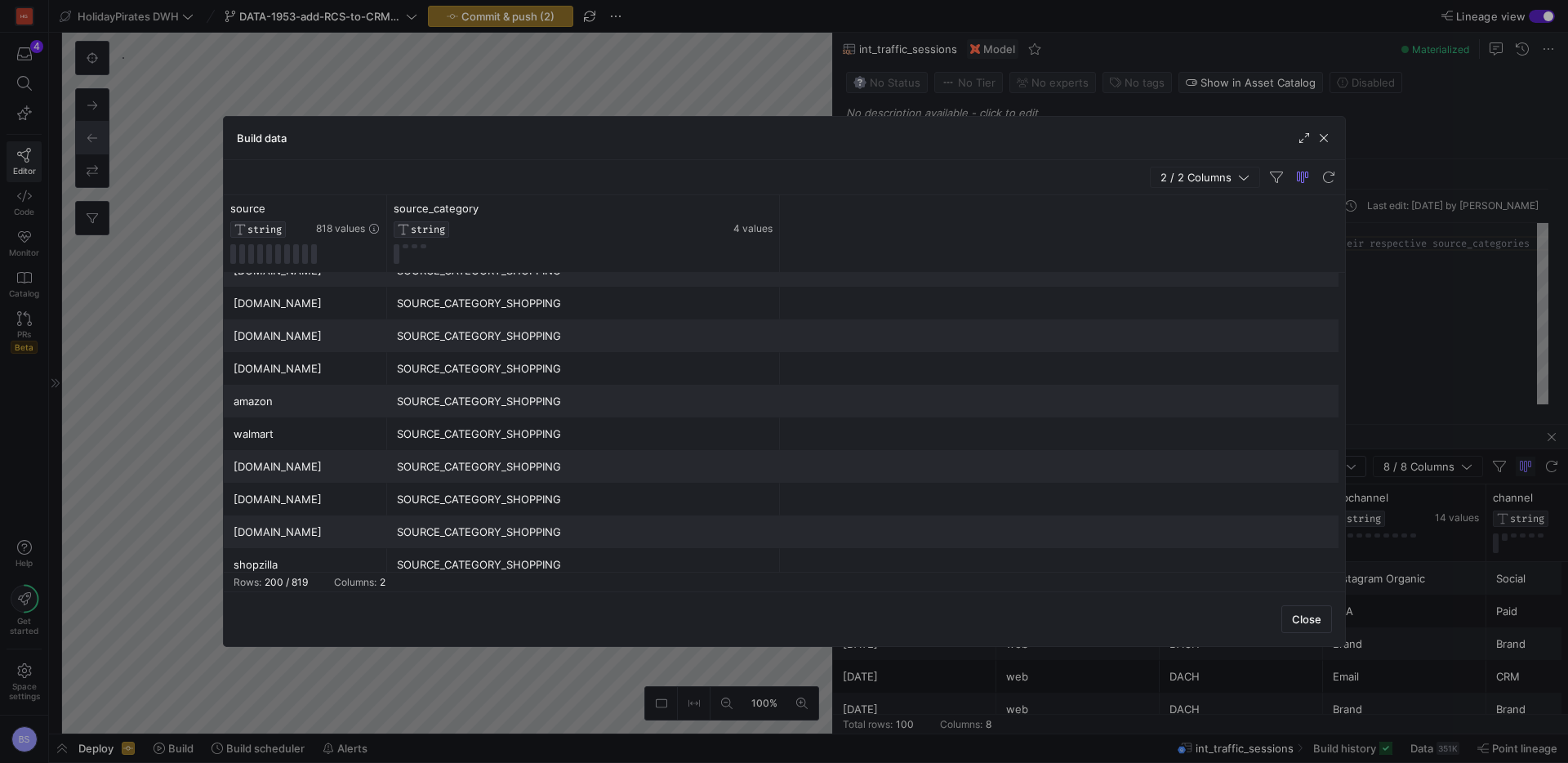
scroll to position [4985, 0]
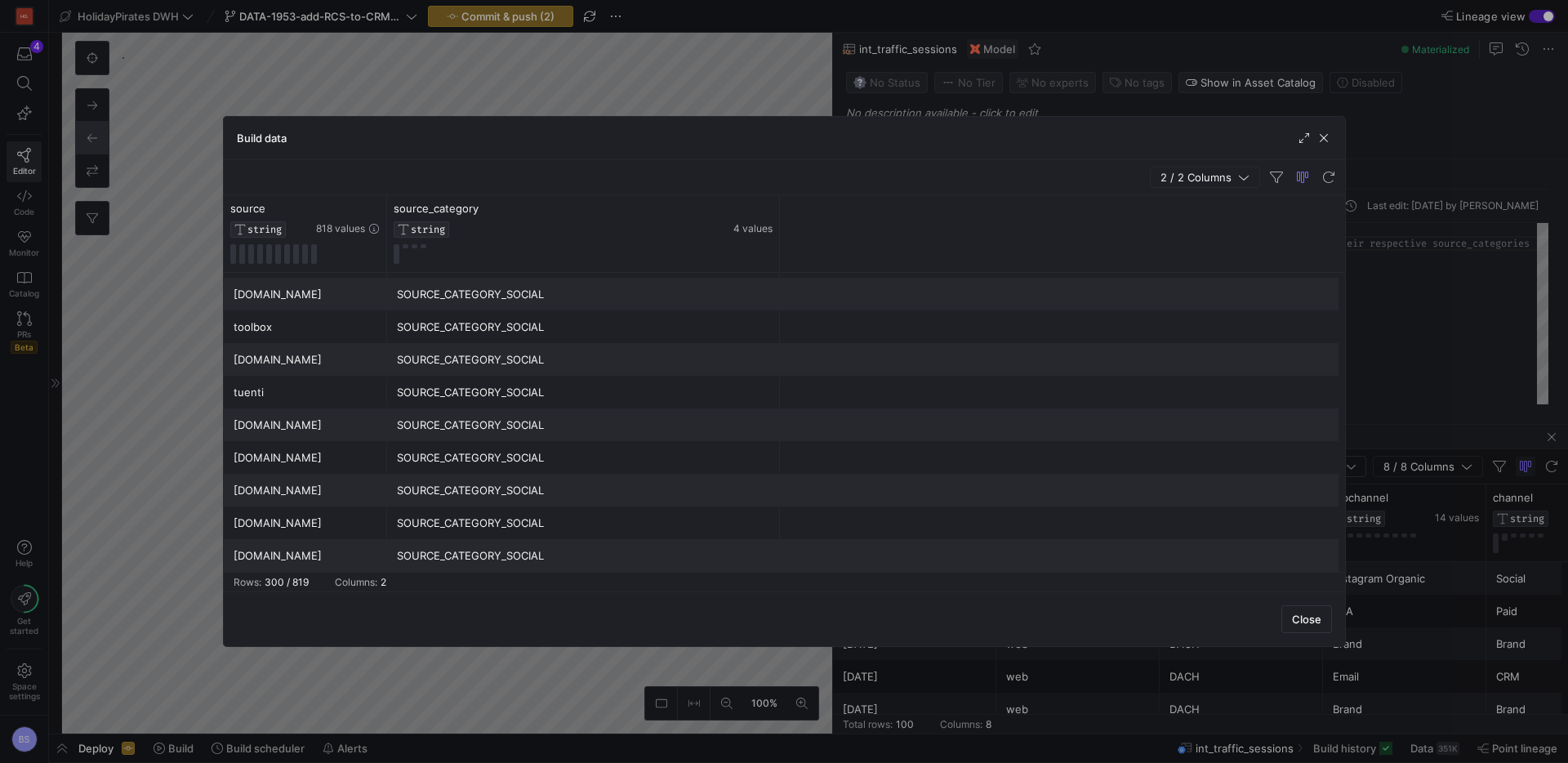
drag, startPoint x: 1322, startPoint y: 134, endPoint x: 1294, endPoint y: 217, distance: 87.6
click at [1322, 134] on span "button" at bounding box center [1325, 138] width 17 height 17
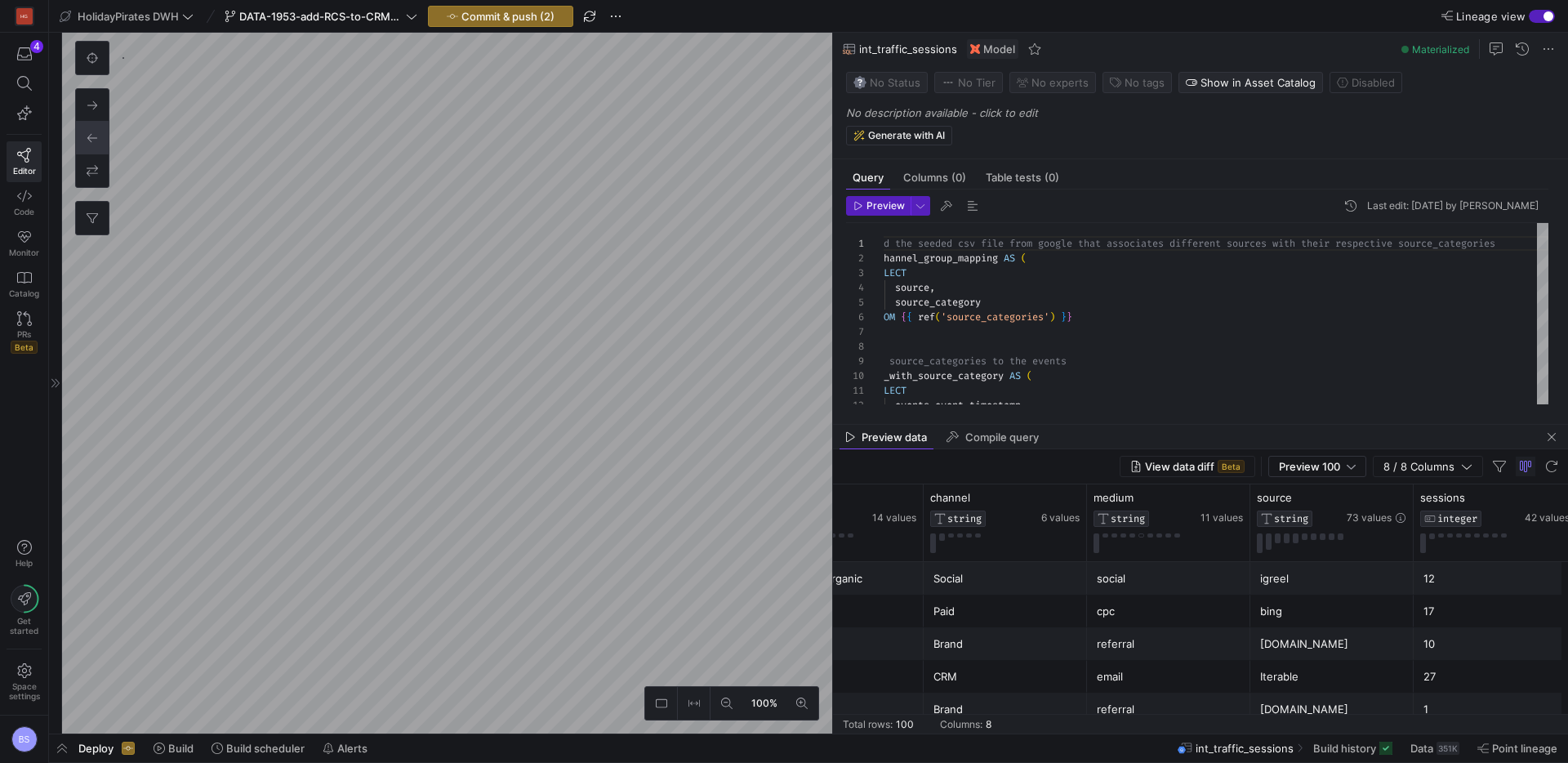
scroll to position [0, 578]
click at [1436, 752] on div "351K" at bounding box center [1448, 748] width 23 height 13
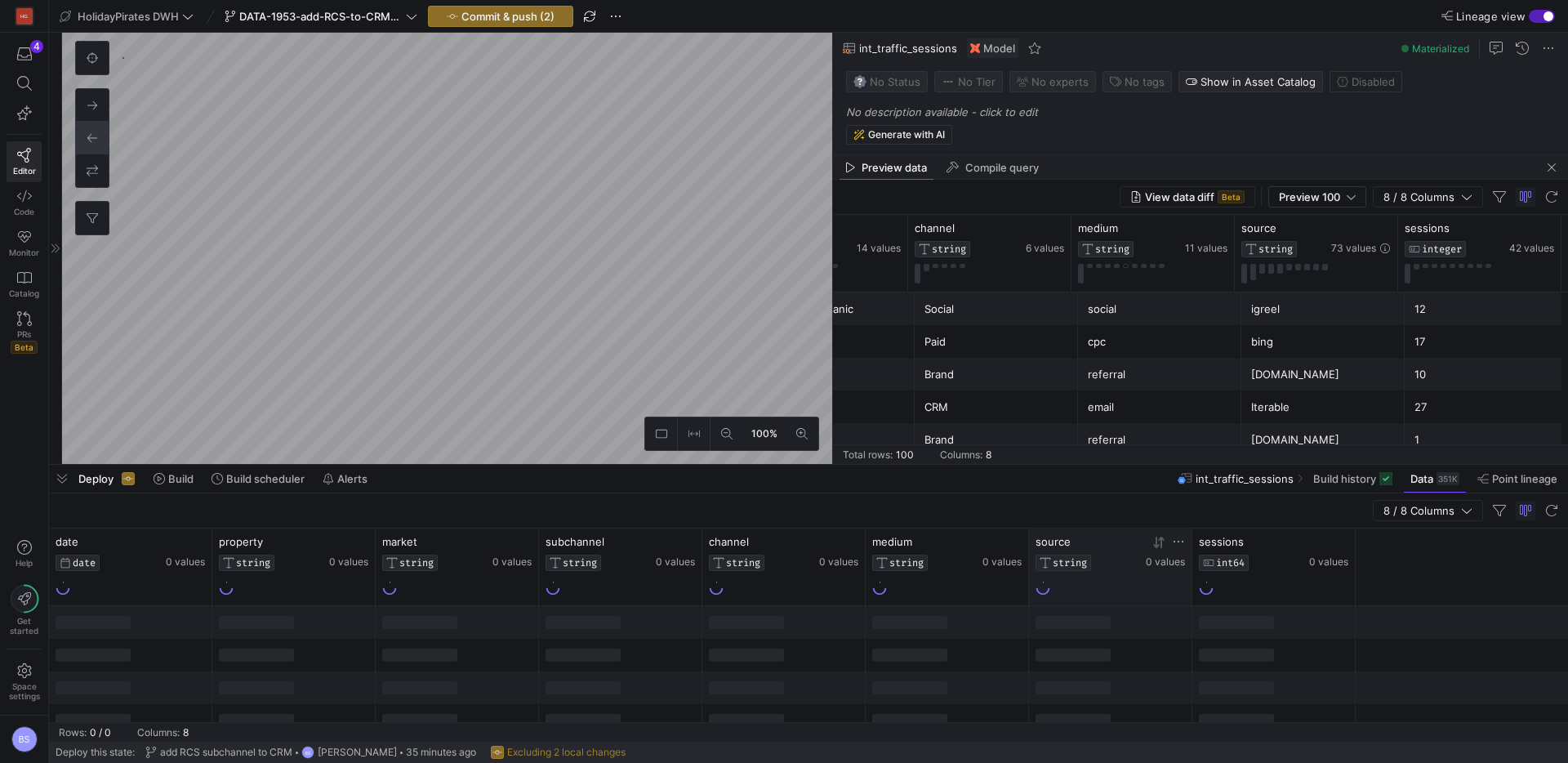
click at [1185, 540] on icon at bounding box center [1179, 542] width 13 height 13
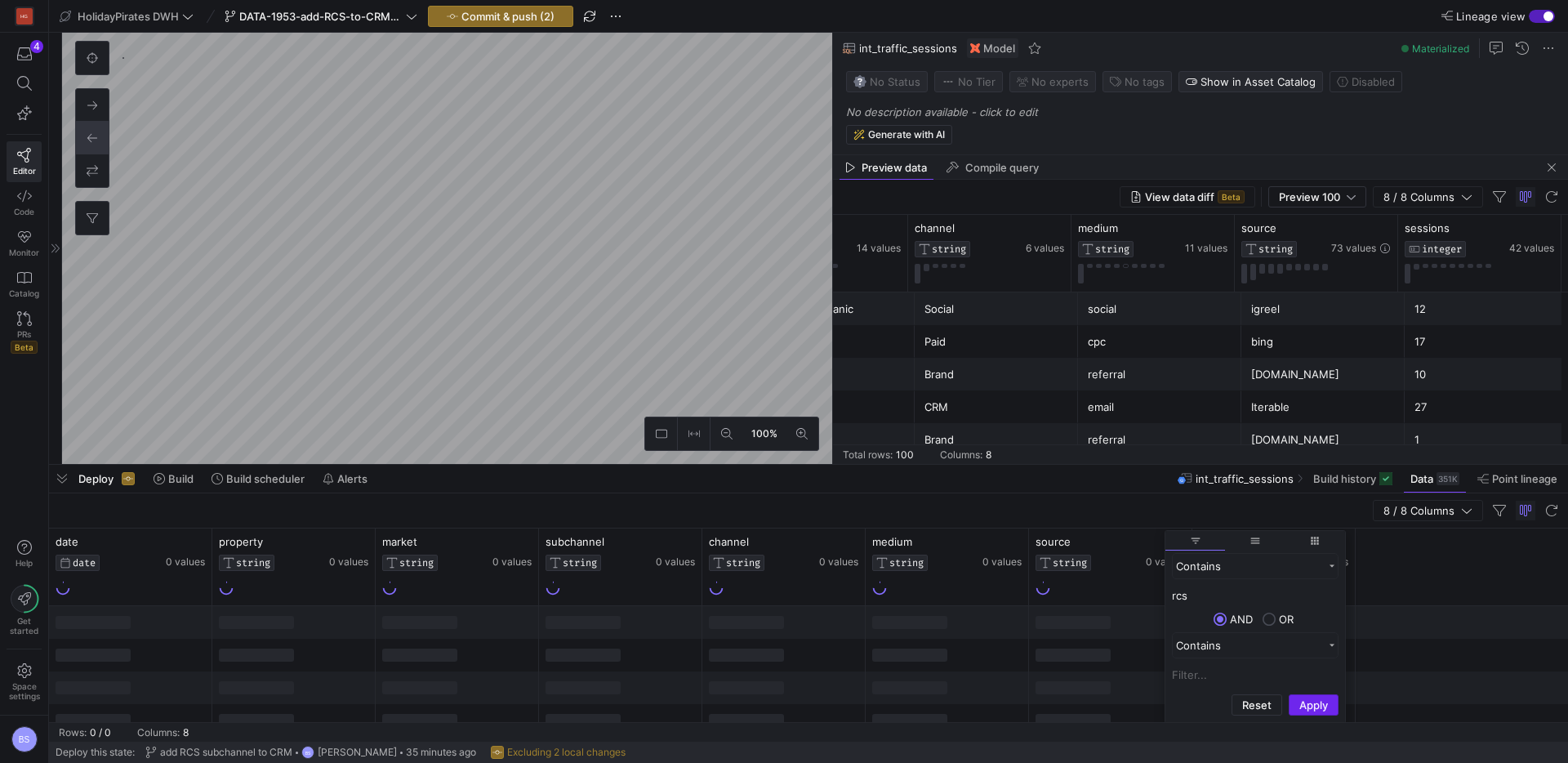
type input "rcs"
click at [1303, 700] on button "Apply" at bounding box center [1313, 704] width 49 height 21
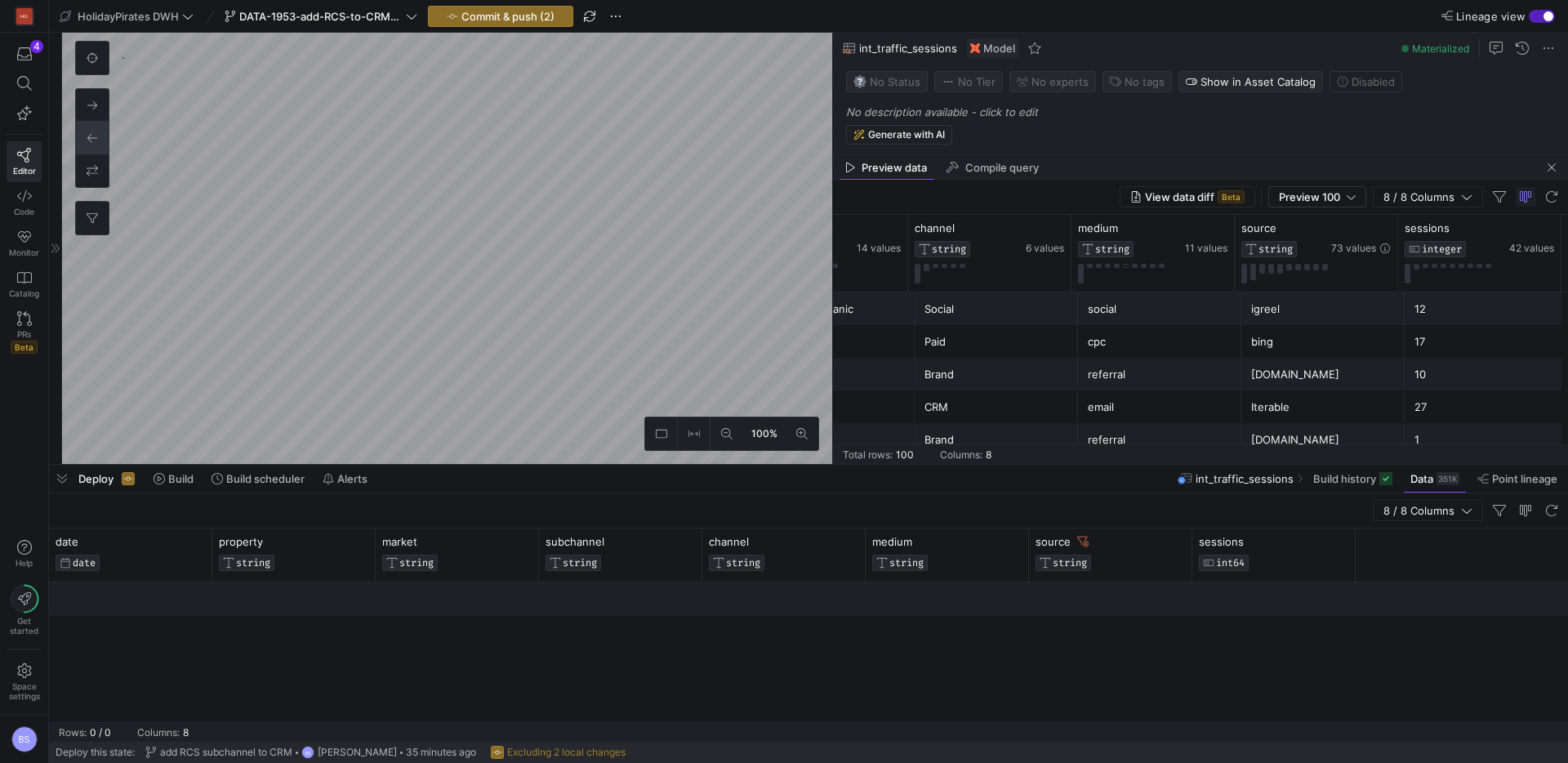
click at [1074, 608] on div at bounding box center [809, 598] width 1519 height 33
click at [1081, 540] on icon at bounding box center [1083, 541] width 11 height 11
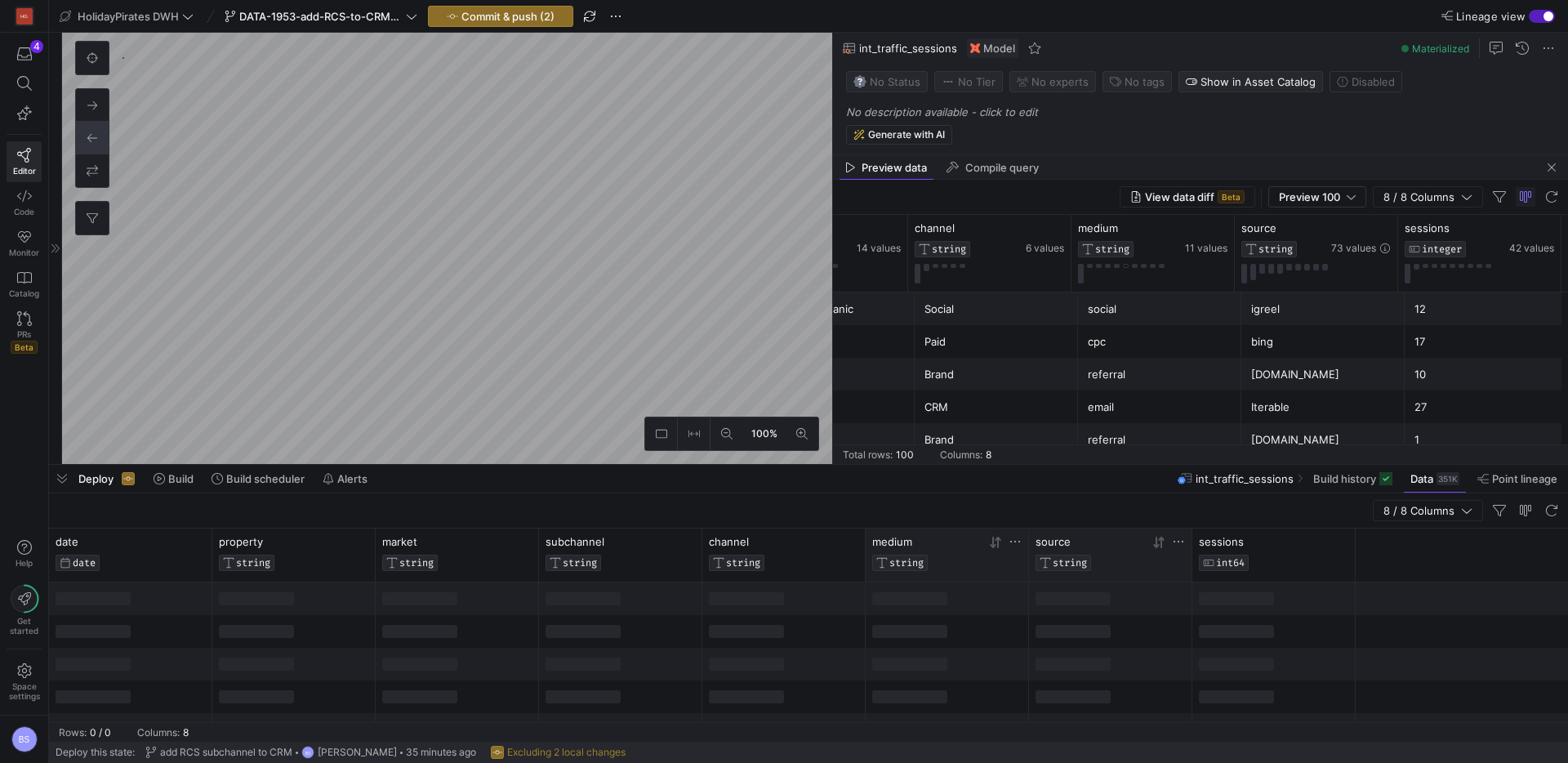
click at [996, 542] on icon at bounding box center [995, 542] width 13 height 13
click at [1016, 542] on icon at bounding box center [1015, 542] width 13 height 13
click at [1034, 594] on input "Filter Value" at bounding box center [1091, 595] width 167 height 20
type input "push"
click at [1081, 565] on div "Contains" at bounding box center [1087, 566] width 147 height 13
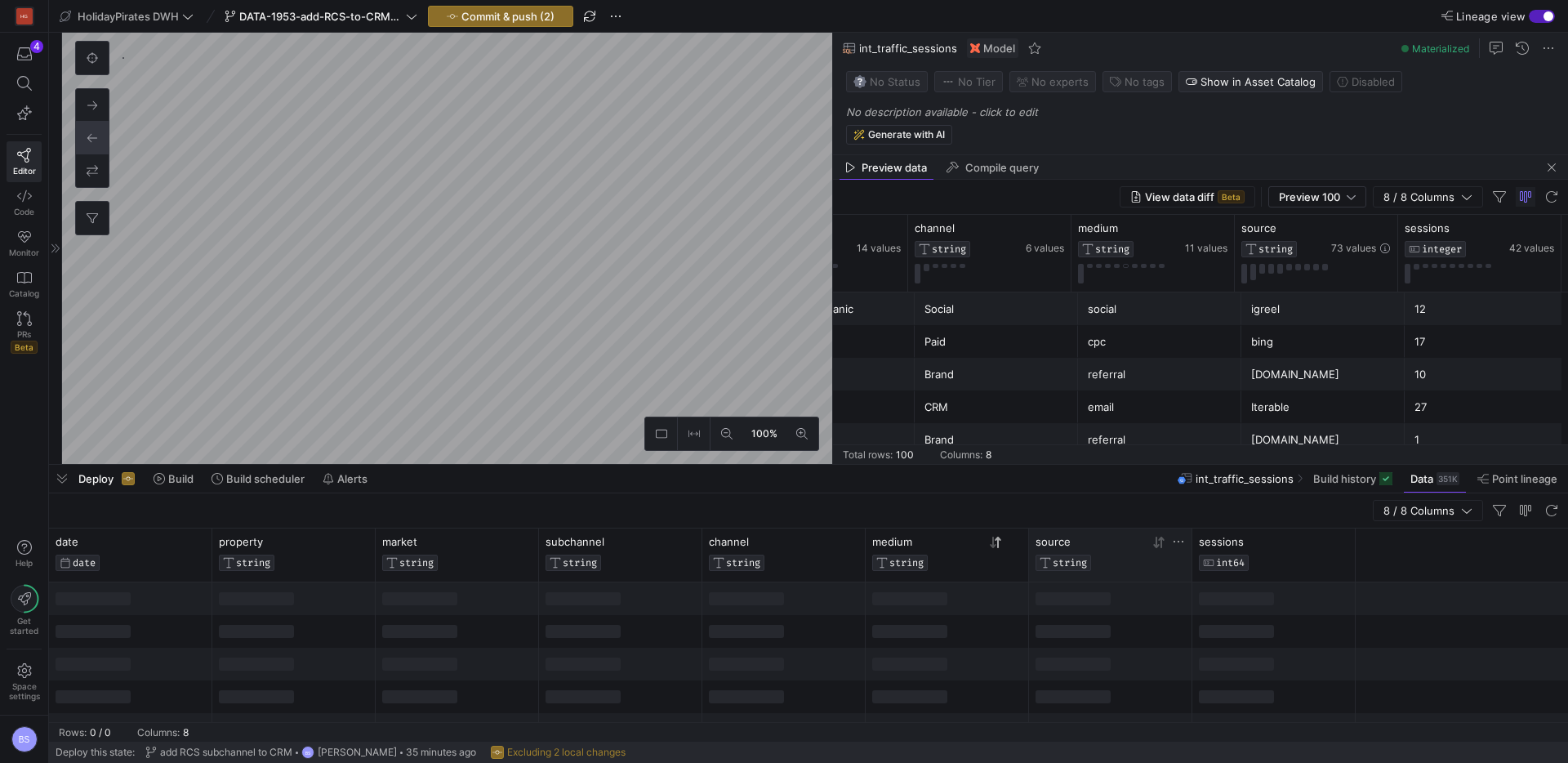
click at [866, 508] on div "8 / 8 Columns" at bounding box center [809, 511] width 1519 height 35
click at [1023, 545] on div "medium STRING" at bounding box center [947, 555] width 163 height 53
click at [1017, 546] on icon at bounding box center [1015, 542] width 13 height 13
click at [1055, 597] on input "Filter Value" at bounding box center [1091, 595] width 167 height 20
type input "push"
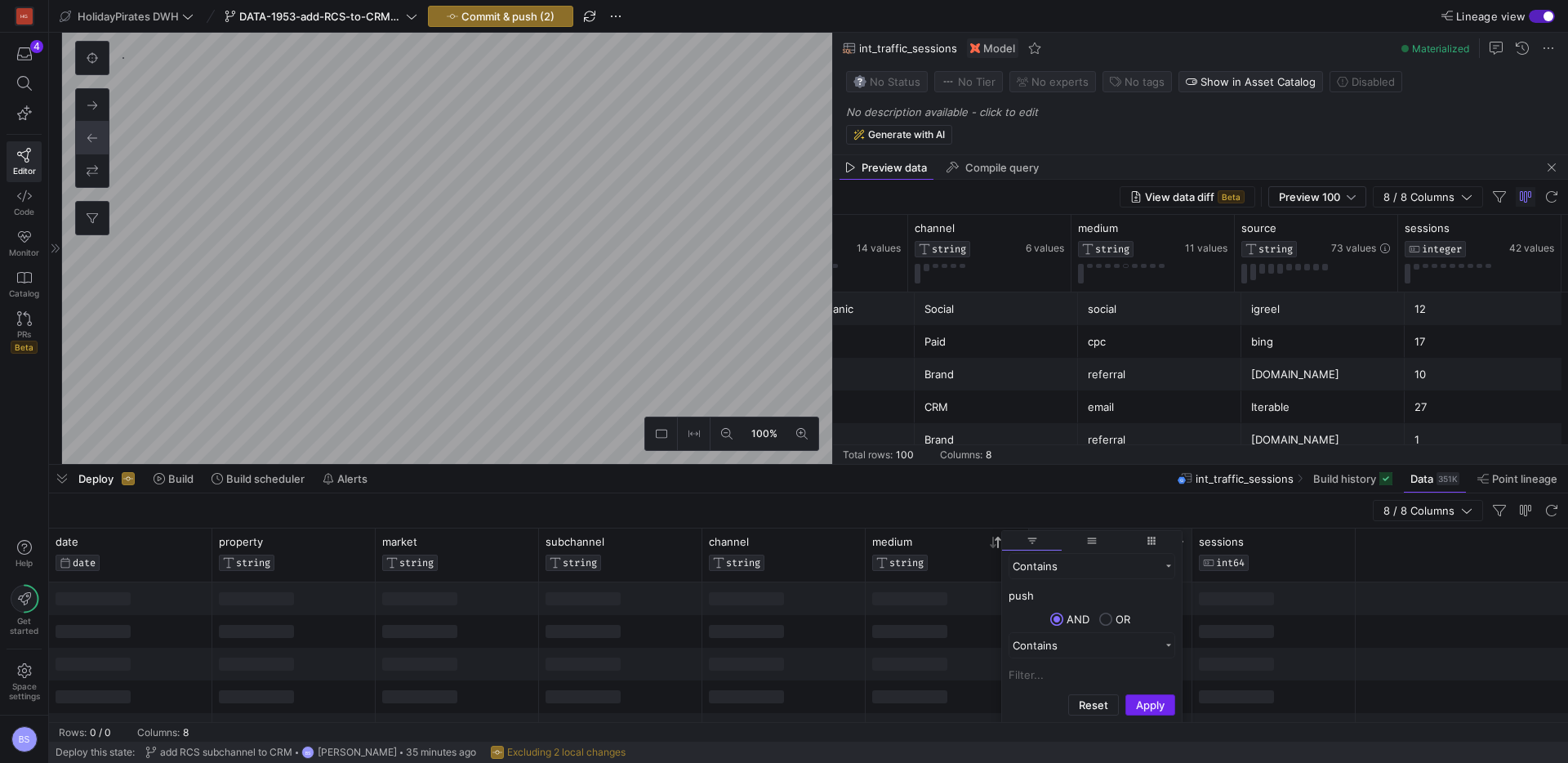
click at [1133, 701] on button "Apply" at bounding box center [1150, 704] width 49 height 21
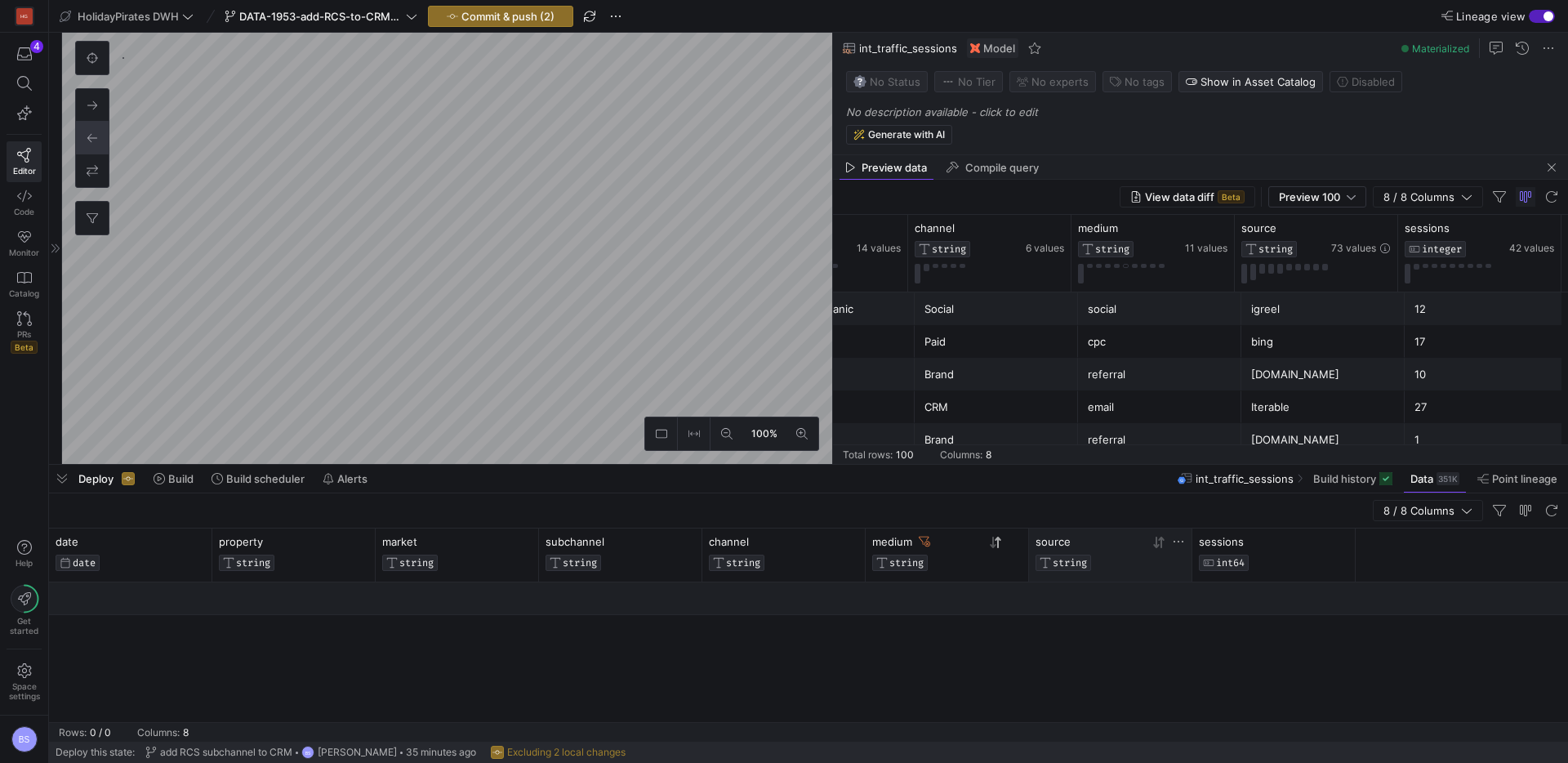
click at [919, 516] on div "8 / 8 Columns" at bounding box center [809, 511] width 1519 height 35
click at [1554, 169] on span "button" at bounding box center [1551, 167] width 20 height 20
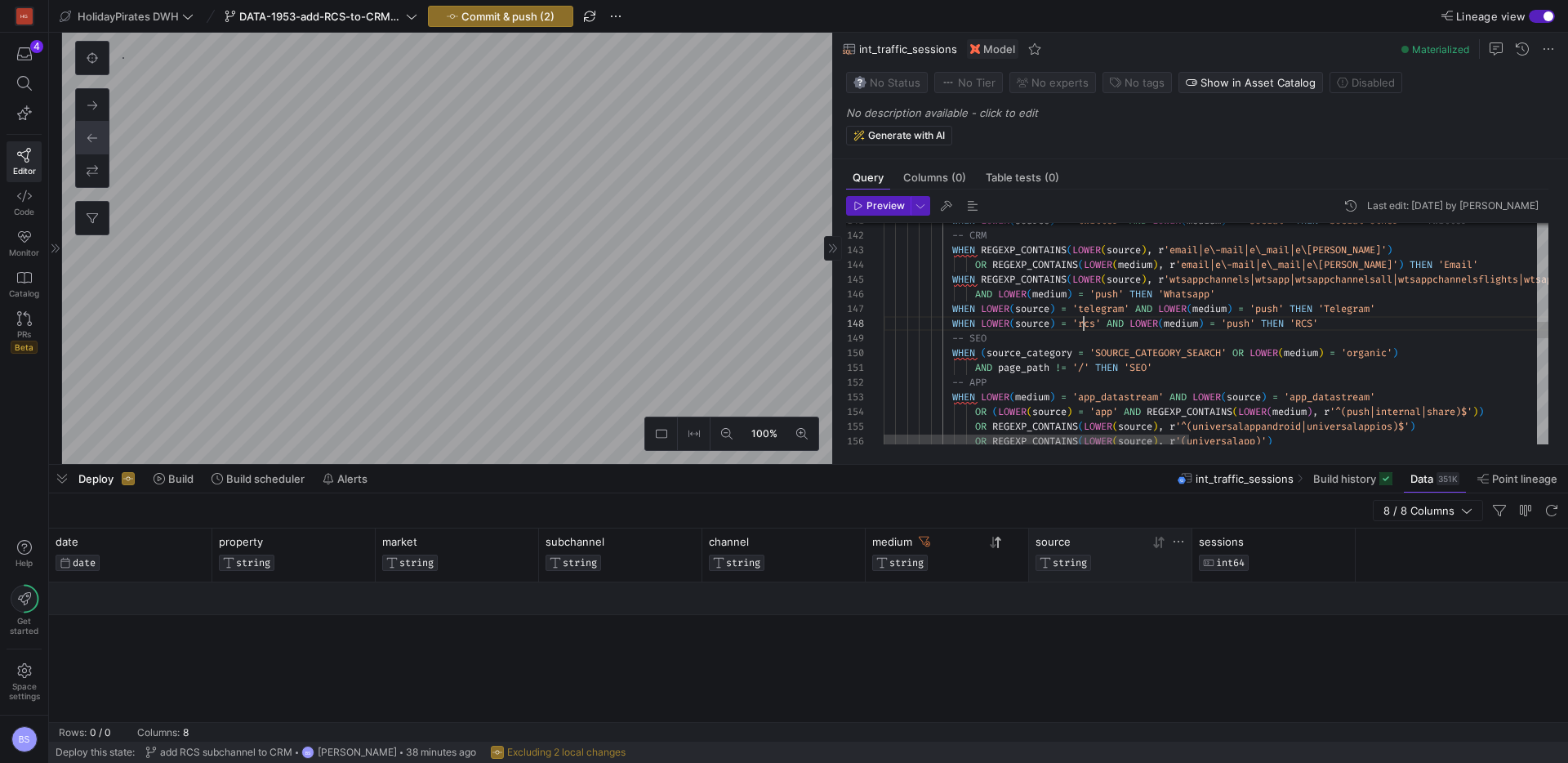
click at [1082, 330] on div "WHEN LOWER ( source ) = 'twitter' AND LOWER ( medium ) = 'social' THEN 'Social …" at bounding box center [1594, 417] width 1422 height 4551
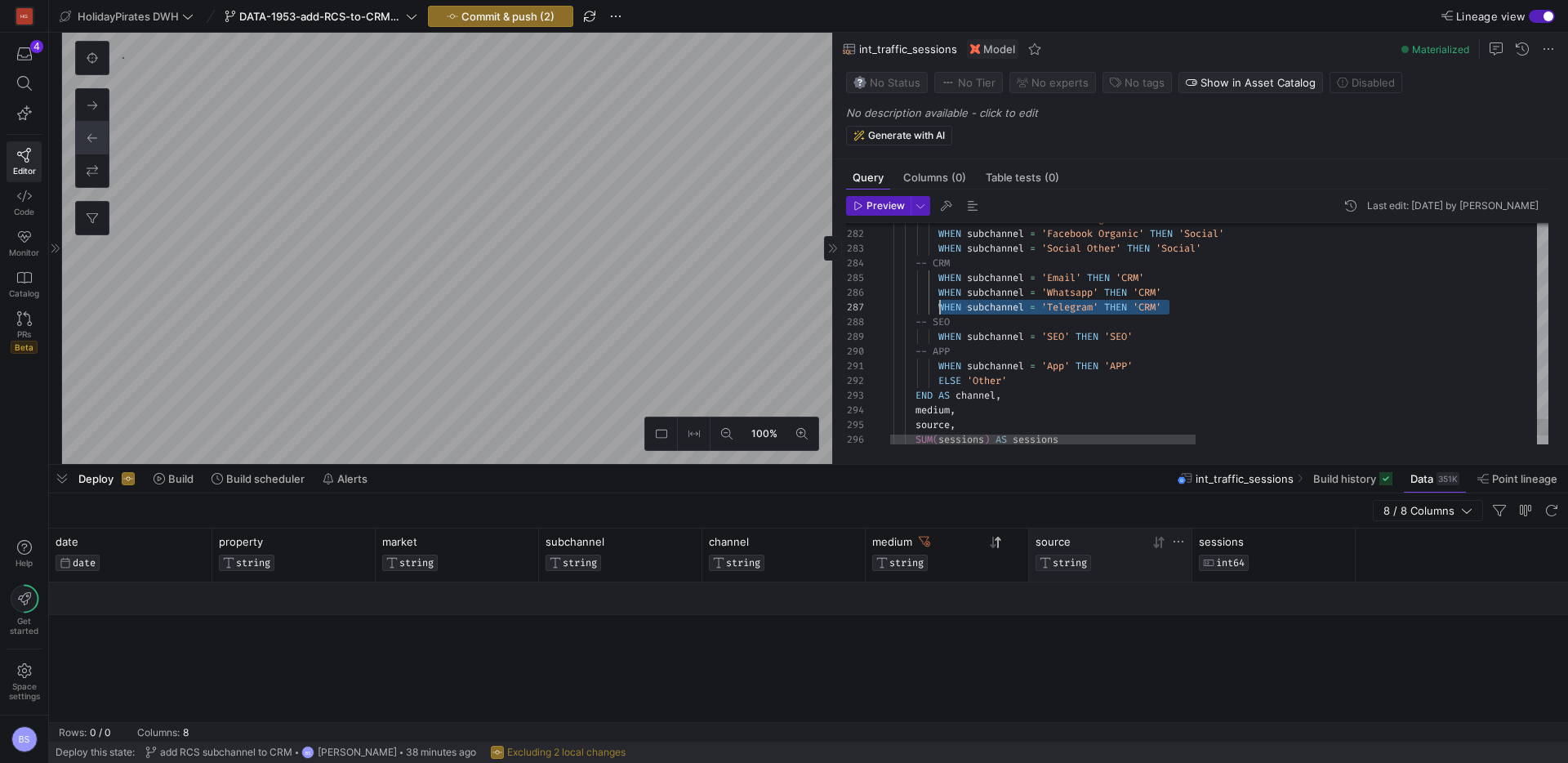
scroll to position [89, 70]
drag, startPoint x: 1141, startPoint y: 311, endPoint x: 938, endPoint y: 312, distance: 203.0
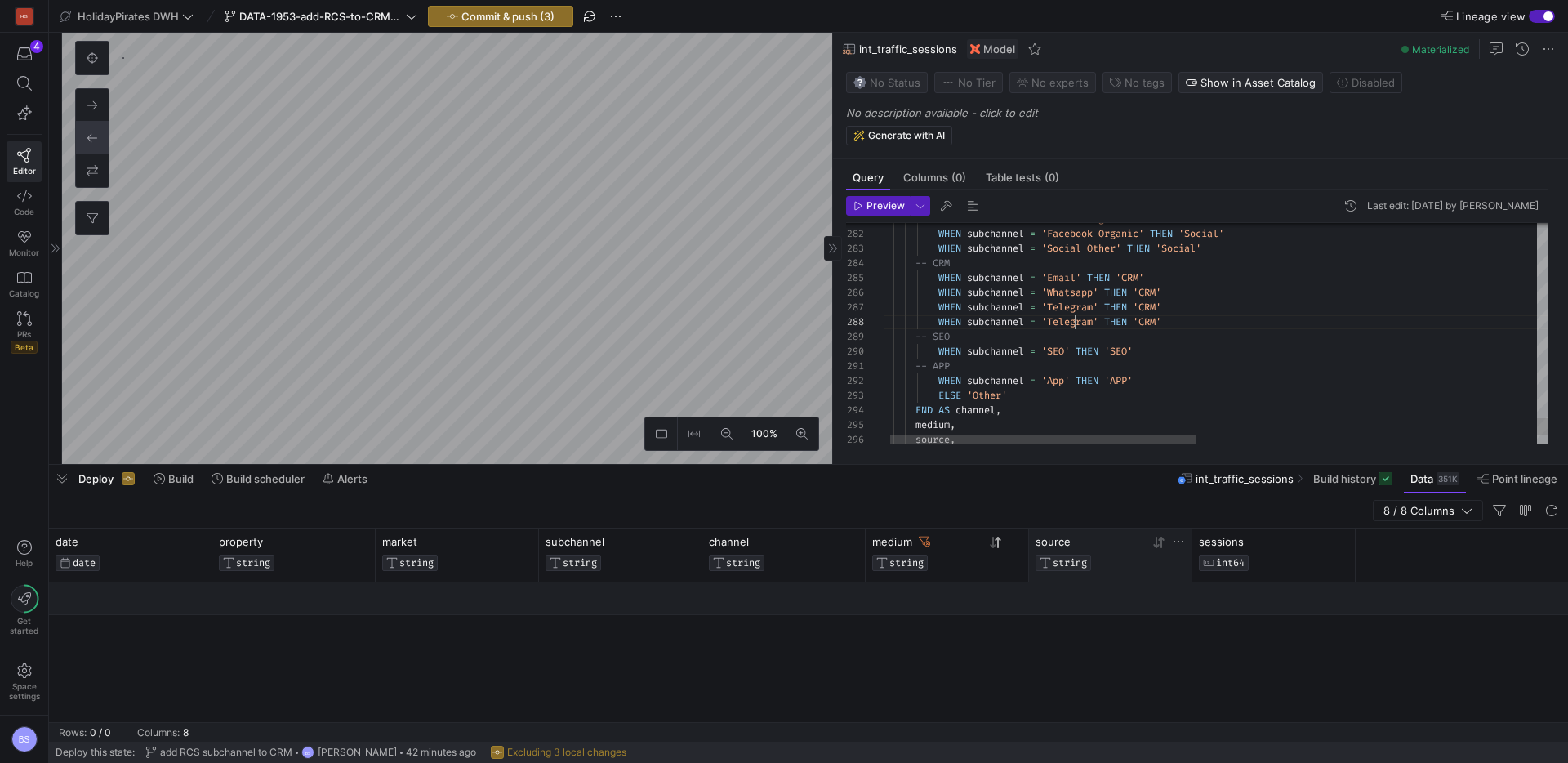
drag, startPoint x: 1115, startPoint y: 326, endPoint x: 886, endPoint y: 325, distance: 229.0
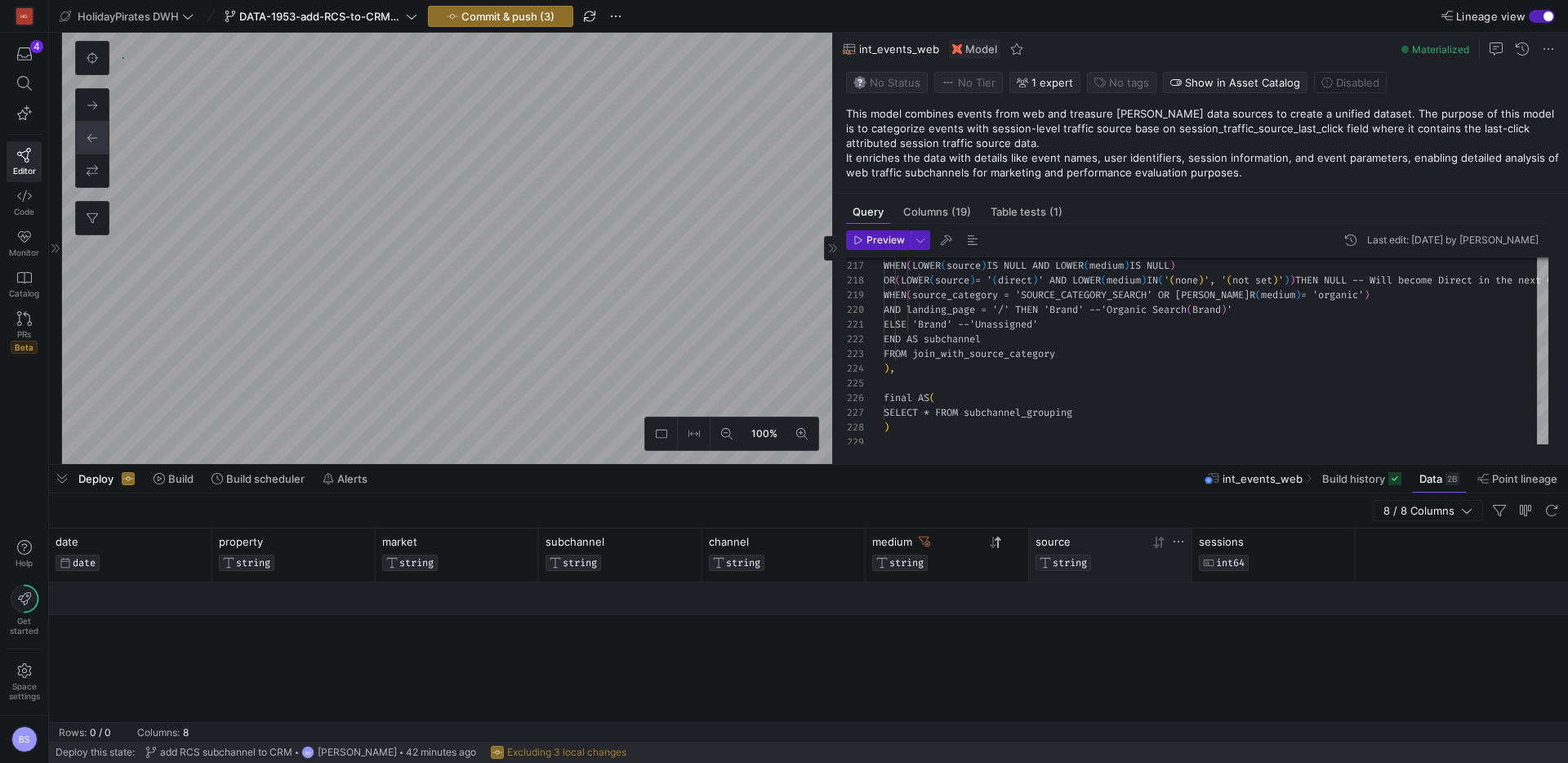
scroll to position [509, 0]
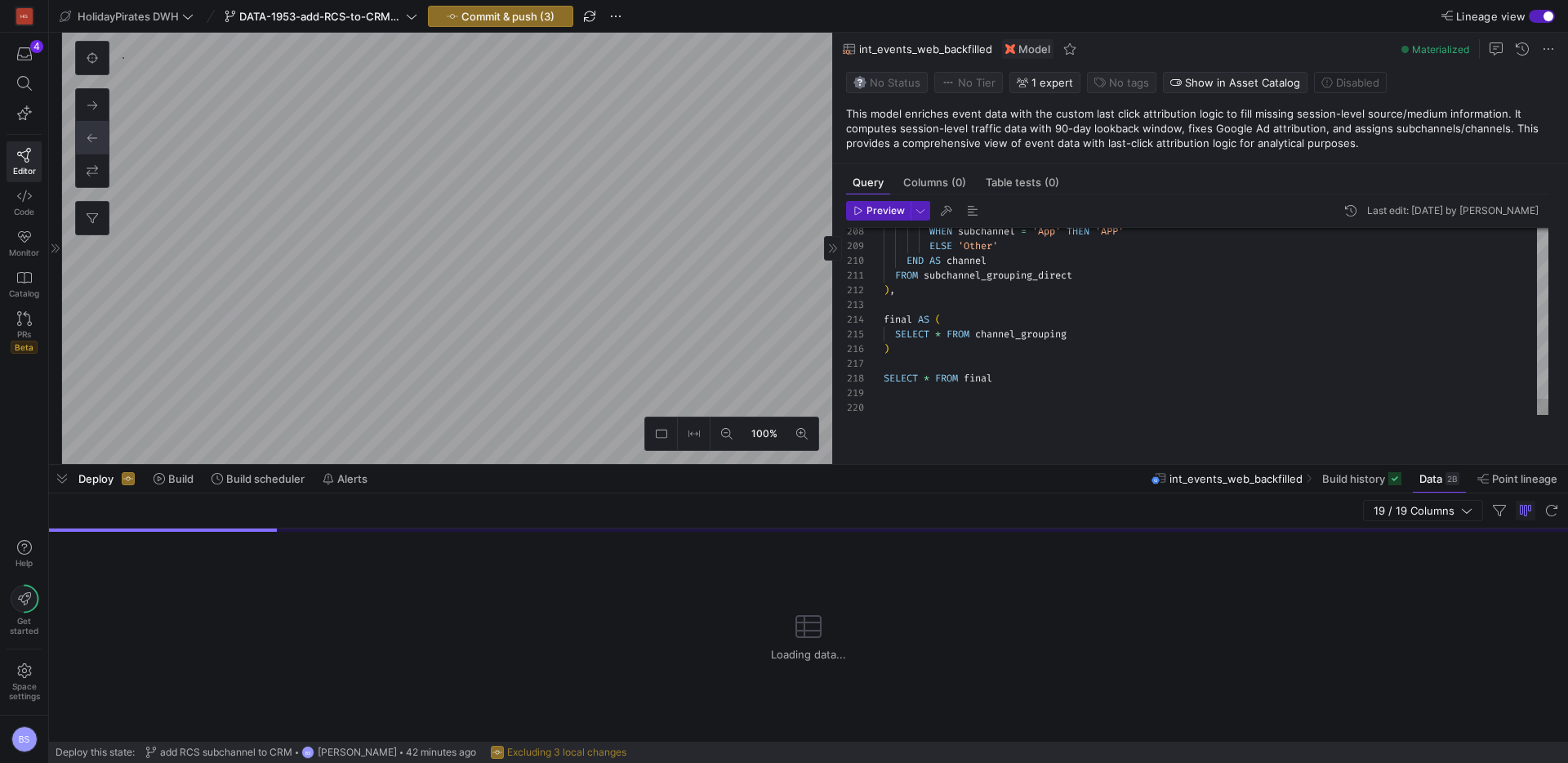
scroll to position [490, 0]
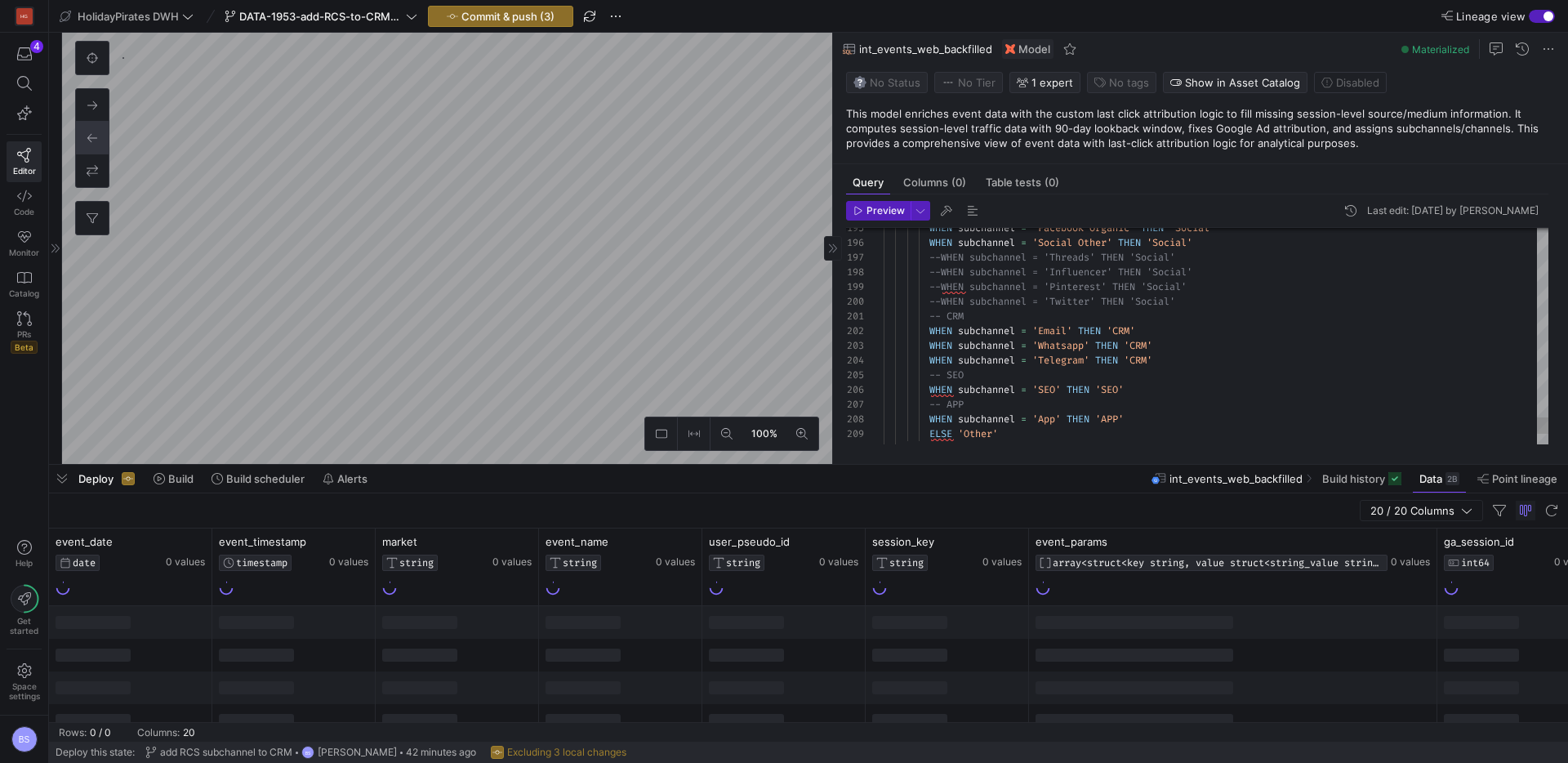
type textarea "-- load the seeded csv file from google that associates different sources with …"
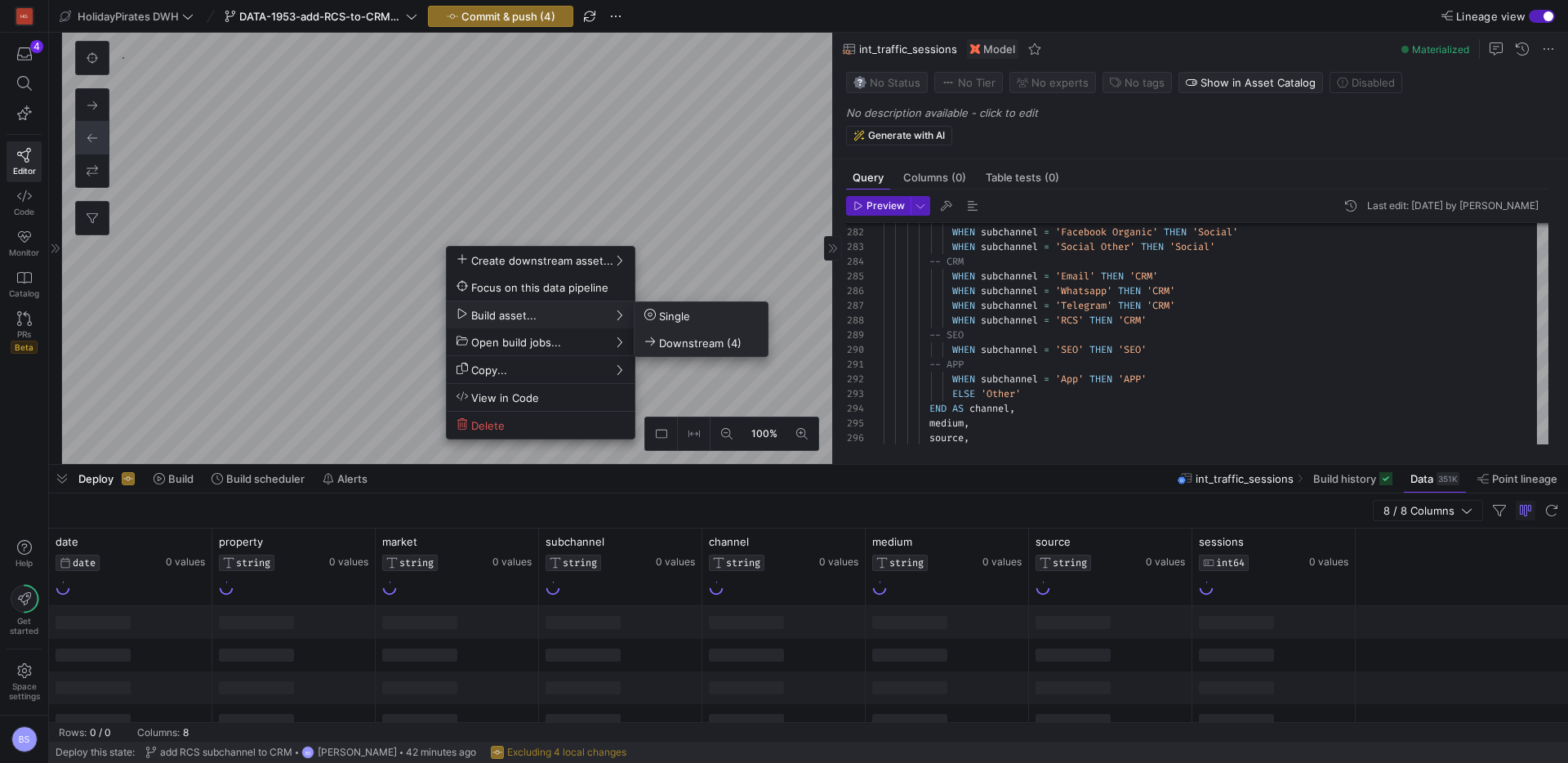
click at [695, 340] on span "Downstream (4)" at bounding box center [693, 342] width 97 height 14
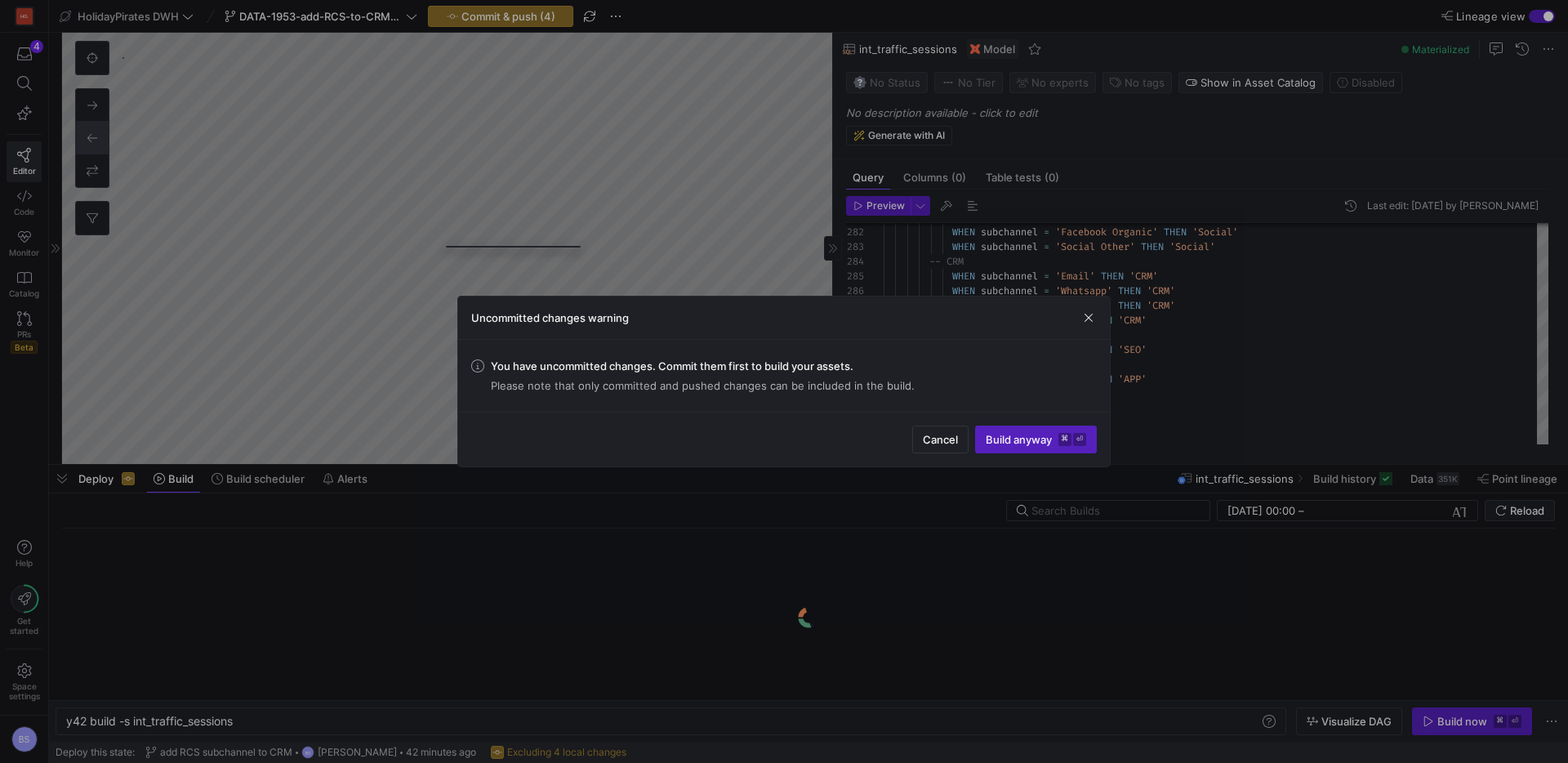
scroll to position [0, 170]
click at [947, 430] on button "Cancel" at bounding box center [940, 439] width 56 height 28
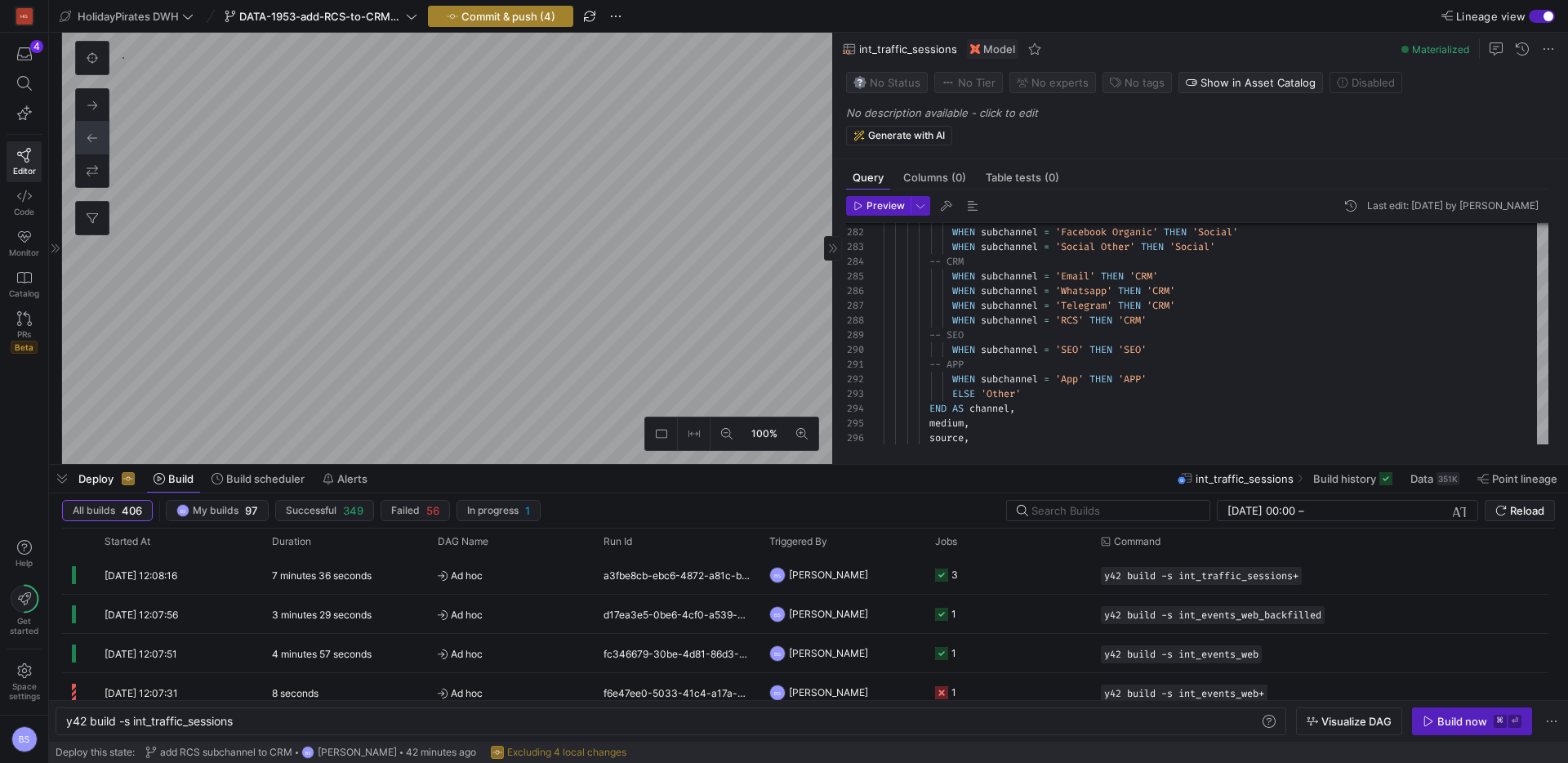
click at [535, 10] on span "Commit & push (4)" at bounding box center [508, 17] width 94 height 13
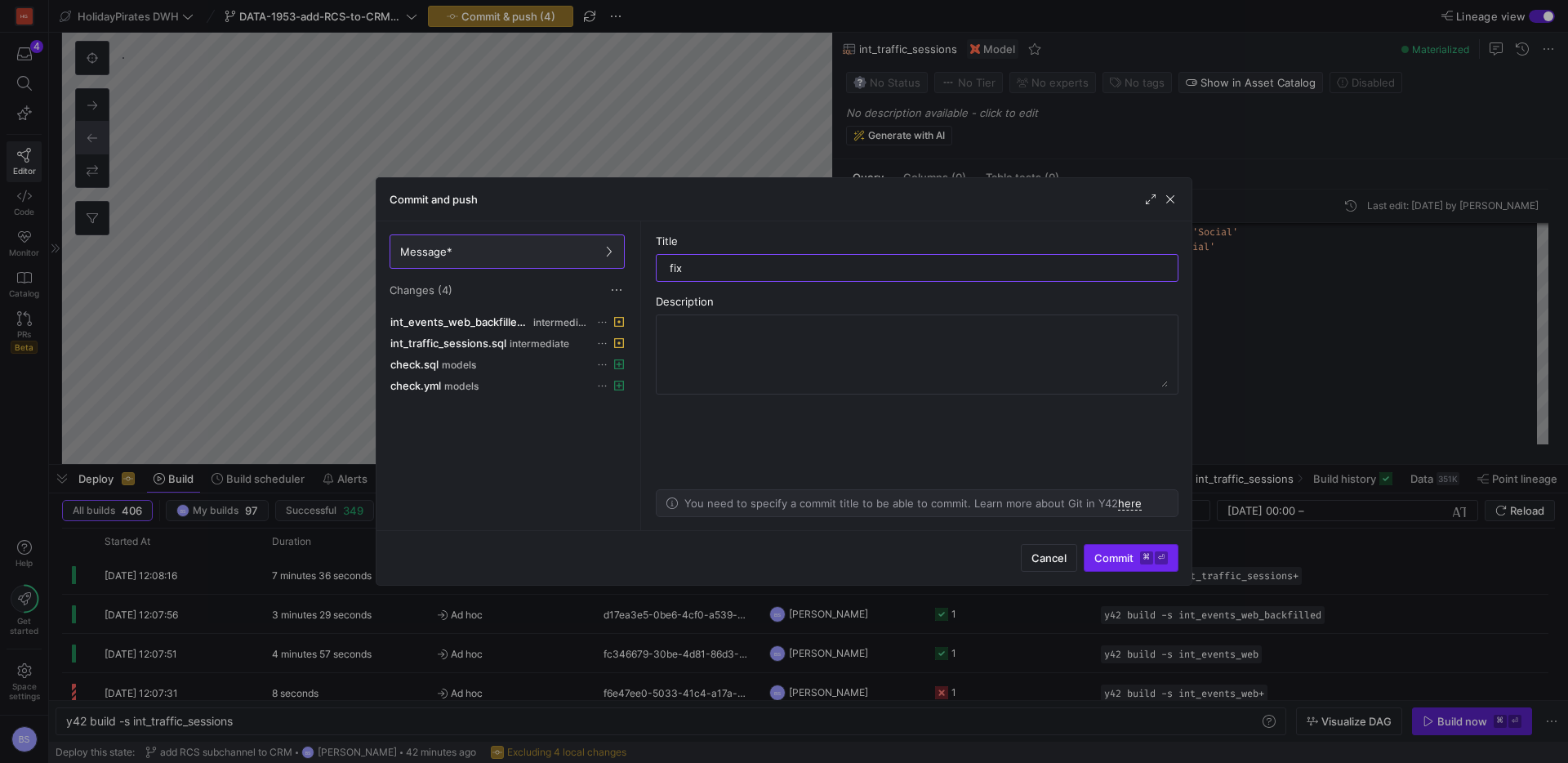
type input "fix"
click at [1132, 545] on span "submit" at bounding box center [1131, 558] width 93 height 26
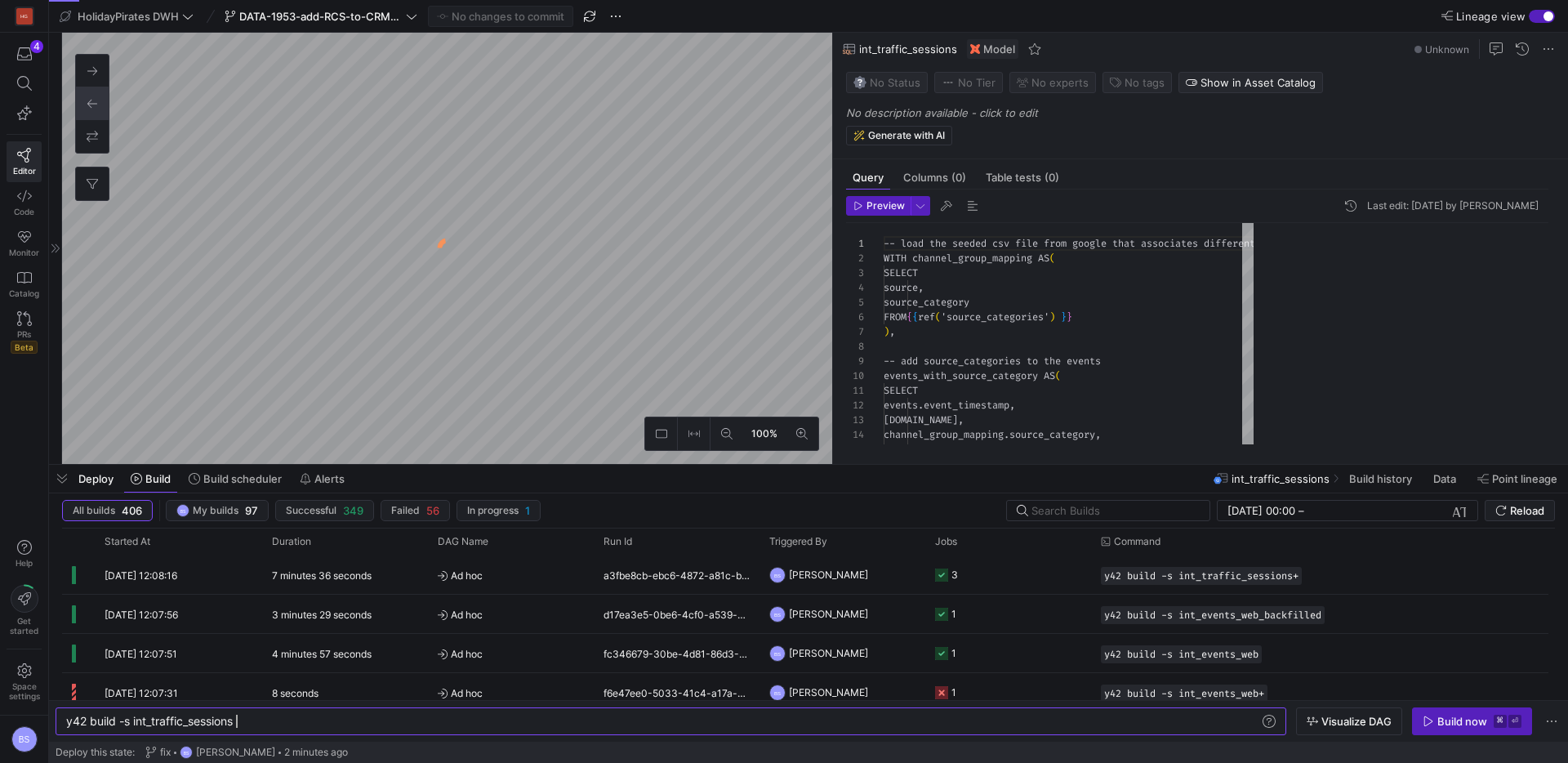
scroll to position [147, 0]
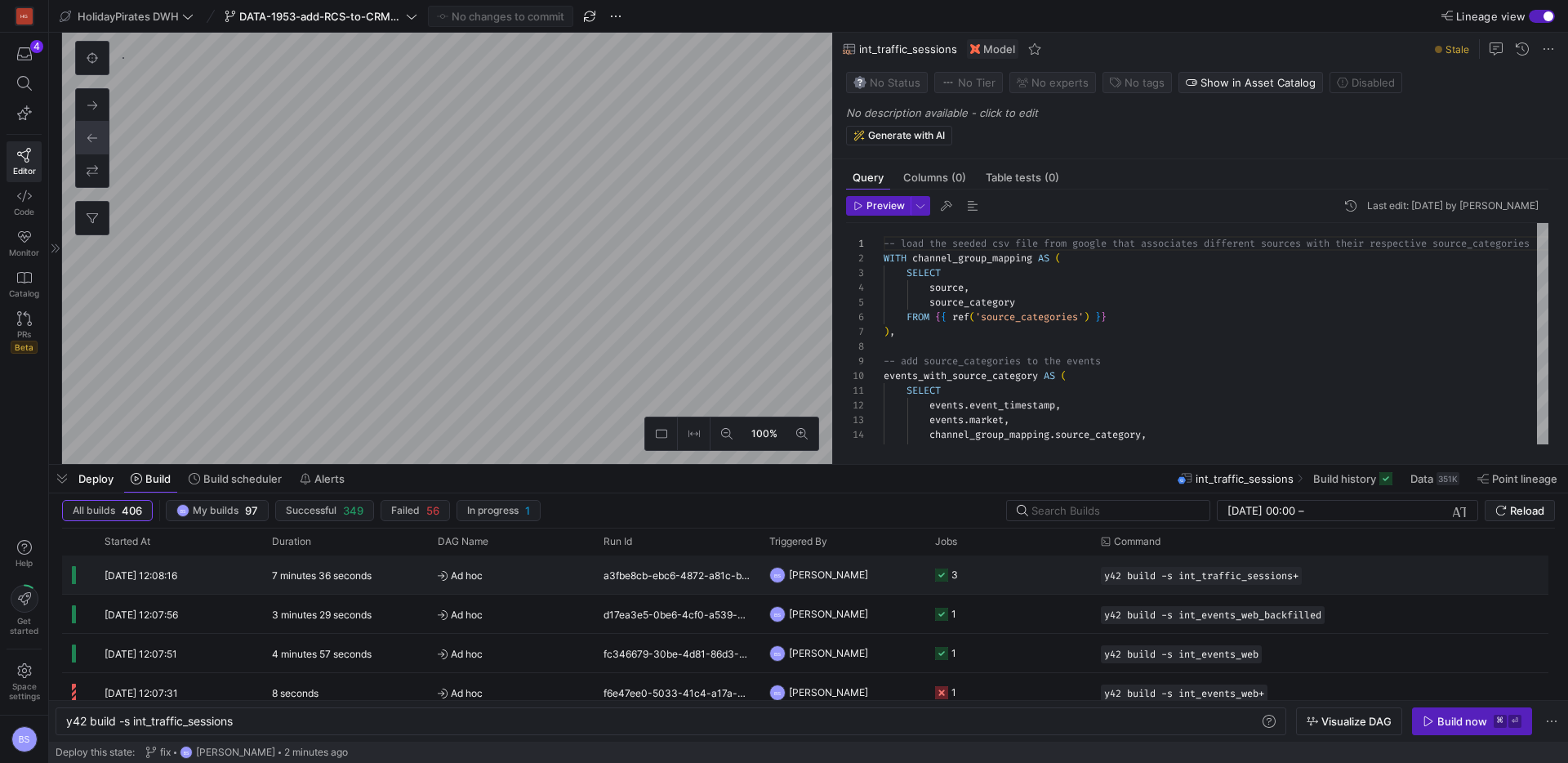
click at [543, 587] on span "Ad hoc" at bounding box center [510, 575] width 146 height 38
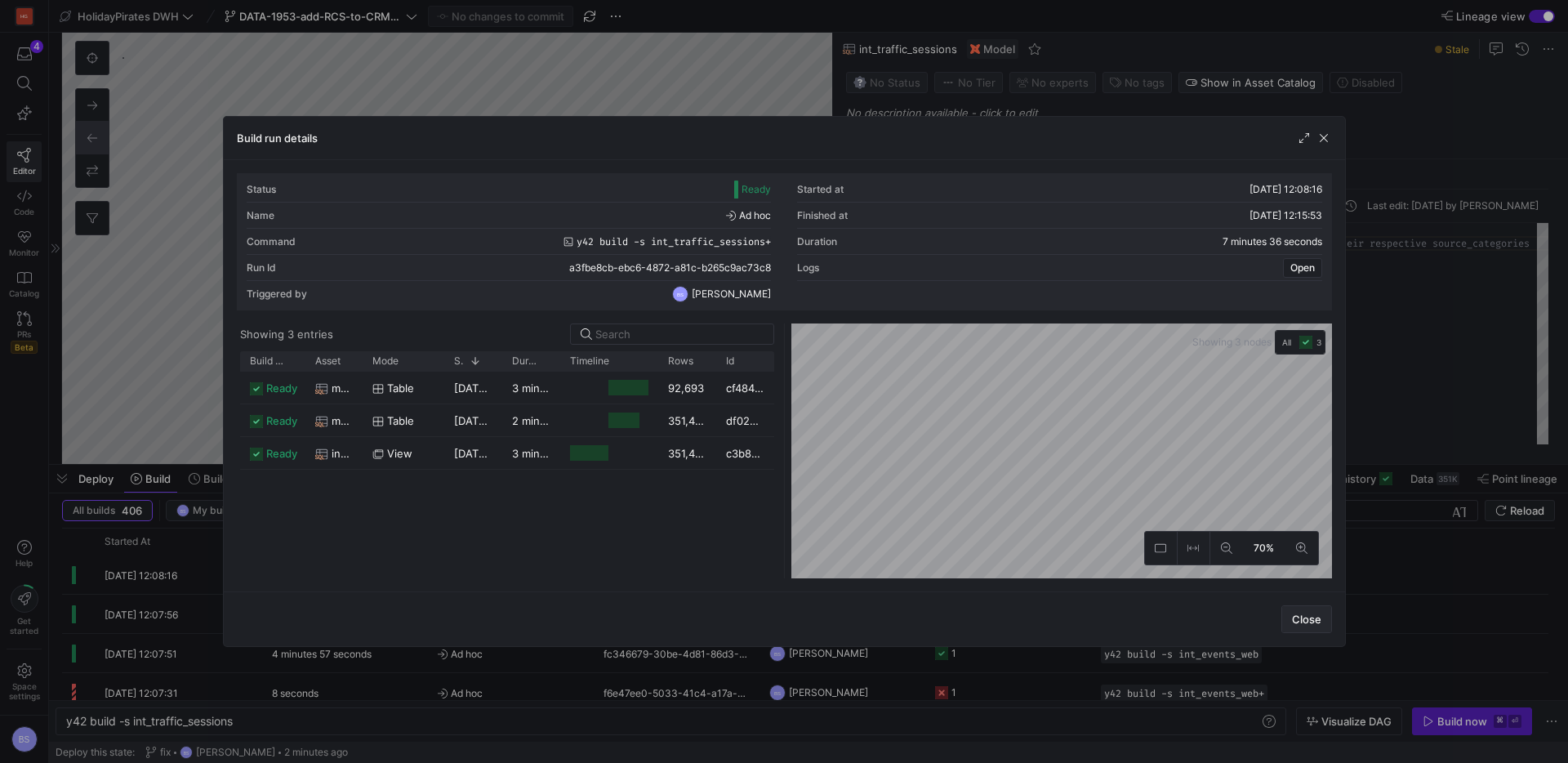
click at [1311, 622] on span "Close" at bounding box center [1307, 619] width 30 height 13
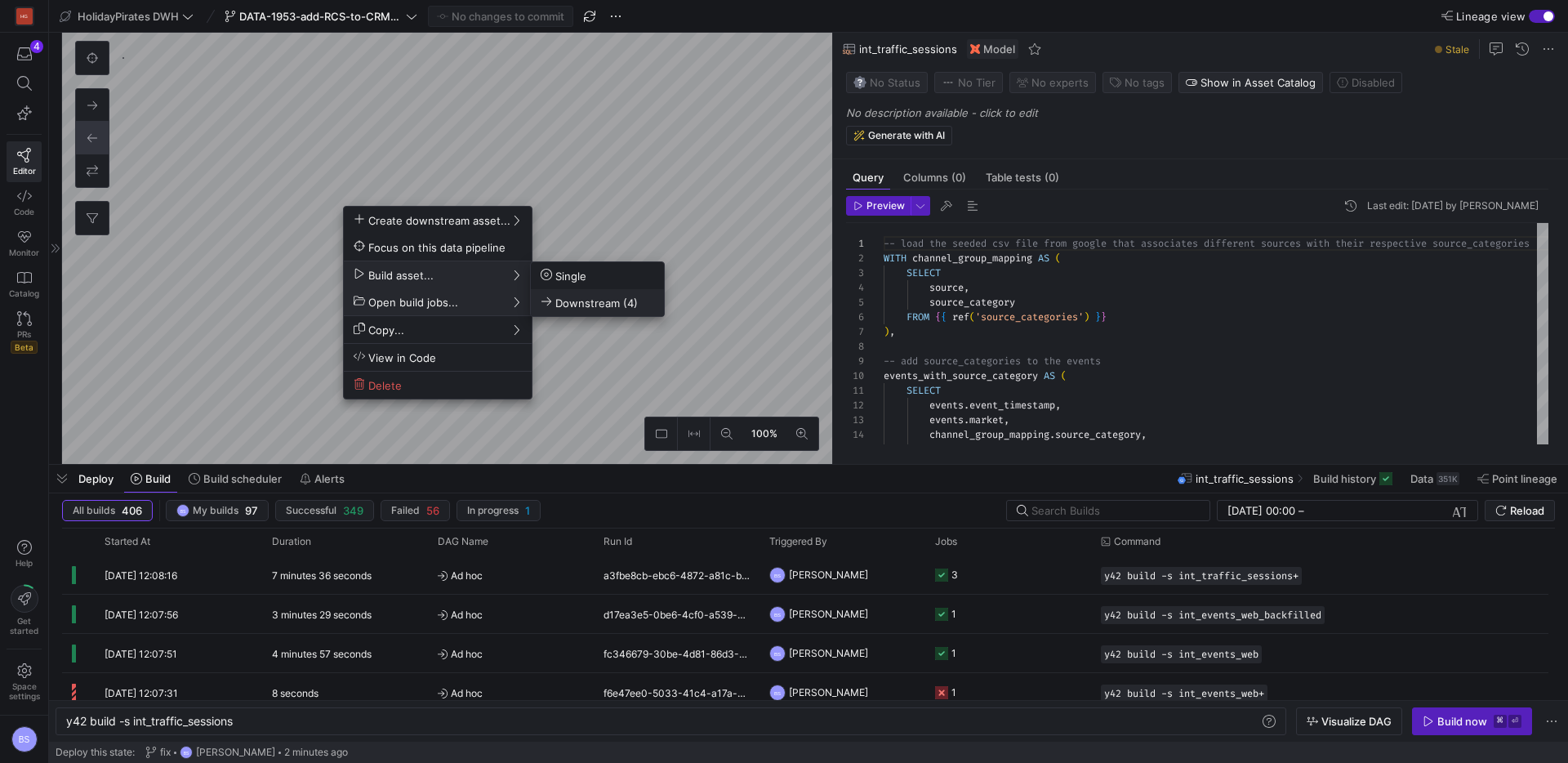
click at [587, 308] on span "Downstream (4)" at bounding box center [590, 302] width 97 height 14
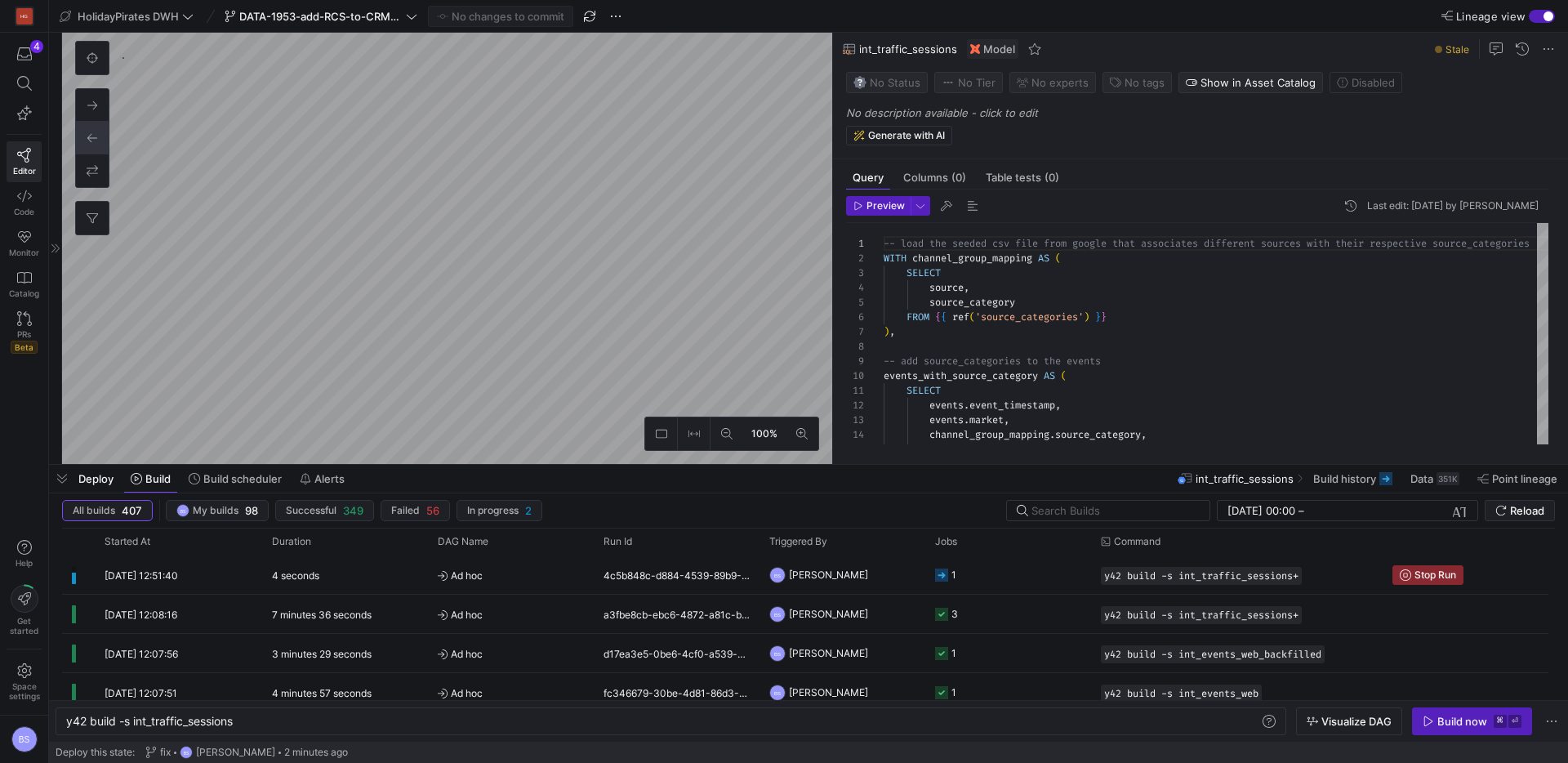
type textarea "y42 build -s check"
type textarea "select channel, subchannel, sum(sessions) as sessions from {{ ref('mart_traffic…"
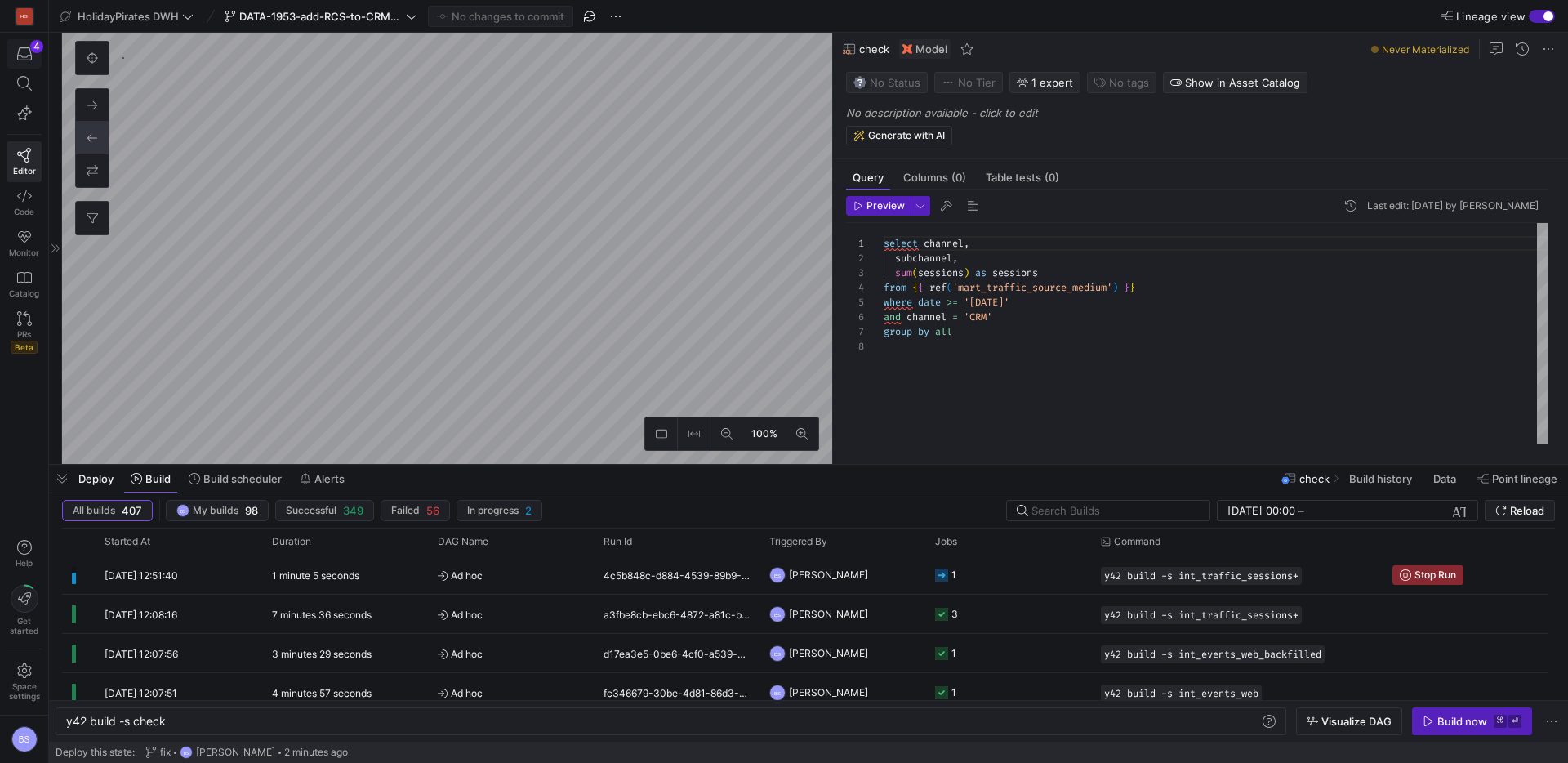
click at [22, 56] on icon "button" at bounding box center [24, 54] width 15 height 15
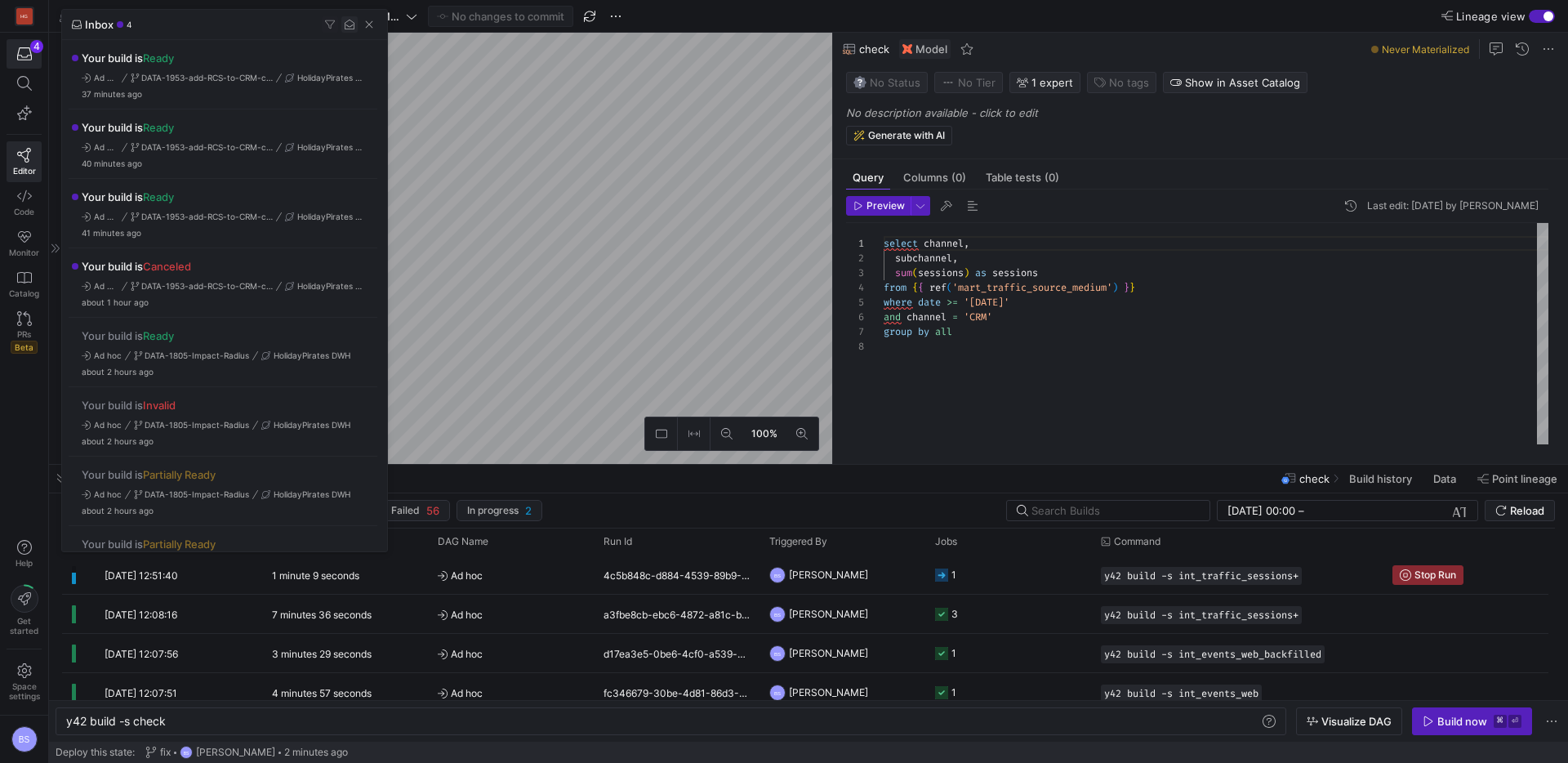
click at [354, 31] on span "button" at bounding box center [350, 25] width 17 height 17
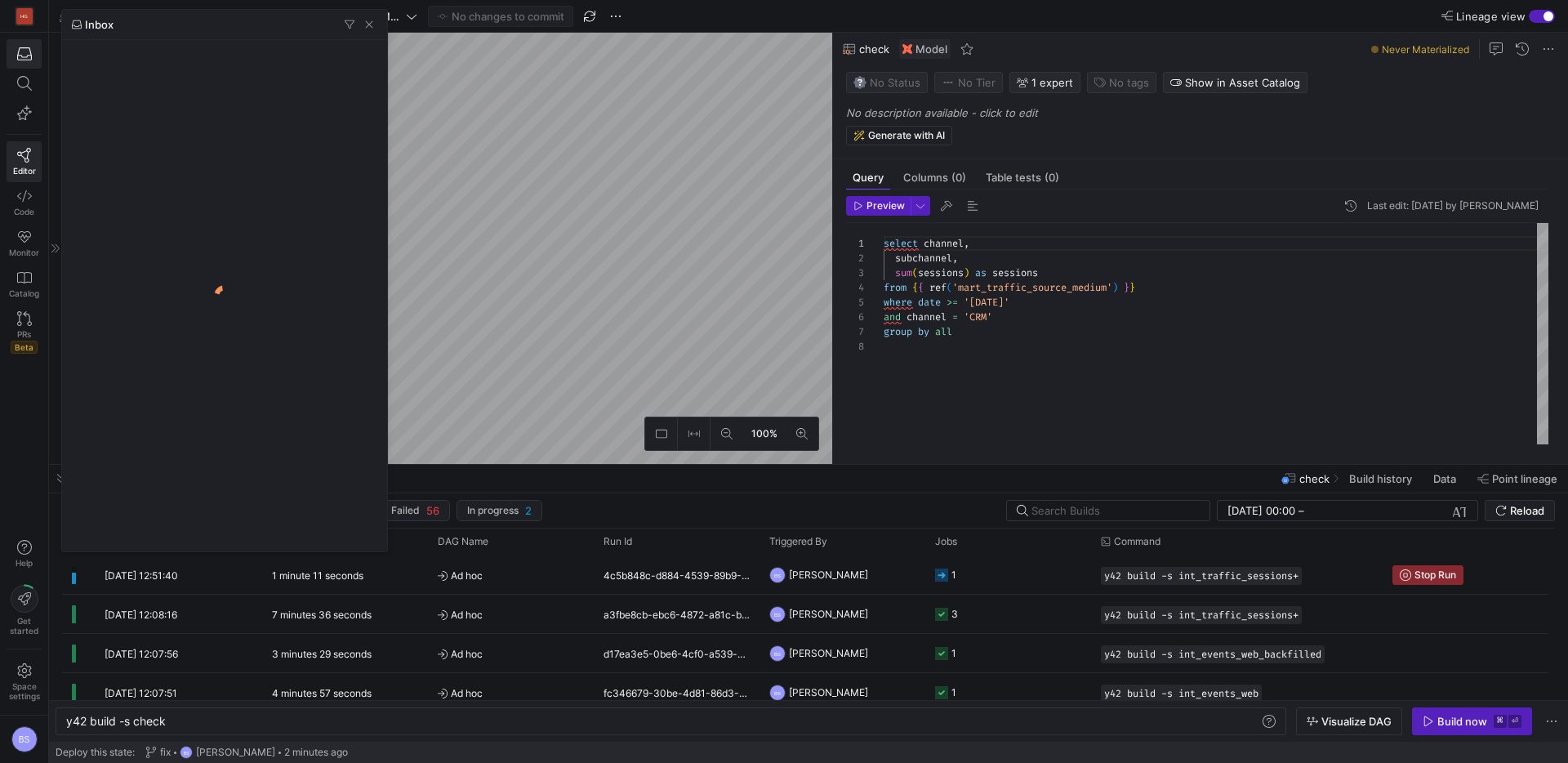
click at [503, 121] on div at bounding box center [784, 382] width 1568 height 763
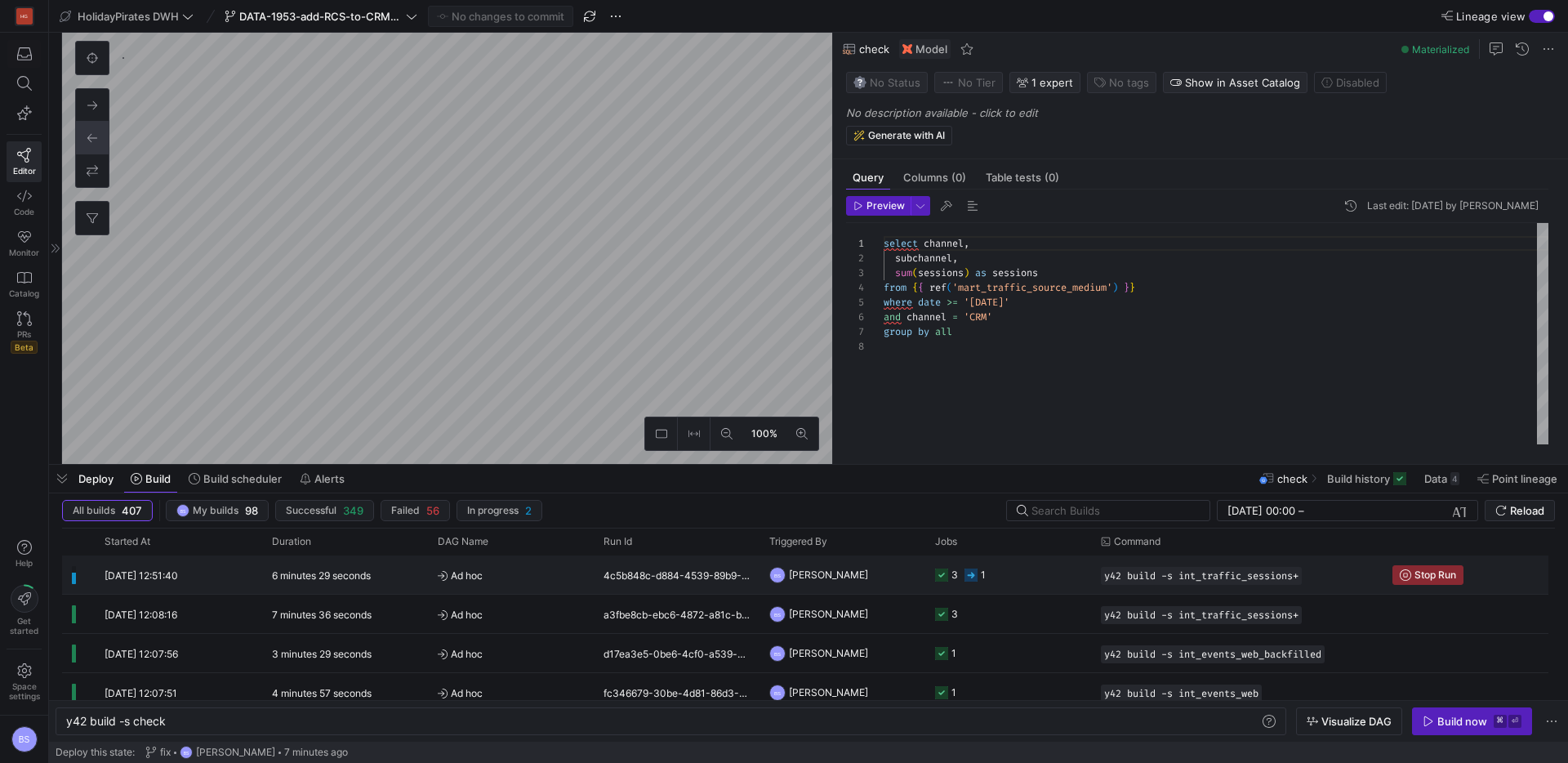
click at [537, 573] on span "Ad hoc" at bounding box center [510, 575] width 146 height 38
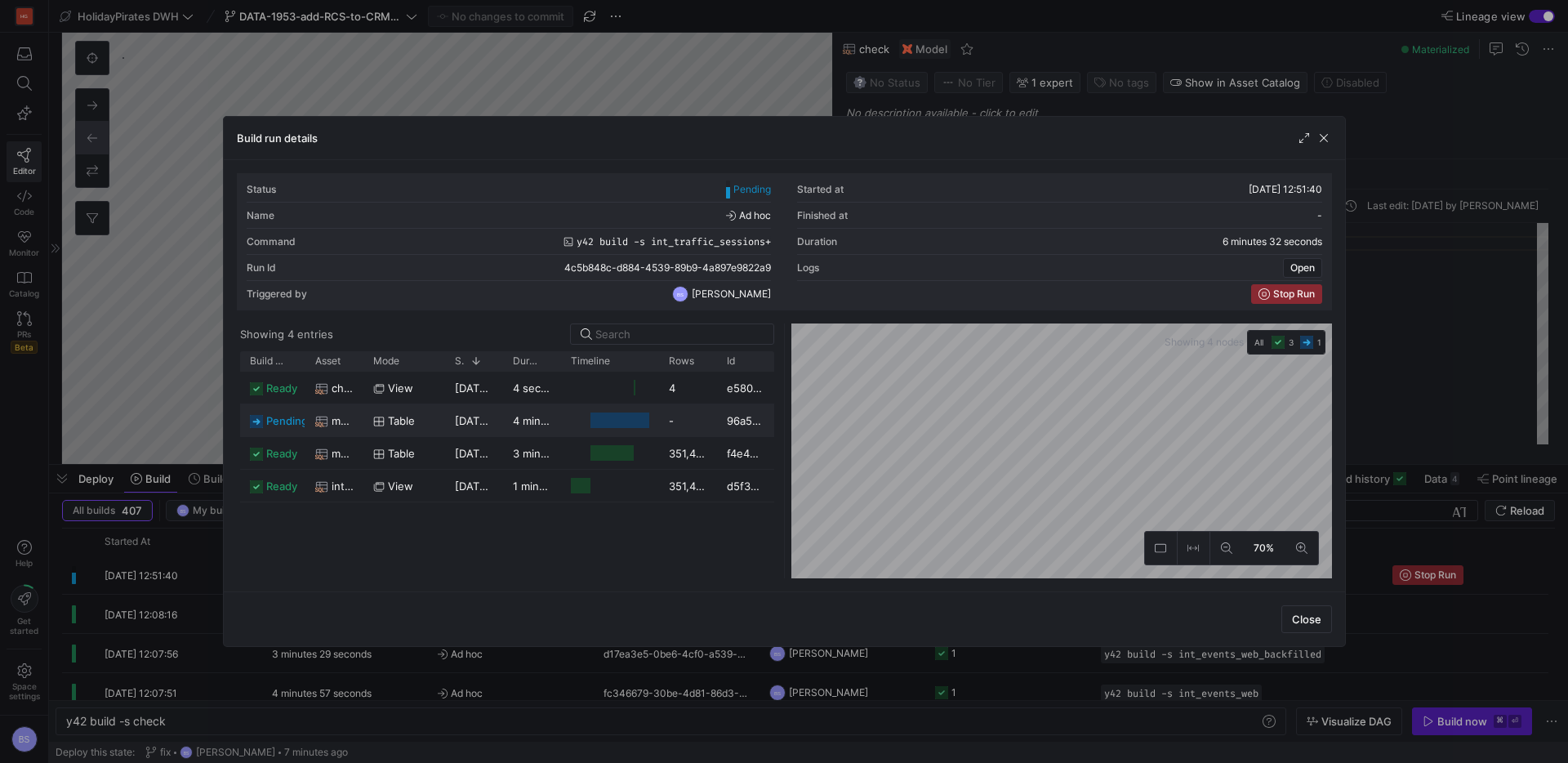
click at [462, 414] on span "[DATE] 12:53:19" at bounding box center [495, 421] width 81 height 13
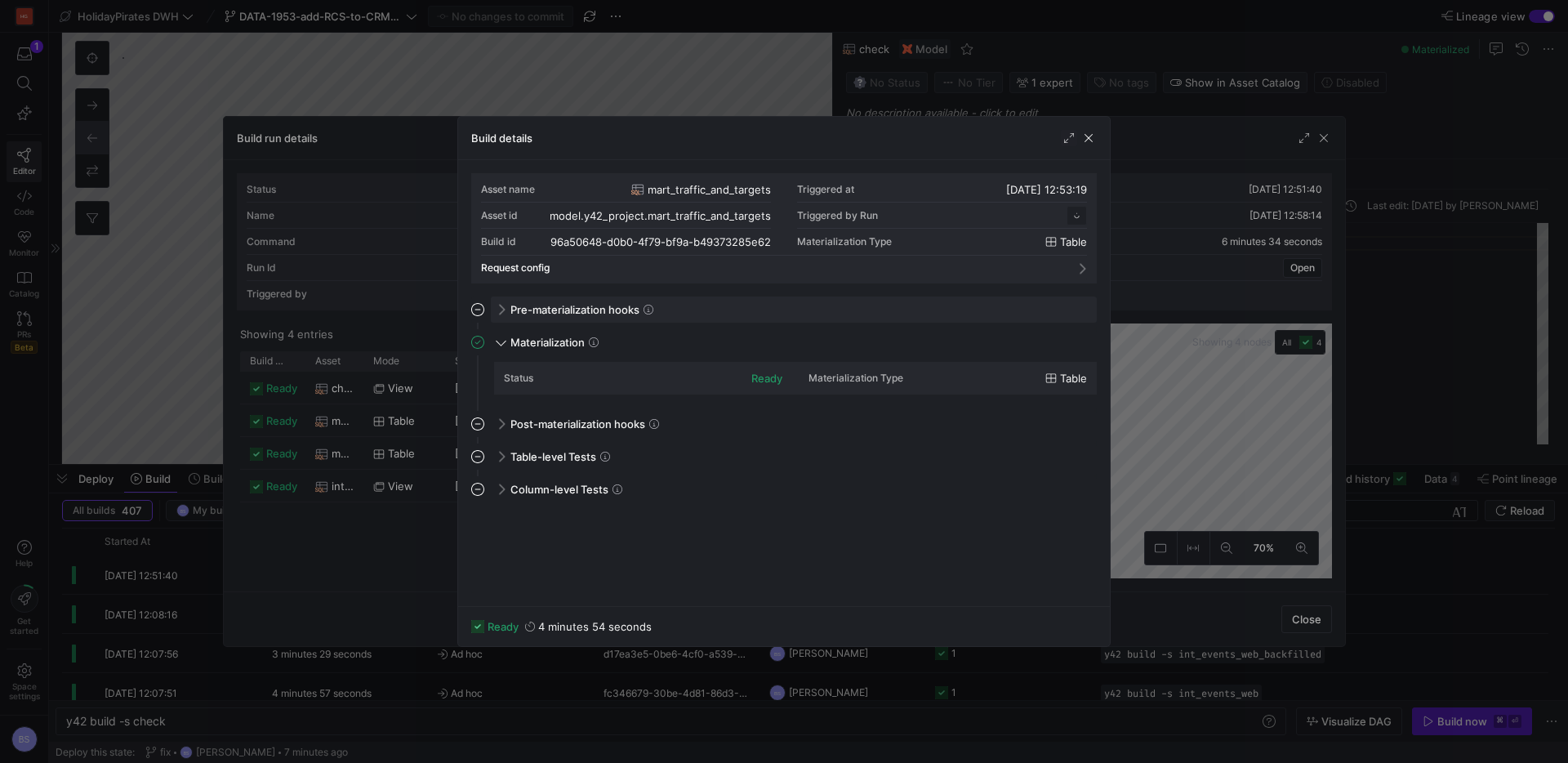
scroll to position [147, 0]
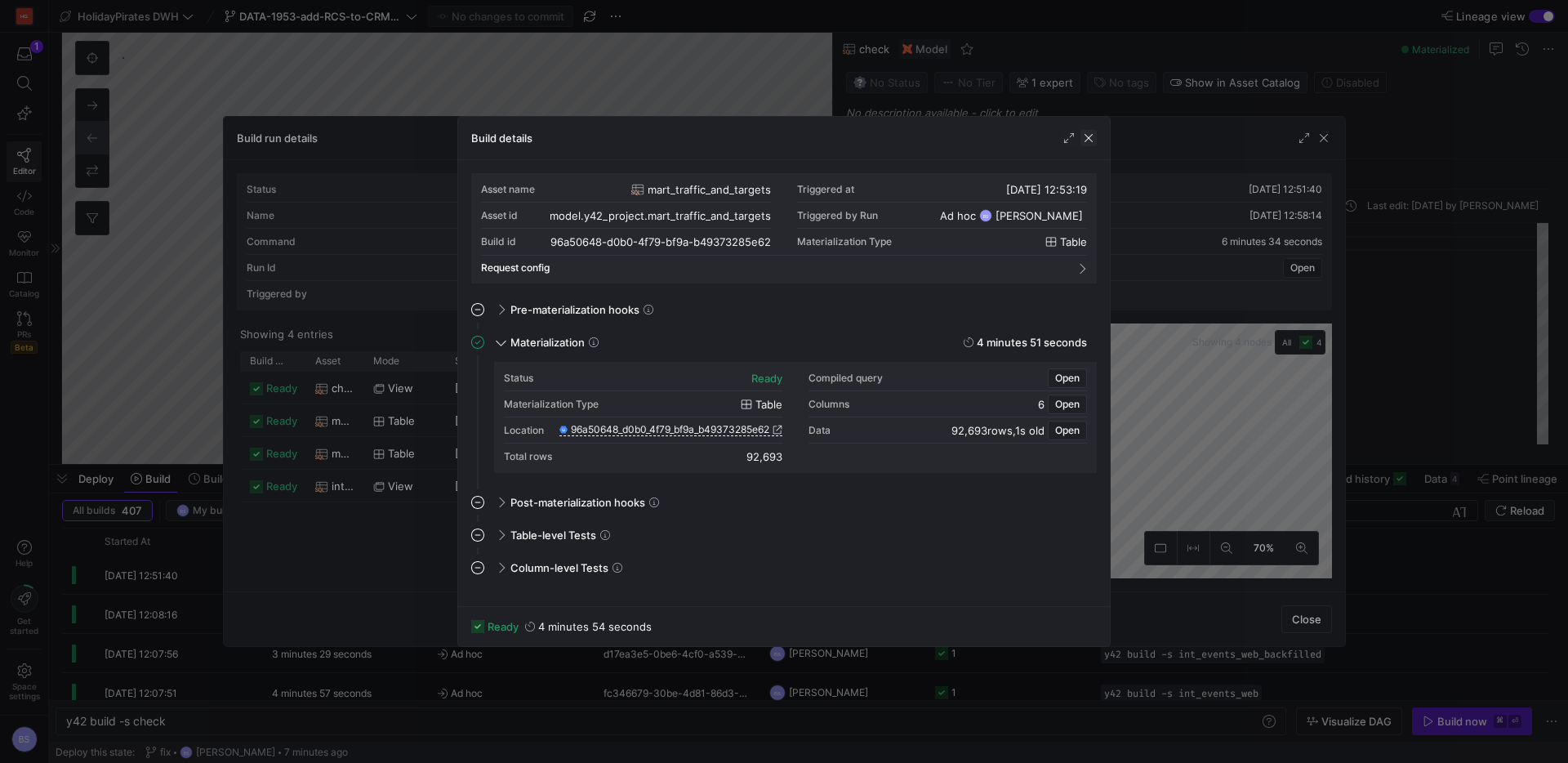
click at [1088, 134] on span "button" at bounding box center [1089, 138] width 17 height 17
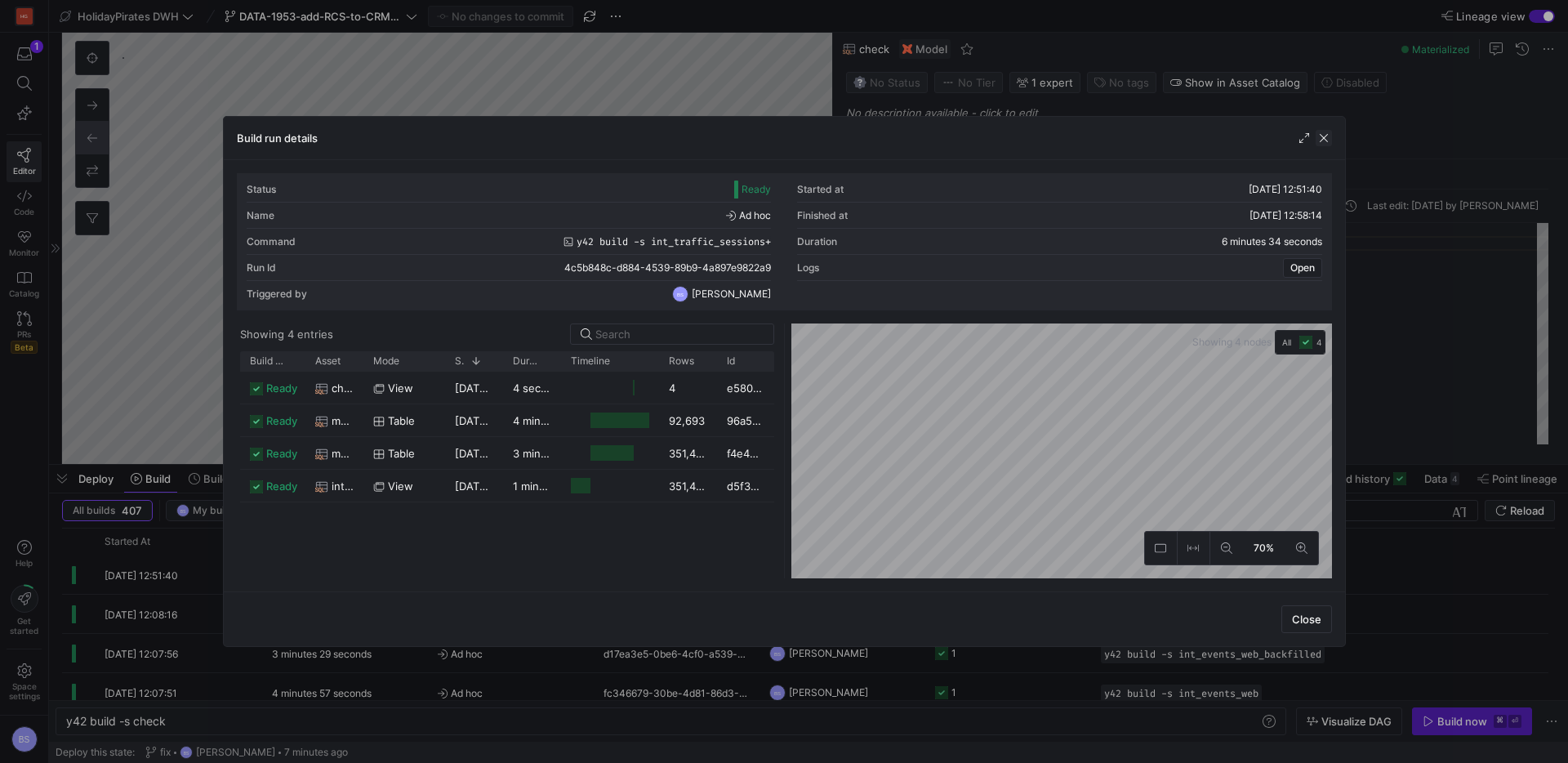
click at [1320, 138] on span "button" at bounding box center [1325, 138] width 17 height 17
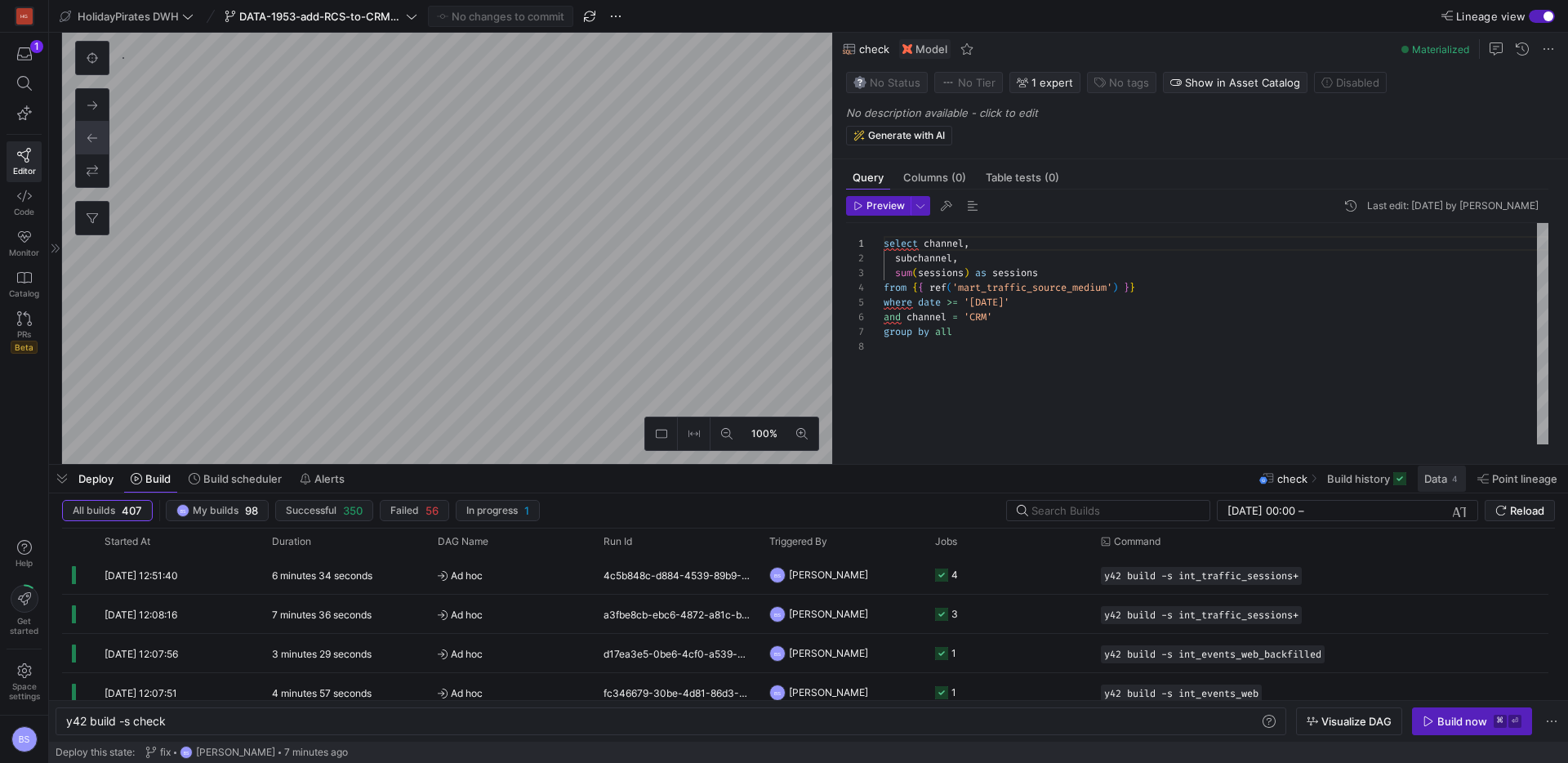
click at [1429, 483] on span "Data" at bounding box center [1436, 479] width 23 height 13
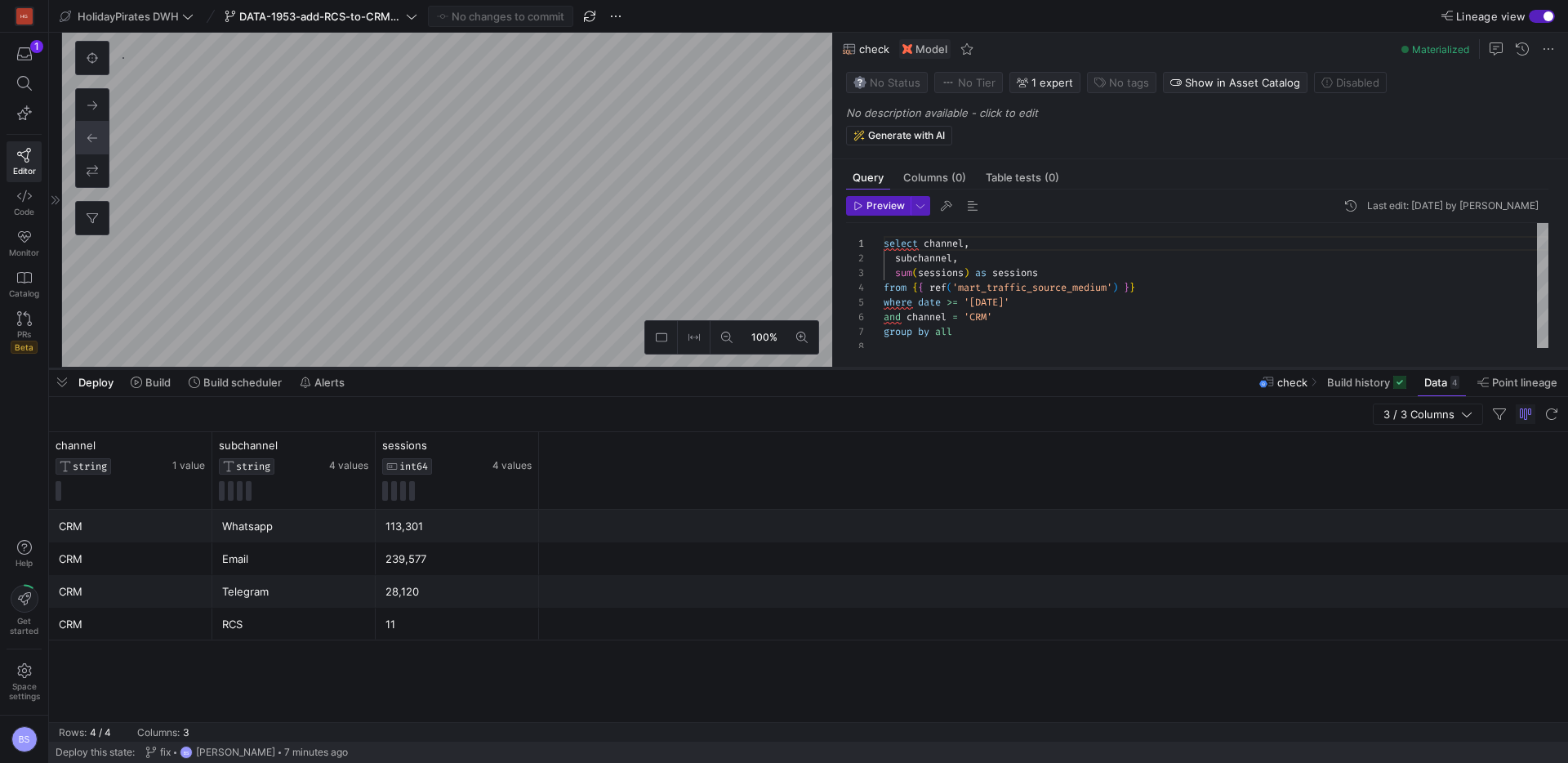
drag, startPoint x: 650, startPoint y: 464, endPoint x: 655, endPoint y: 367, distance: 97.1
click at [655, 367] on div at bounding box center [809, 368] width 1519 height 7
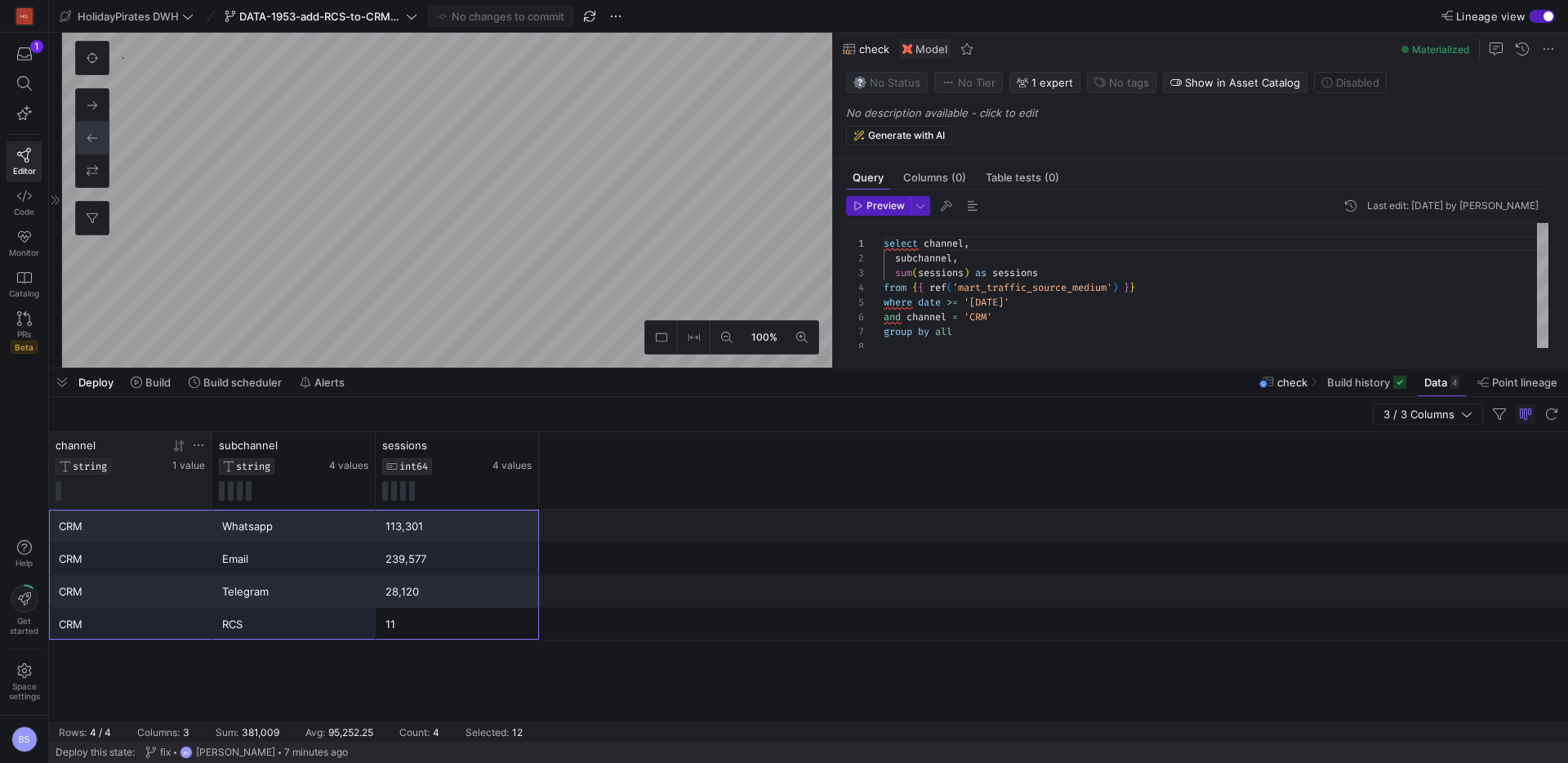
drag, startPoint x: 400, startPoint y: 620, endPoint x: 118, endPoint y: 500, distance: 306.5
click at [118, 500] on div "channel STRING 1 value subchannel STRING 4 values sessions INT64 4 values CRM W…" at bounding box center [809, 576] width 1519 height 290
click at [18, 56] on icon "button" at bounding box center [24, 54] width 15 height 15
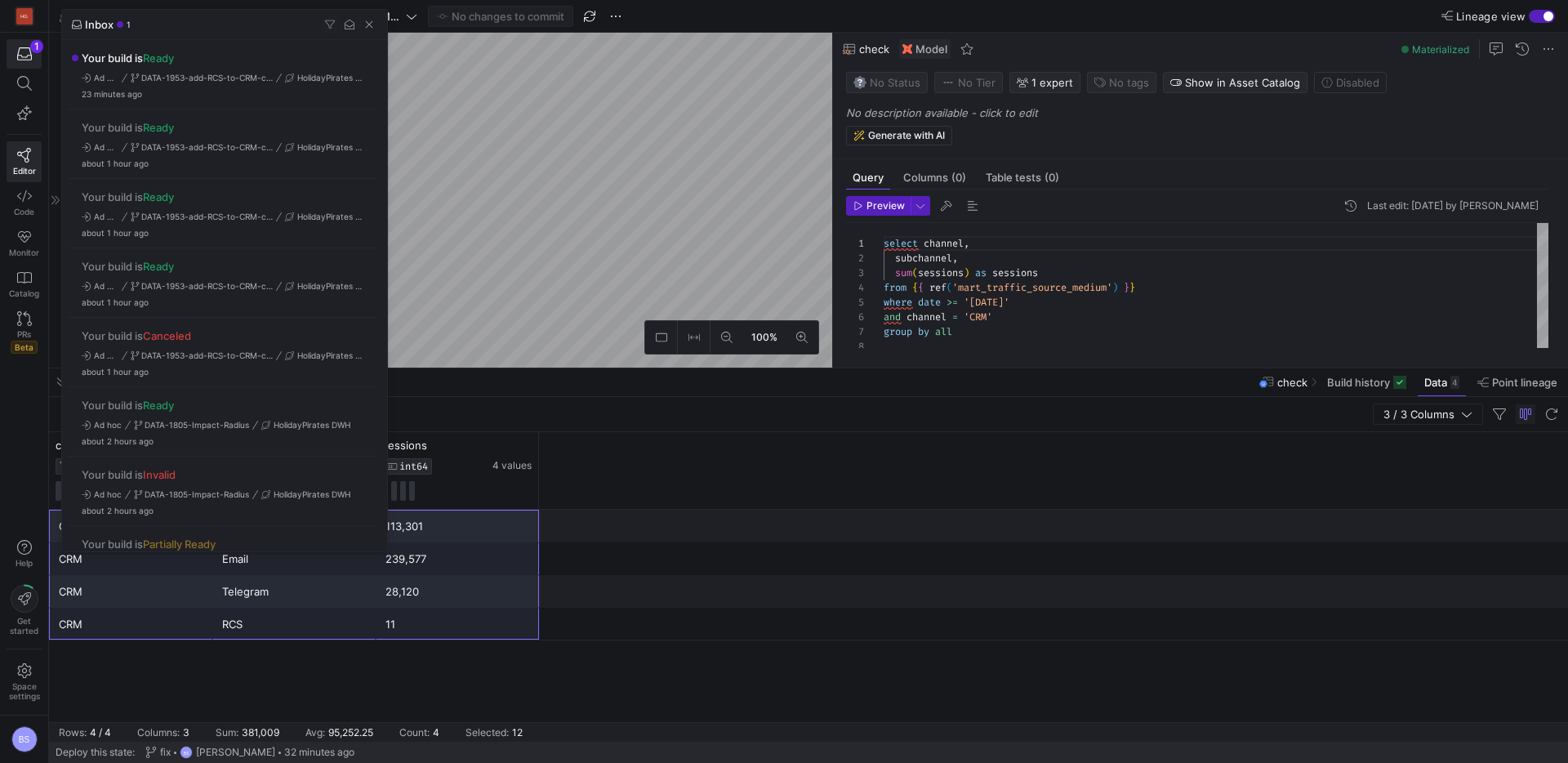
click at [598, 276] on div at bounding box center [784, 382] width 1568 height 763
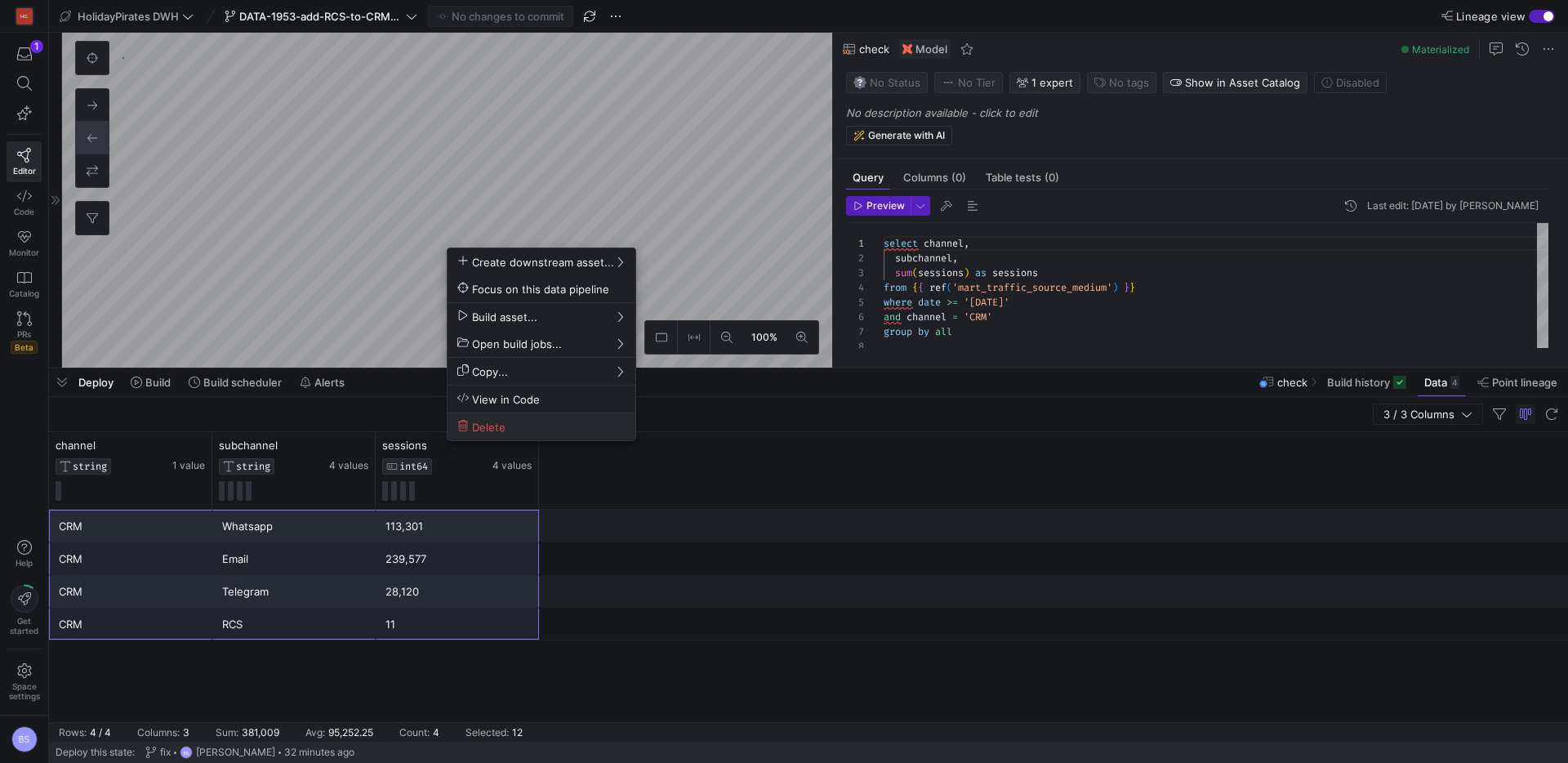
click at [512, 423] on span "Delete" at bounding box center [541, 426] width 168 height 14
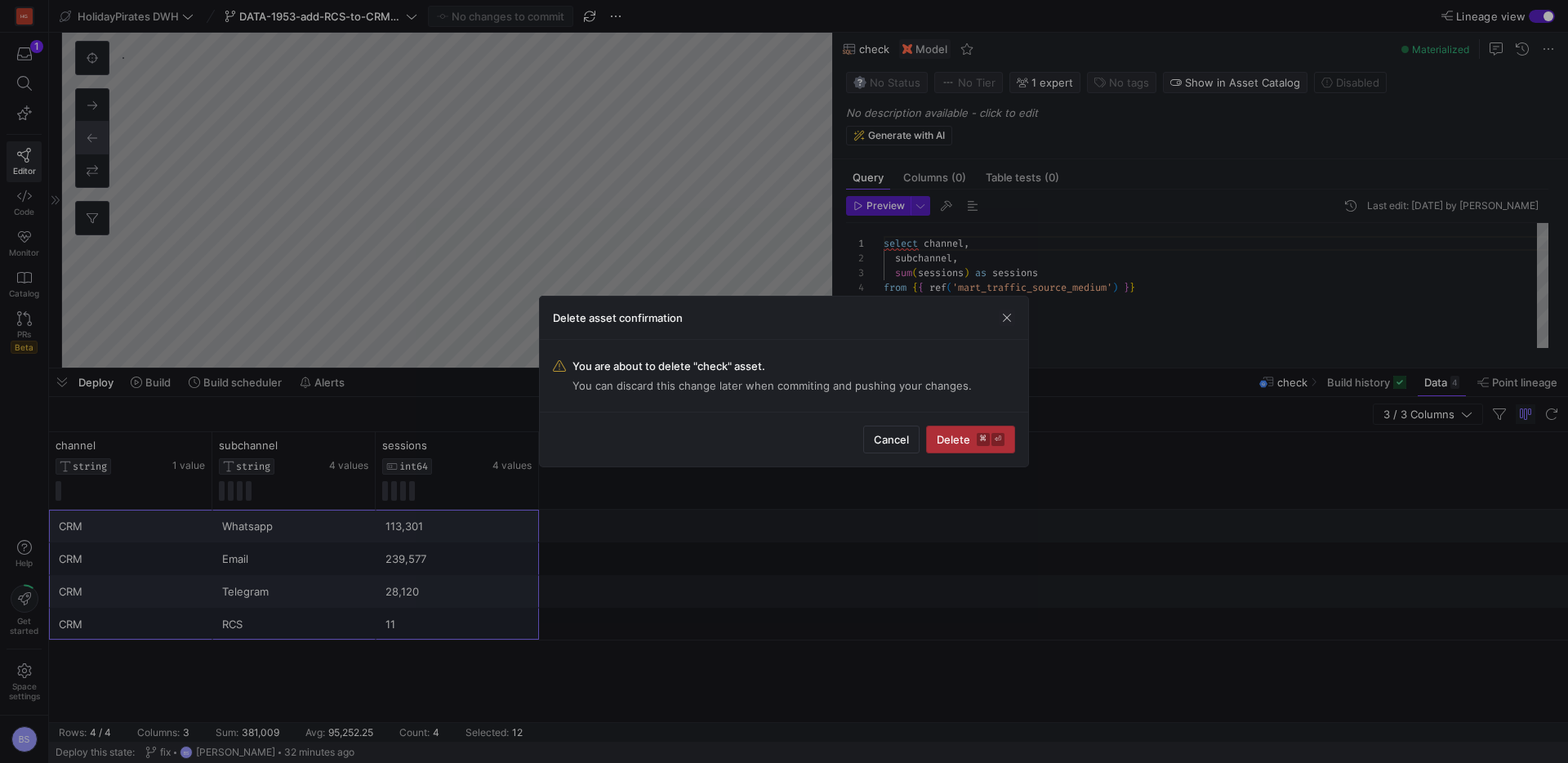
click at [946, 437] on span "Delete ⌘ ⏎" at bounding box center [970, 439] width 68 height 13
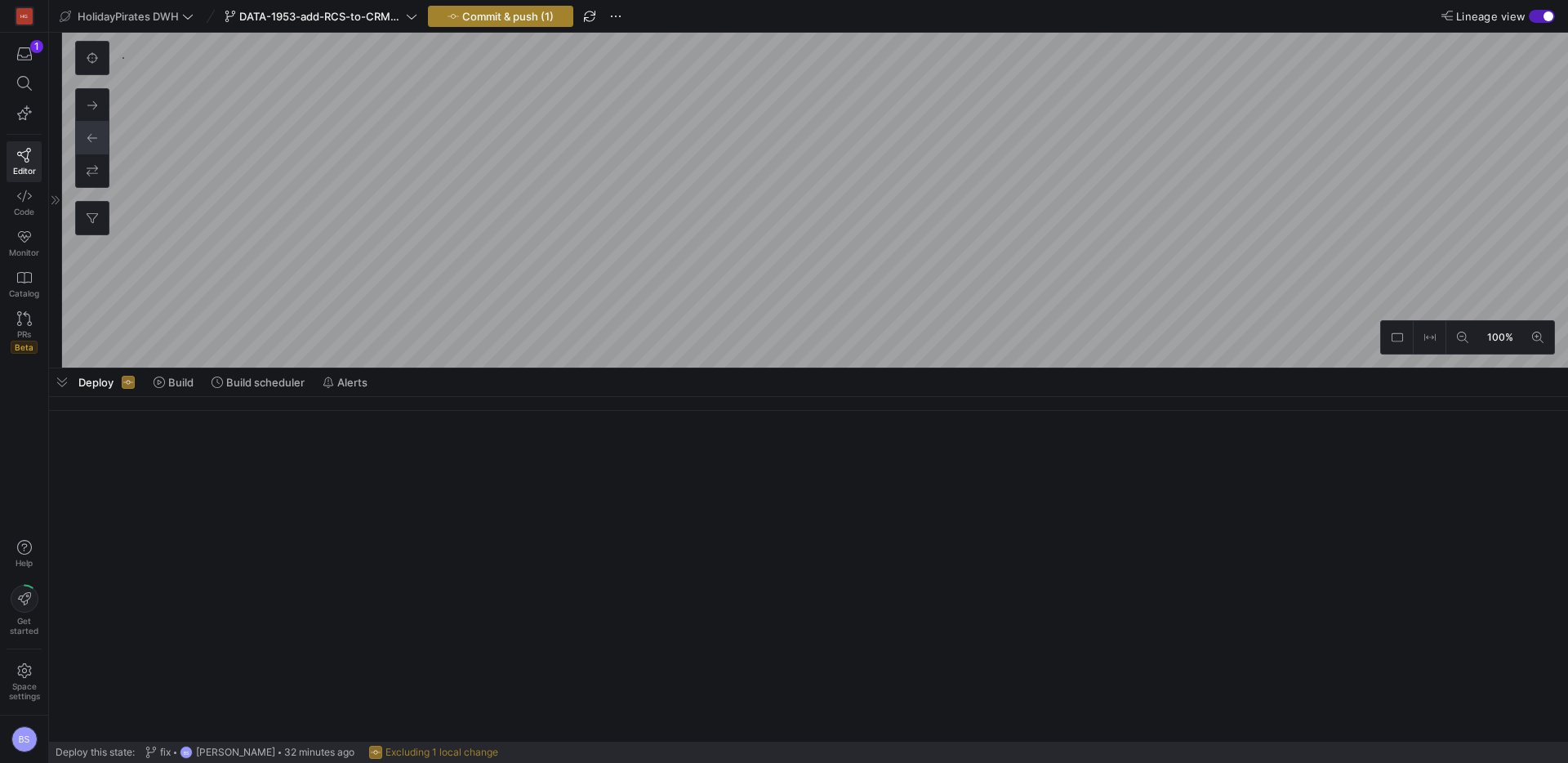
click at [476, 18] on span "Commit & push (1)" at bounding box center [508, 17] width 91 height 13
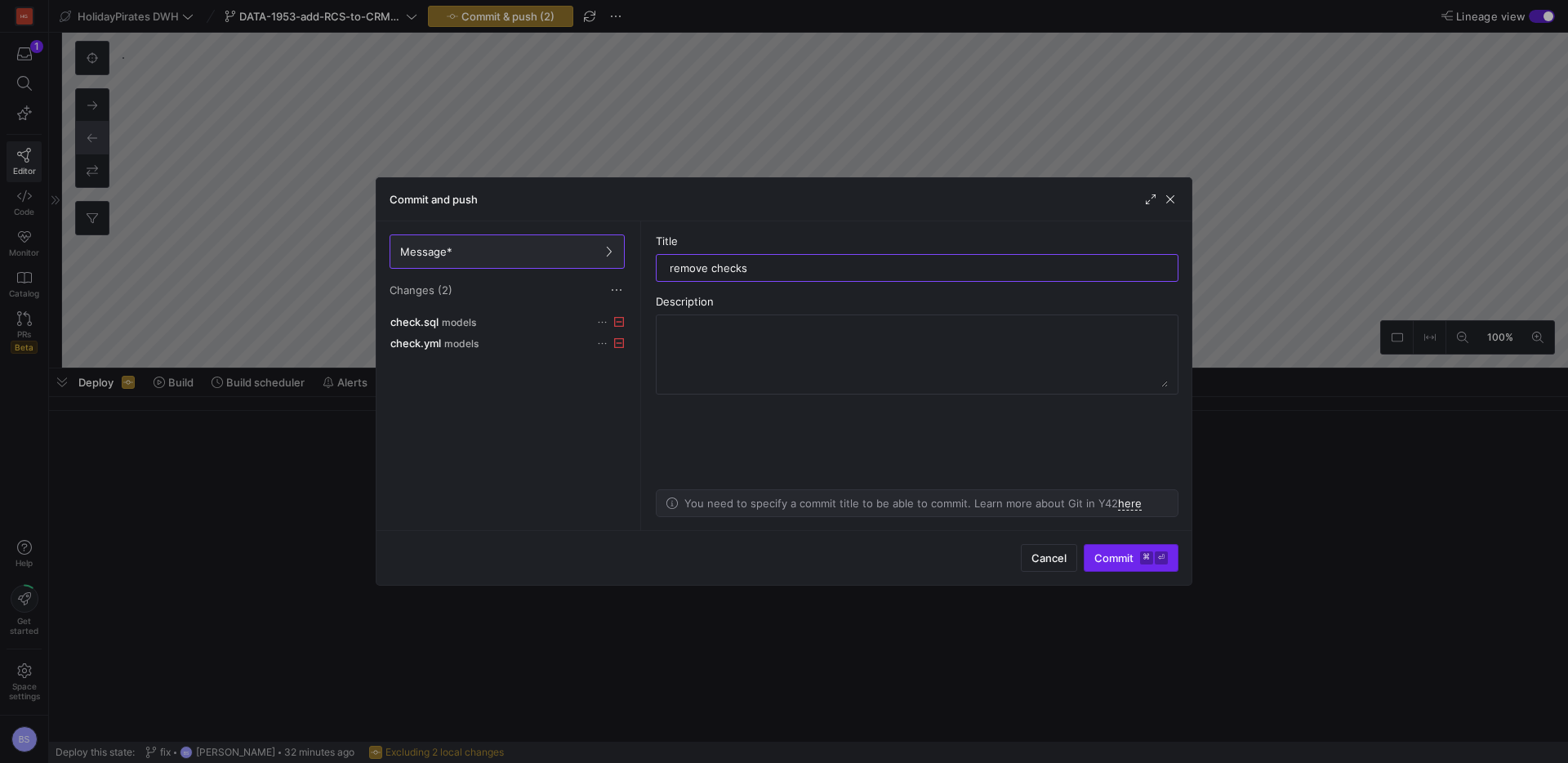
type input "remove checks"
click at [1103, 565] on span "submit" at bounding box center [1131, 558] width 93 height 26
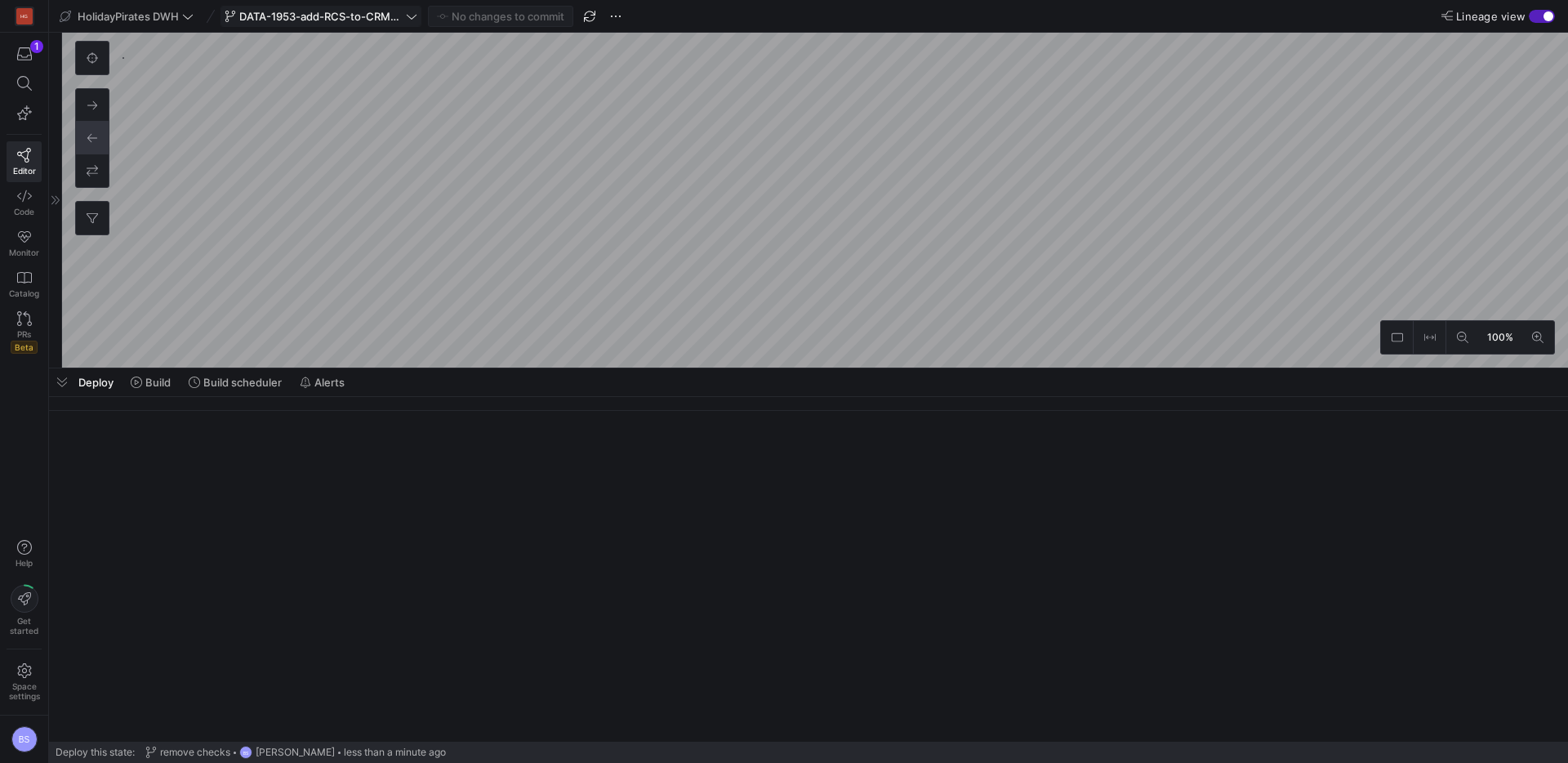
click at [378, 21] on span "DATA-1953-add-RCS-to-CRM-channel" at bounding box center [321, 17] width 163 height 13
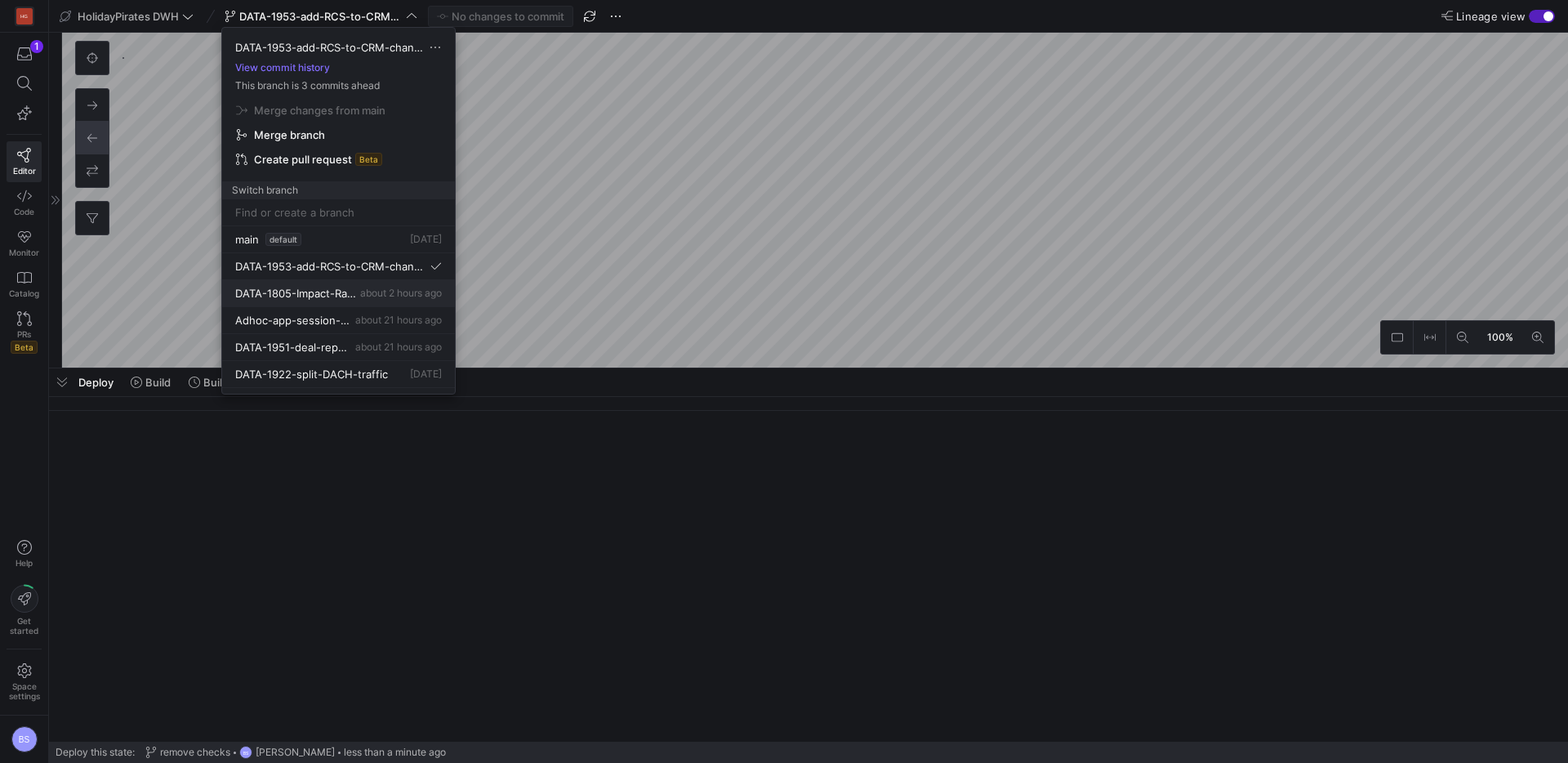
click at [345, 293] on span "DATA-1805-Impact-Radius" at bounding box center [296, 293] width 121 height 13
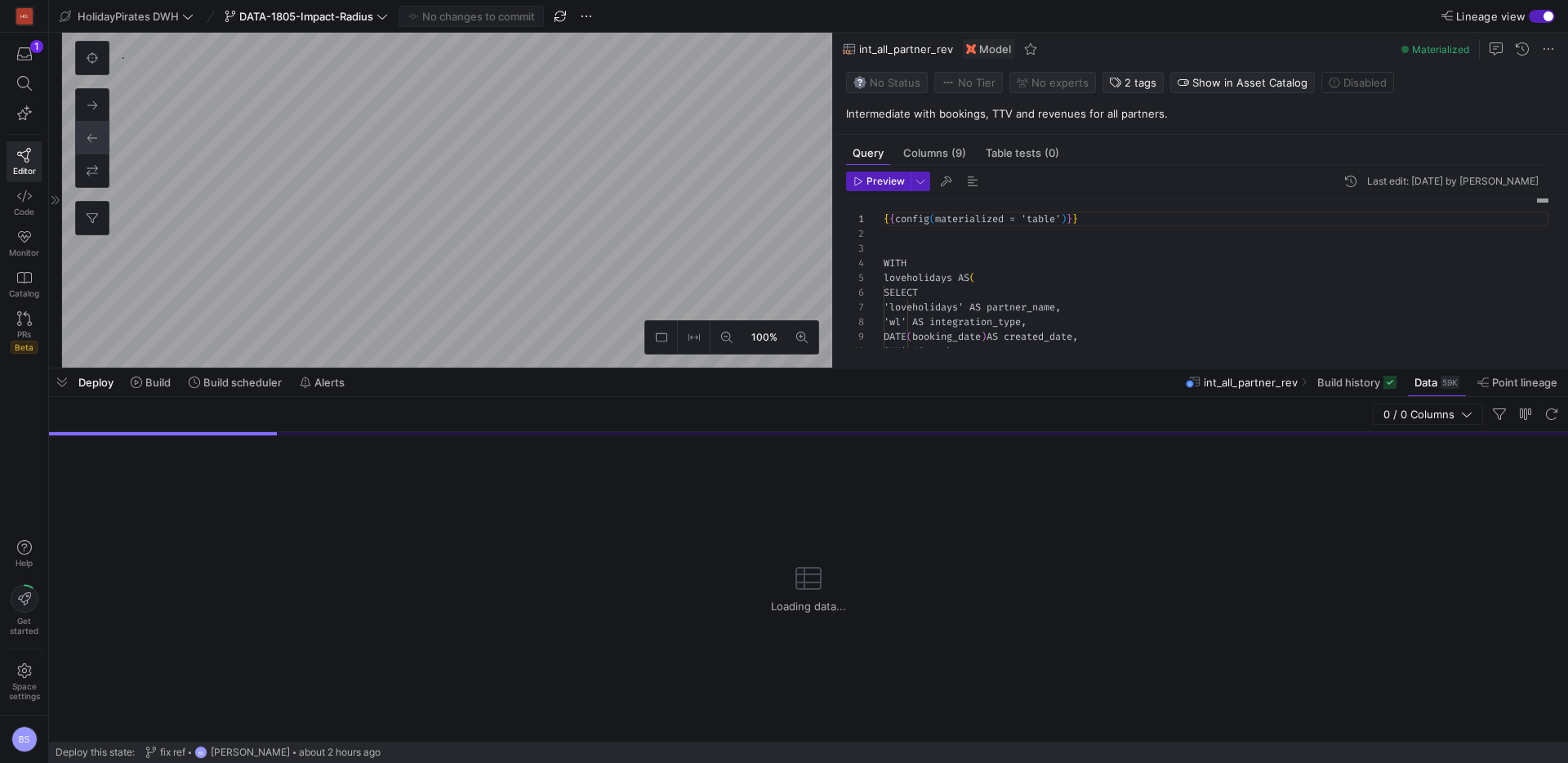
scroll to position [147, 0]
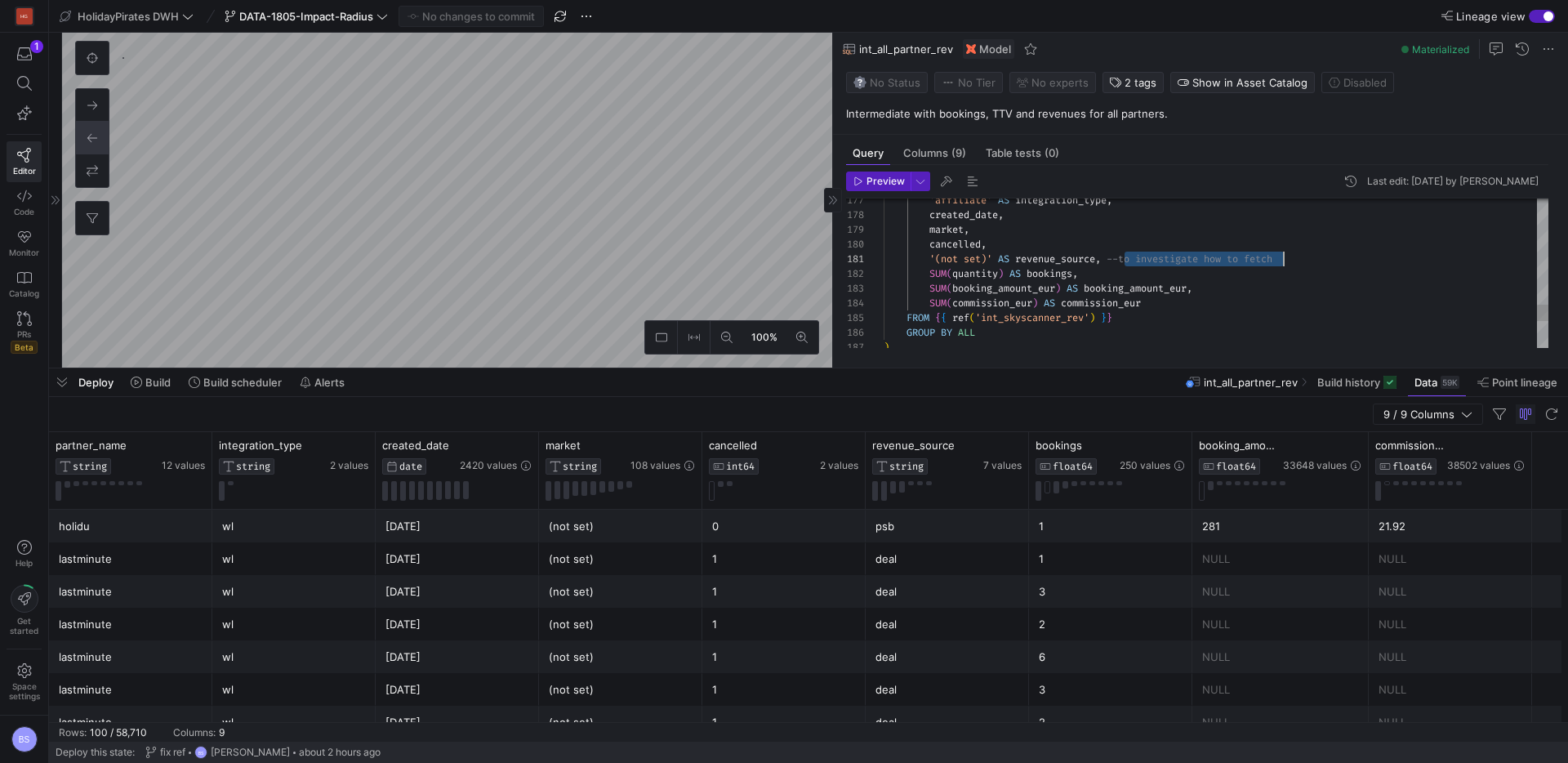
drag, startPoint x: 1126, startPoint y: 259, endPoint x: 1336, endPoint y: 257, distance: 210.0
drag, startPoint x: 992, startPoint y: 260, endPoint x: 934, endPoint y: 259, distance: 58.0
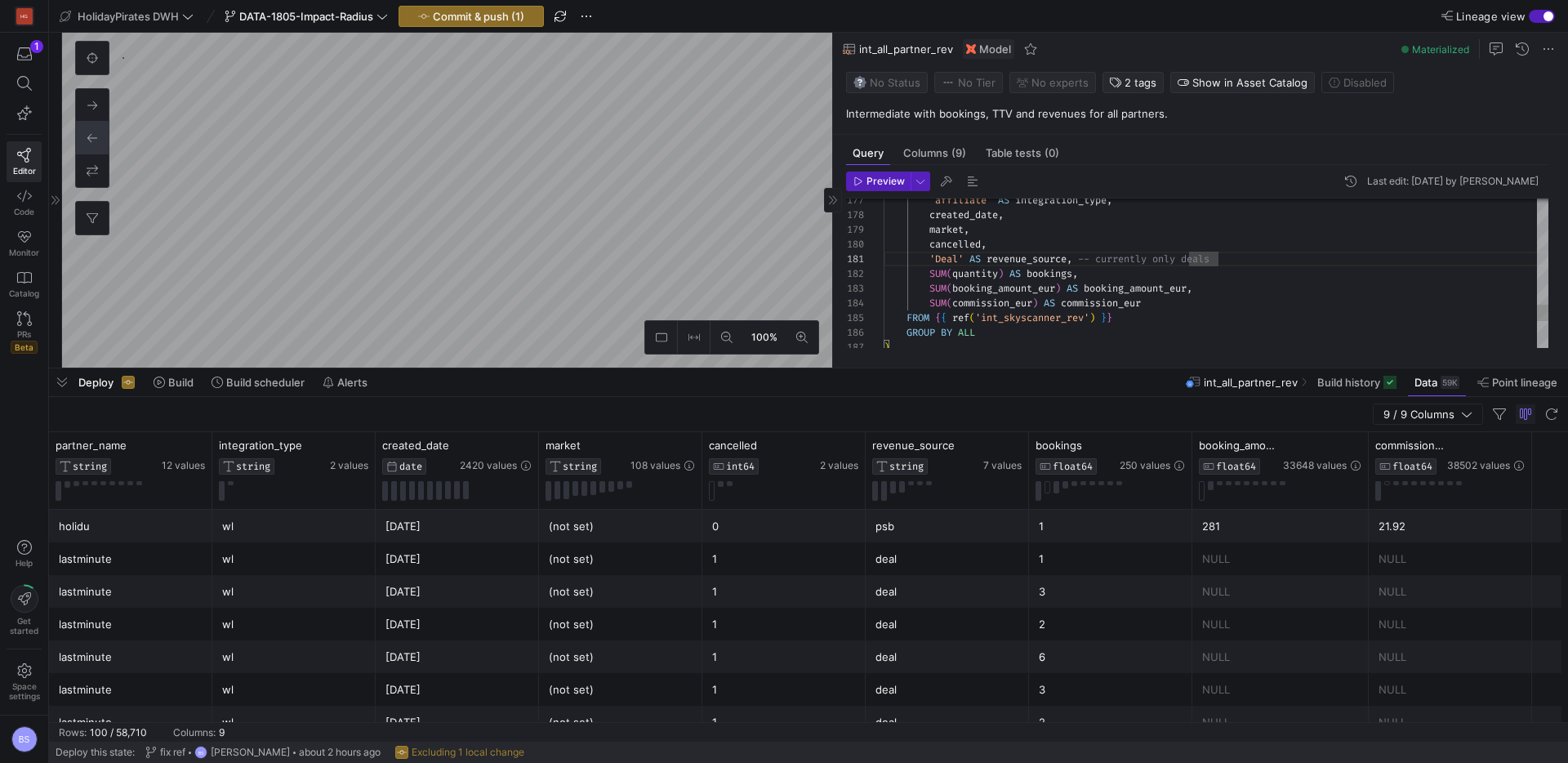
type textarea "'Deal' AS revenue_source, -- currently only deals SUM(quantity) AS bookings, SU…"
click at [467, 7] on span "button" at bounding box center [471, 16] width 144 height 20
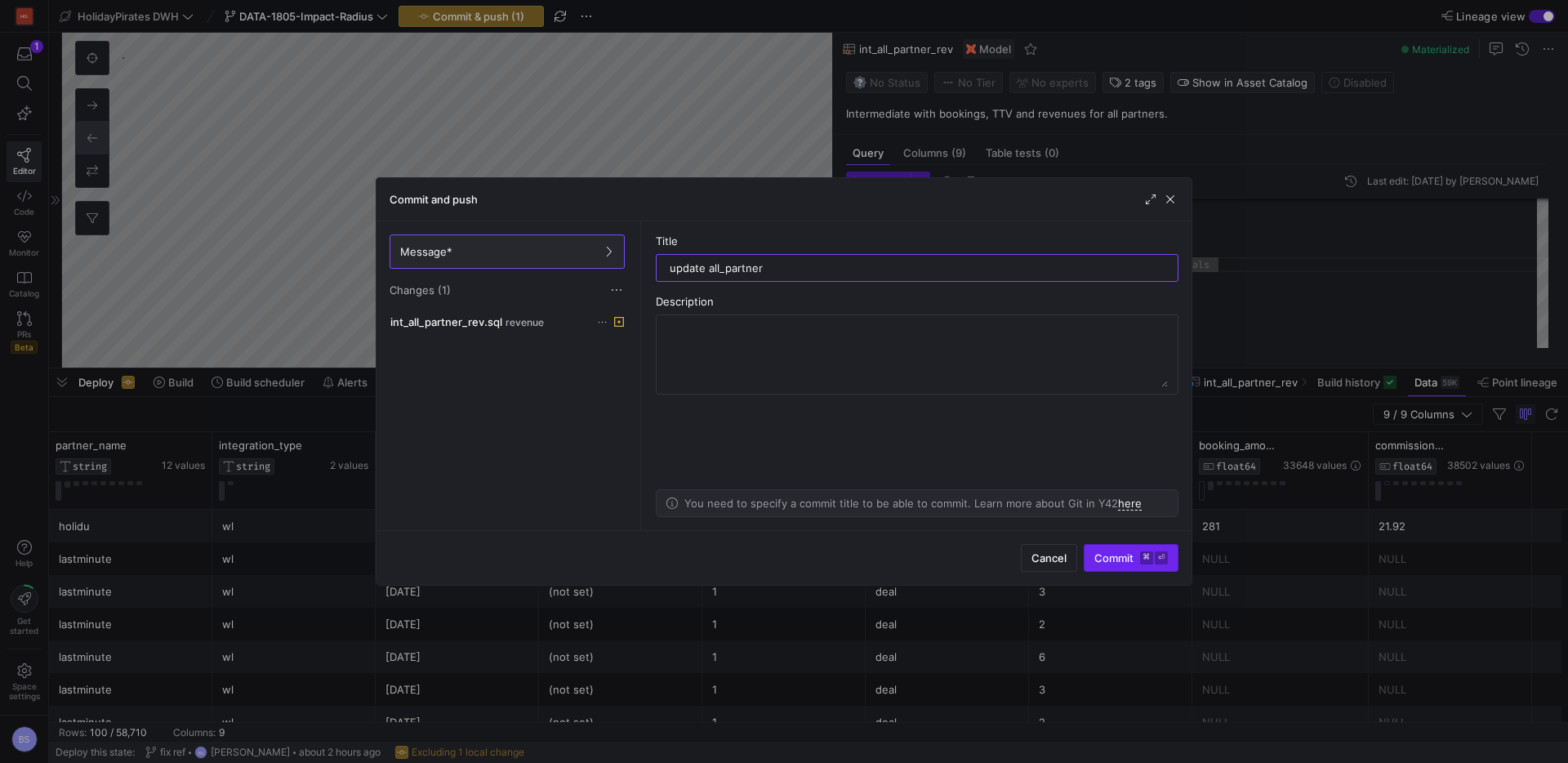
type input "update all_partner"
click at [1137, 560] on span "Commit ⌘ ⏎" at bounding box center [1131, 558] width 74 height 13
